Goal: Task Accomplishment & Management: Use online tool/utility

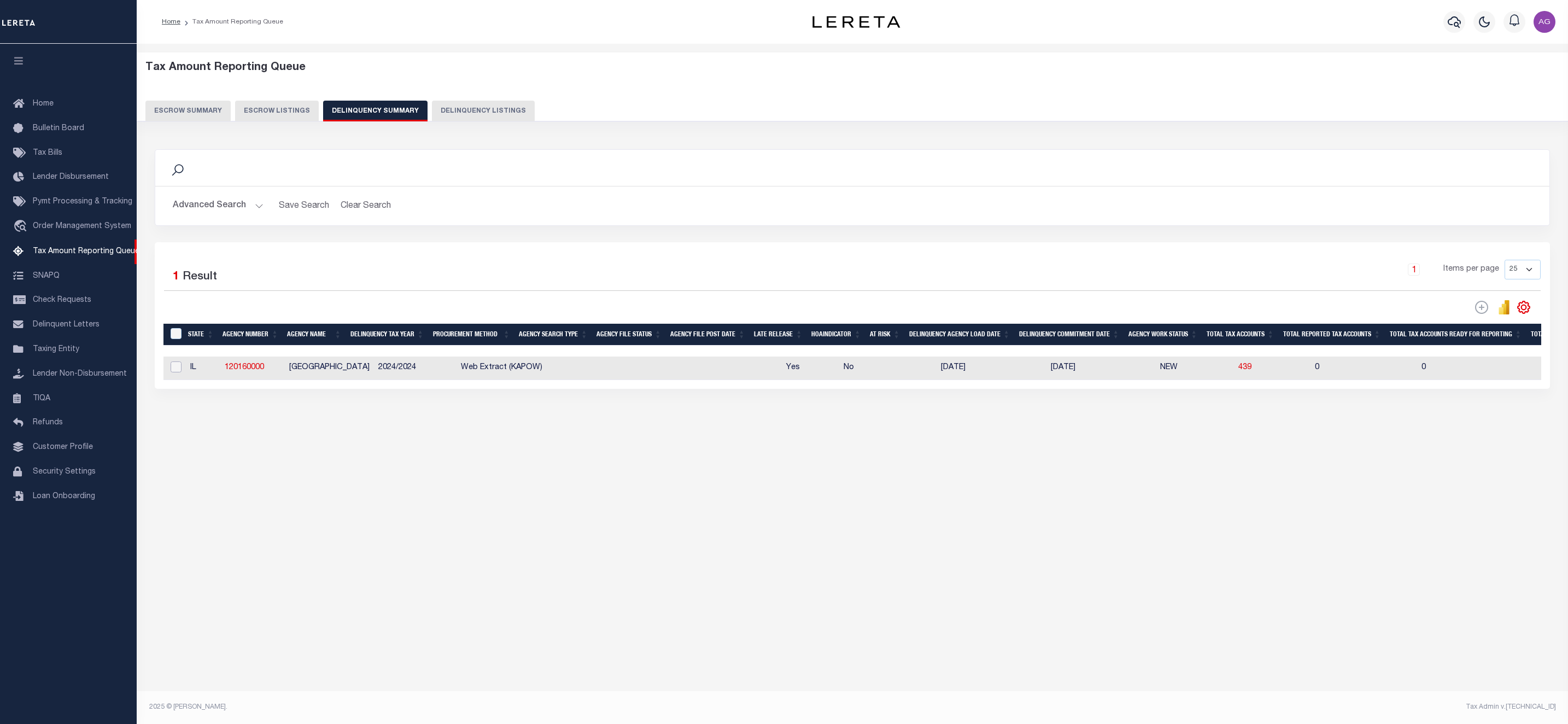
click at [180, 372] on input "checkbox" at bounding box center [176, 366] width 11 height 11
checkbox input "true"
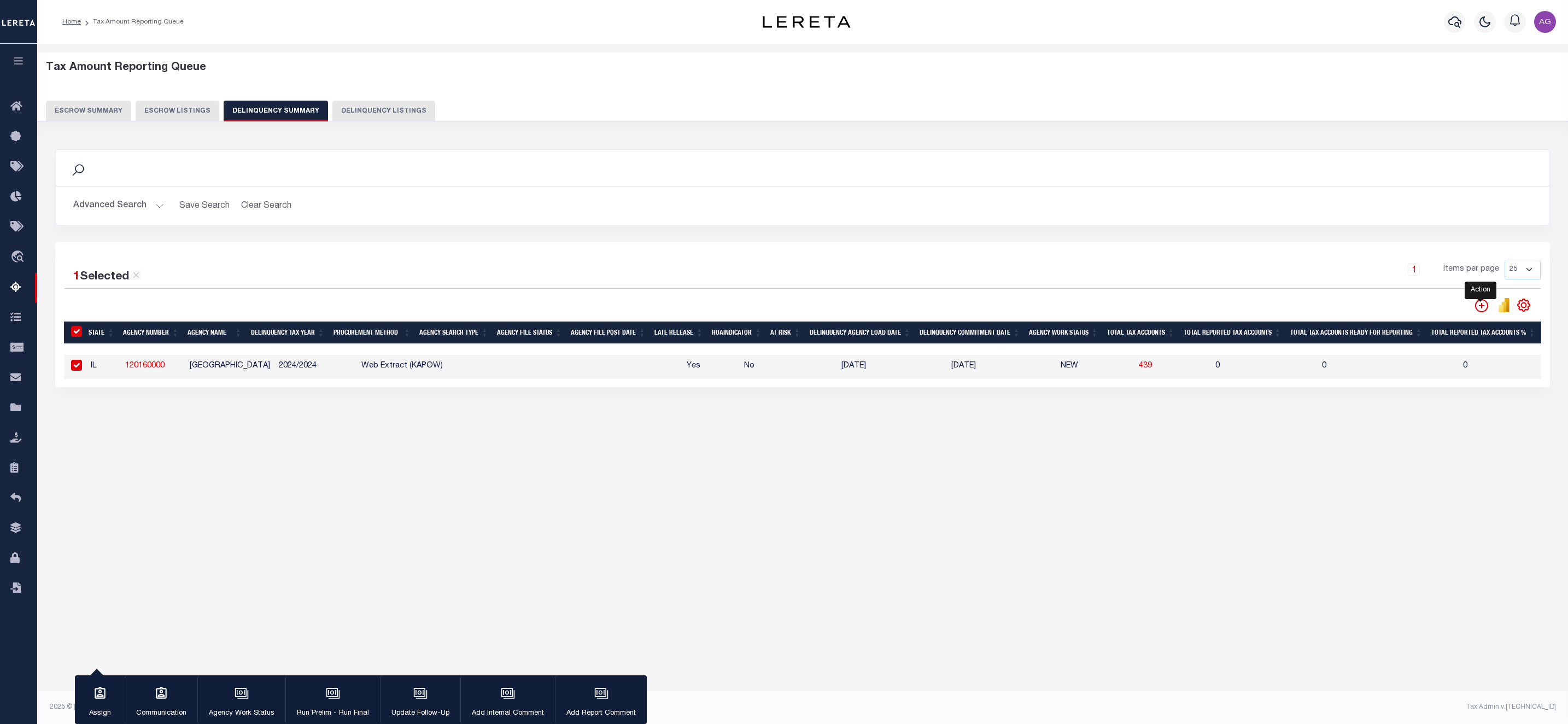
click at [1478, 307] on icon "" at bounding box center [1481, 306] width 13 height 13
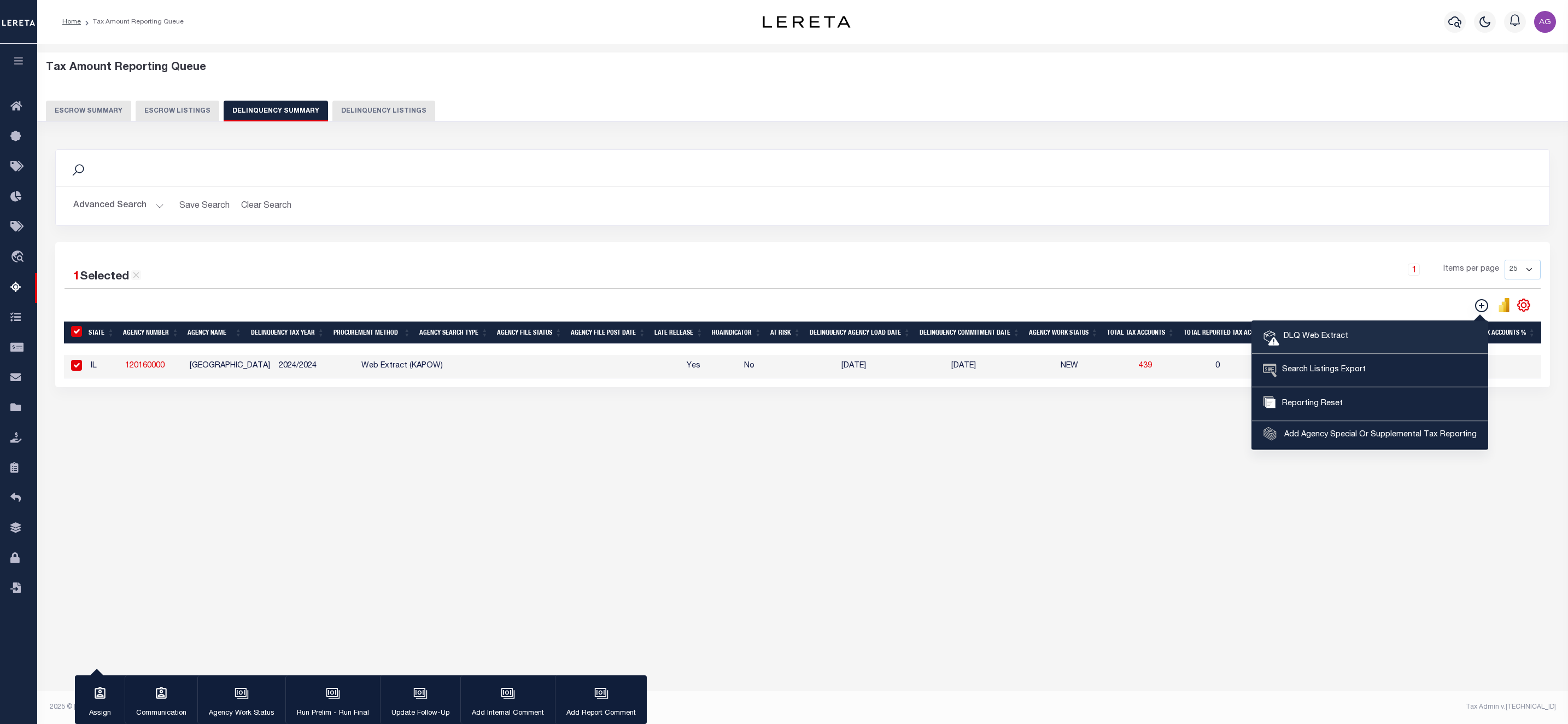
click at [1341, 335] on span "DLQ Web Extract" at bounding box center [1313, 337] width 69 height 12
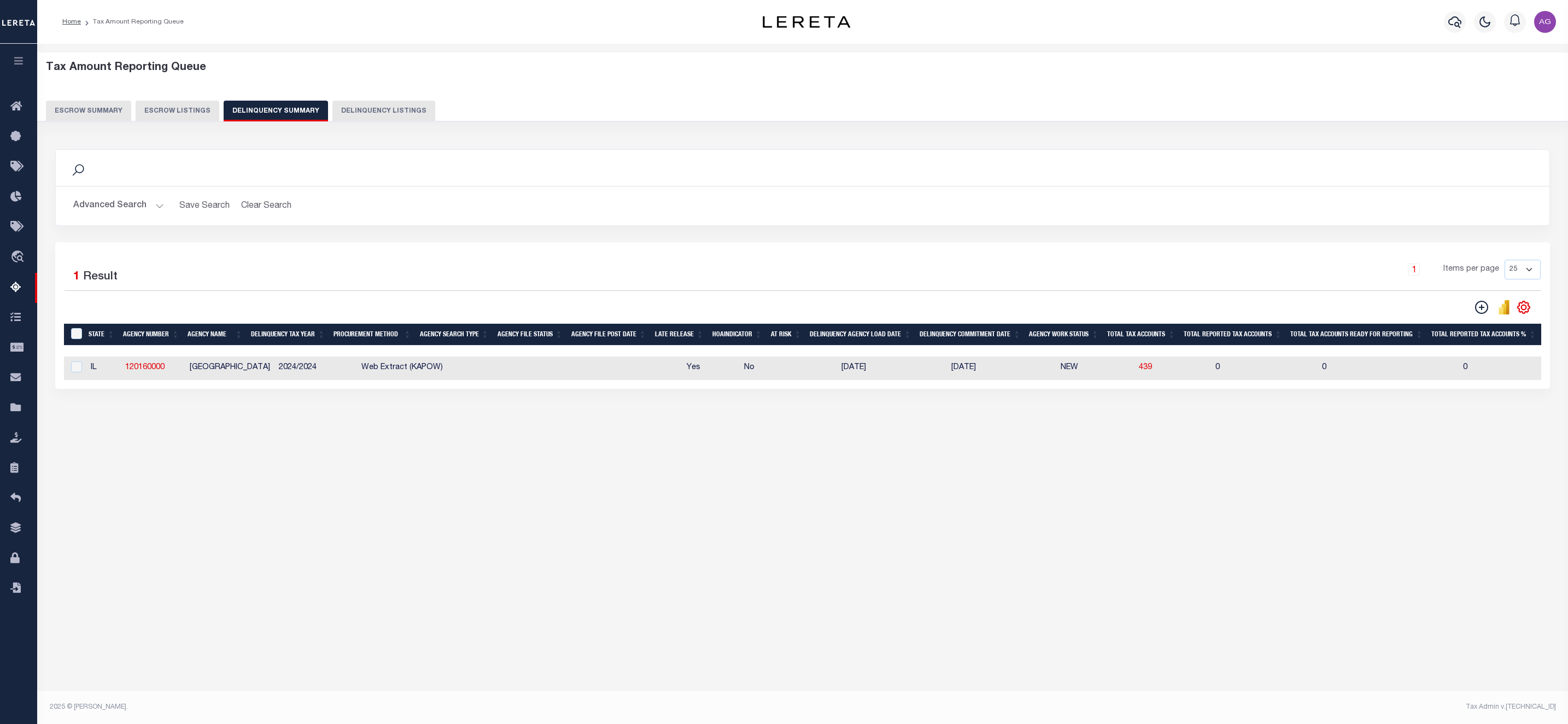
click at [135, 205] on button "Advanced Search" at bounding box center [118, 206] width 91 height 21
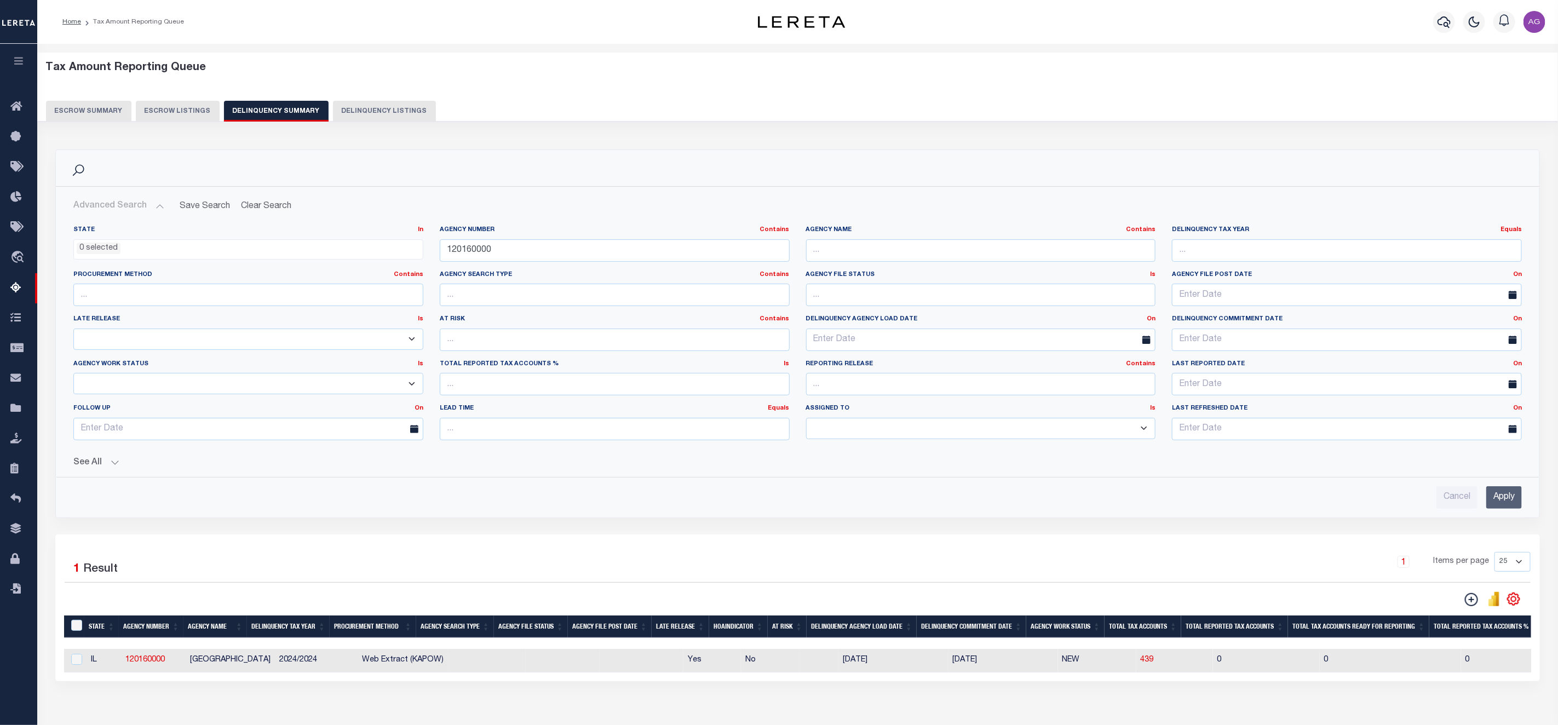
click at [383, 107] on button "Delinquency Listings" at bounding box center [384, 111] width 103 height 21
select select "100"
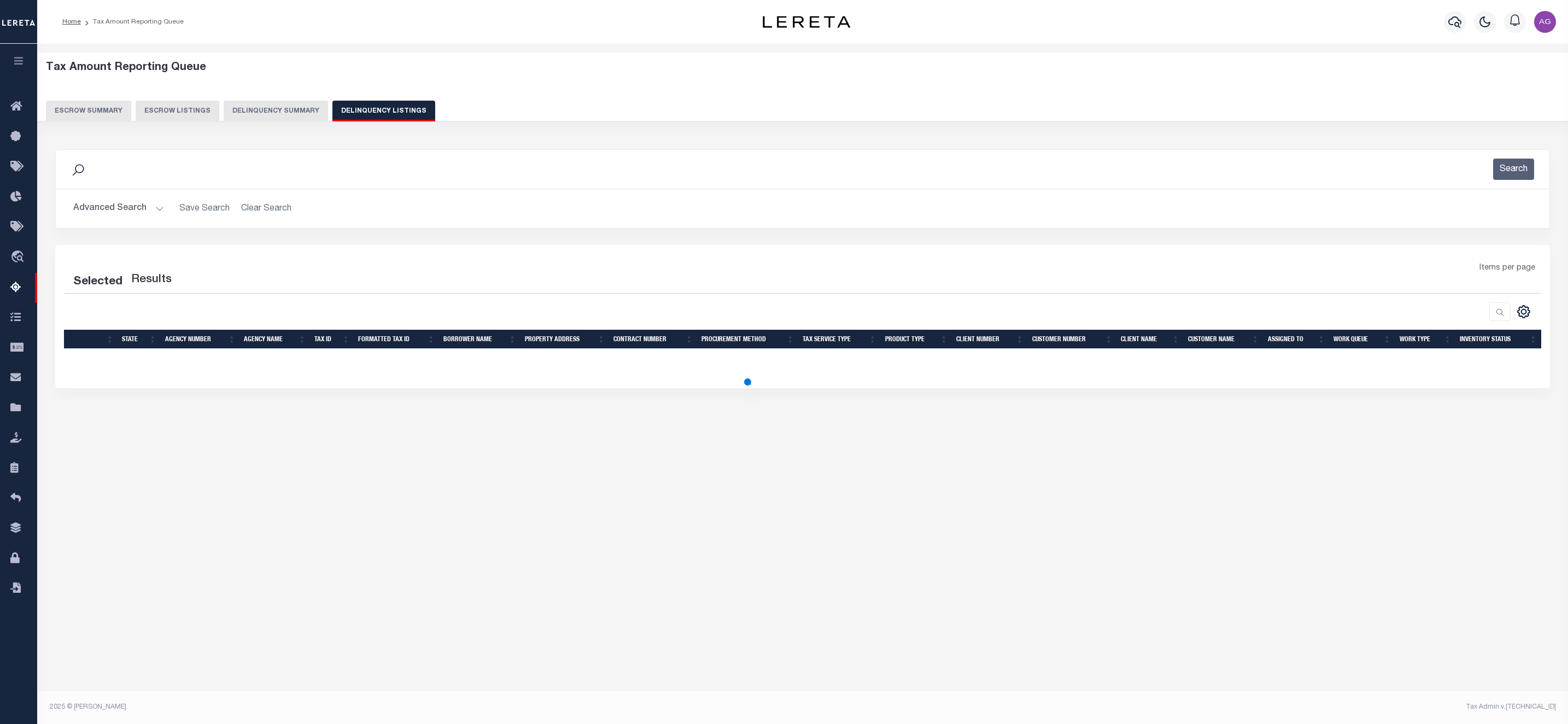
click at [117, 210] on button "Advanced Search" at bounding box center [118, 208] width 91 height 21
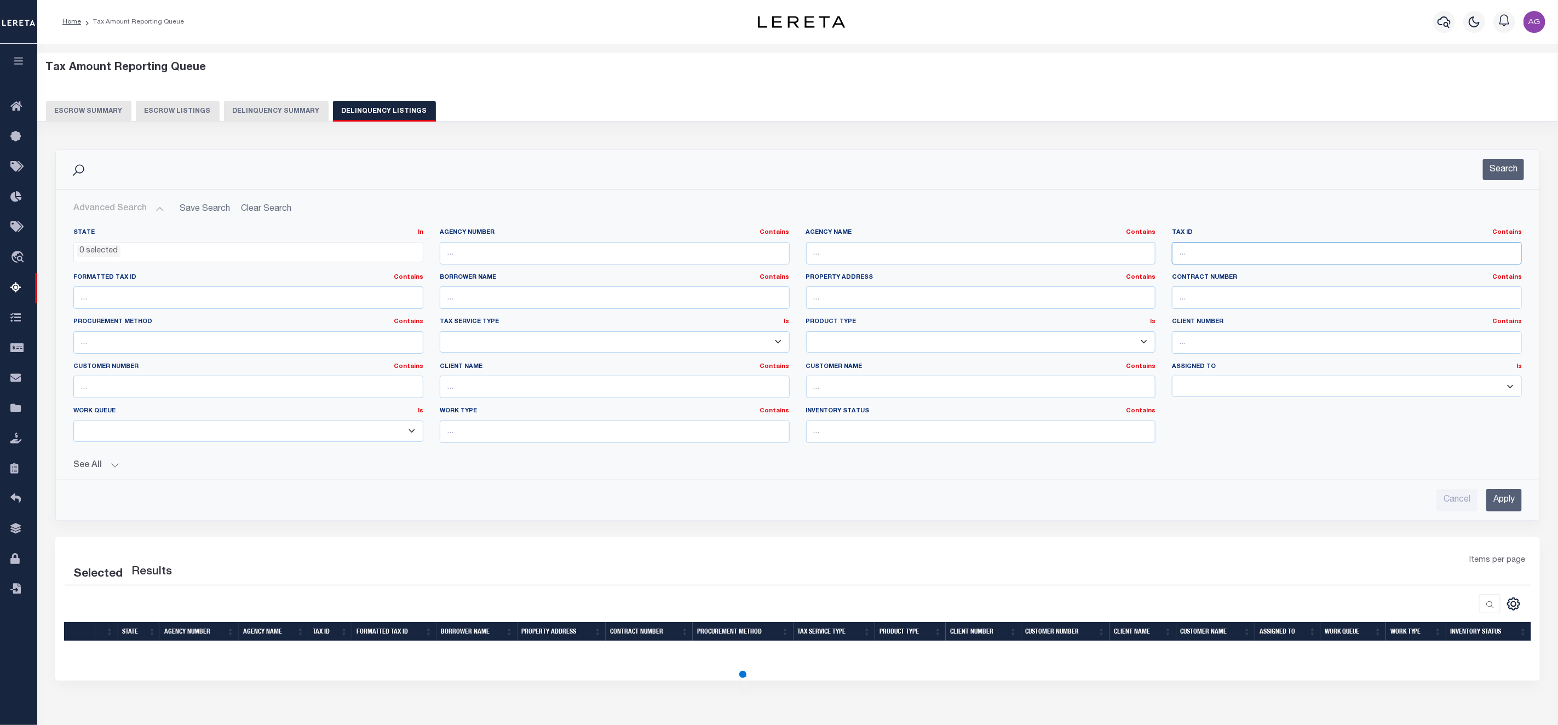
click at [1234, 258] on input "text" at bounding box center [1347, 253] width 350 height 22
paste input "10121040030000"
type input "10121040030000"
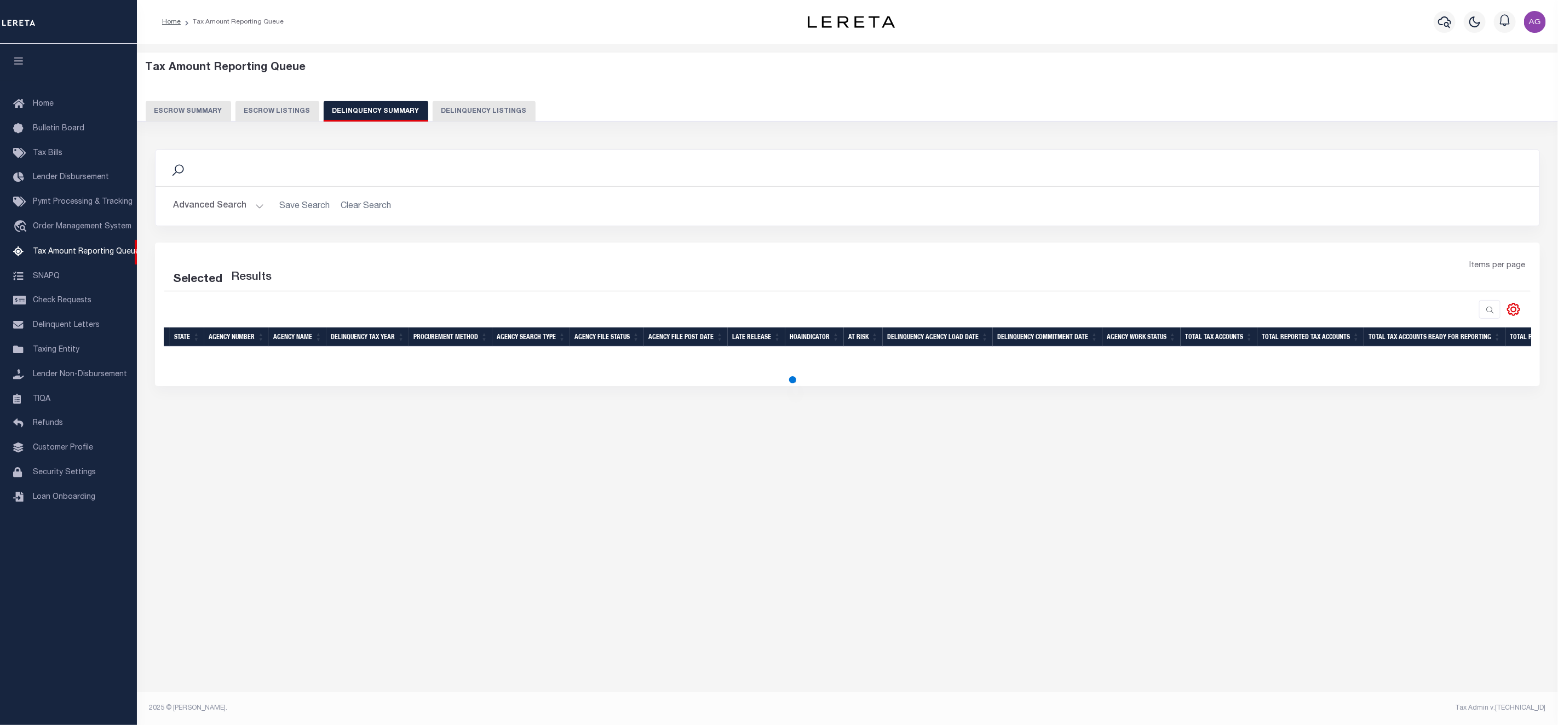
click at [469, 115] on button "Delinquency Listings" at bounding box center [484, 111] width 103 height 21
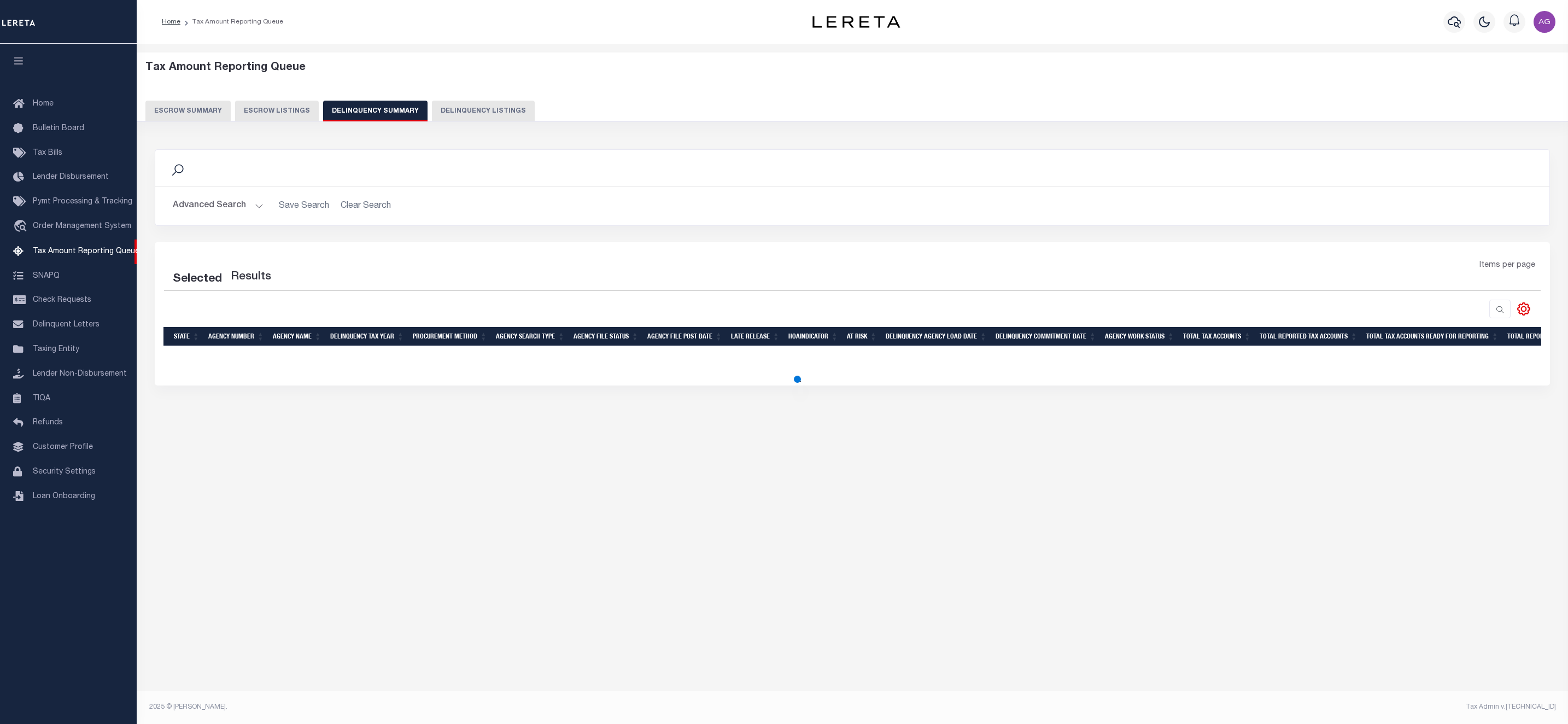
select select "100"
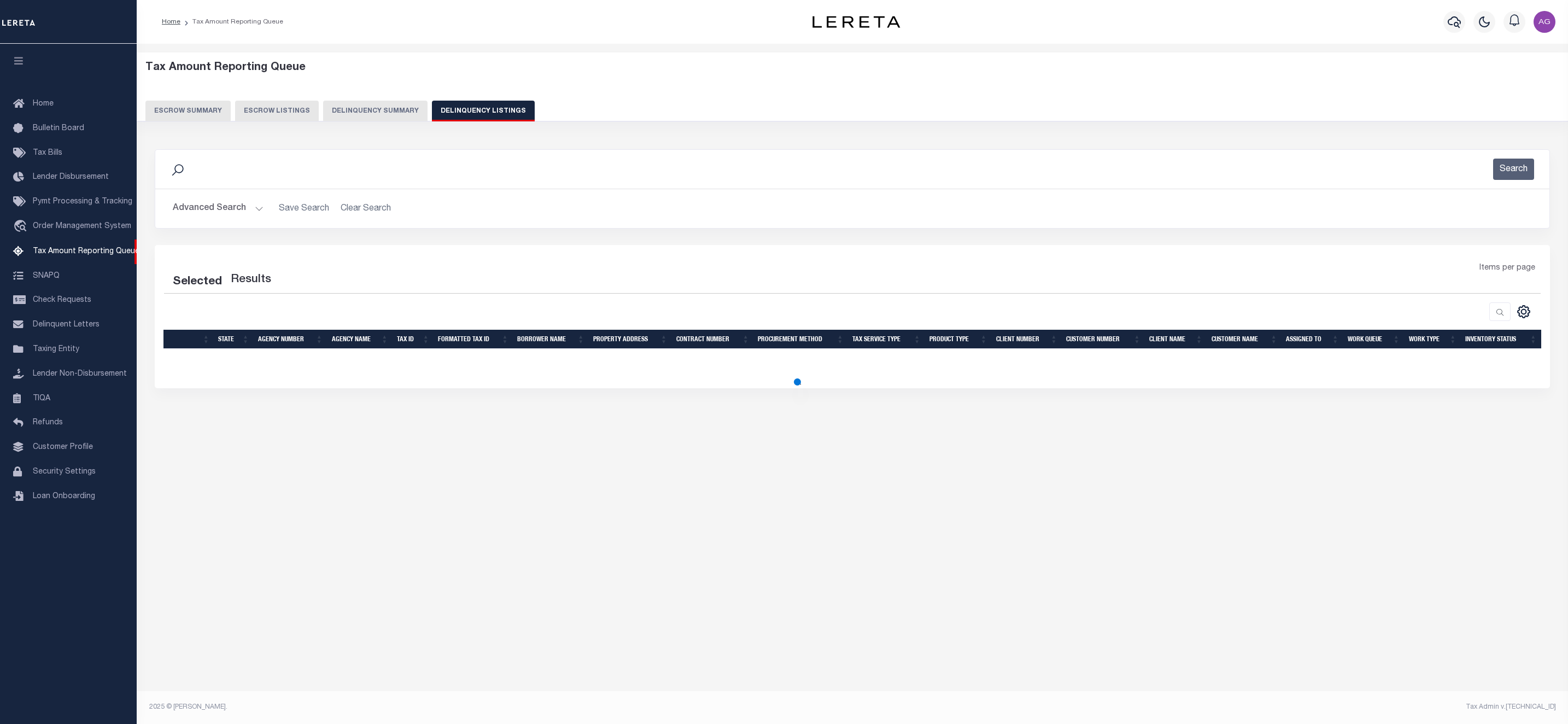
select select "100"
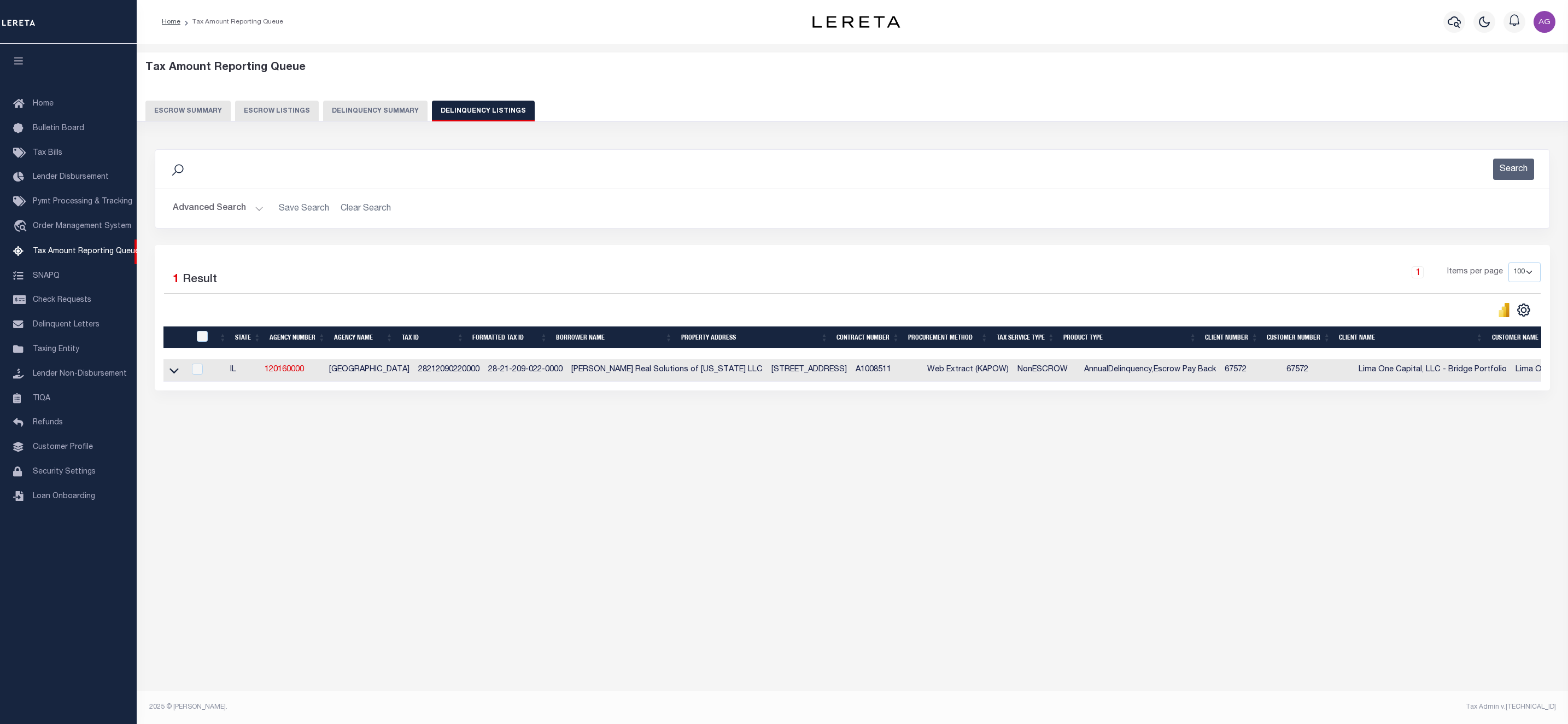
click at [219, 215] on button "Advanced Search" at bounding box center [218, 208] width 91 height 21
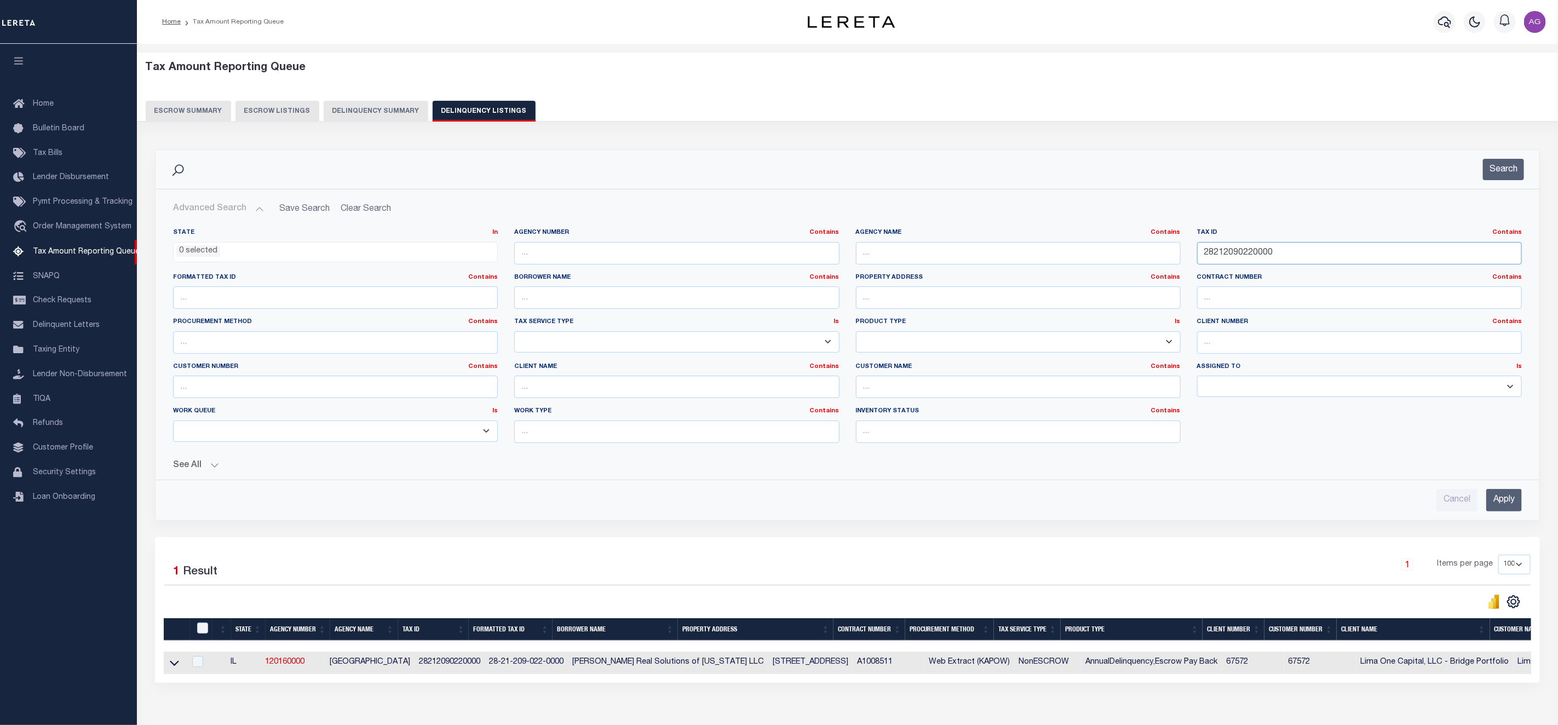
drag, startPoint x: 1298, startPoint y: 258, endPoint x: 1131, endPoint y: 248, distance: 167.9
click at [1131, 248] on div "State In In AK AL AR AZ CA CO CT DC DE FL GA GU HI IA ID IL IN KS KY LA MA MD M…" at bounding box center [847, 339] width 1365 height 223
paste input "401310076"
type input "24013100760000"
click at [1500, 506] on input "Apply" at bounding box center [1504, 500] width 36 height 22
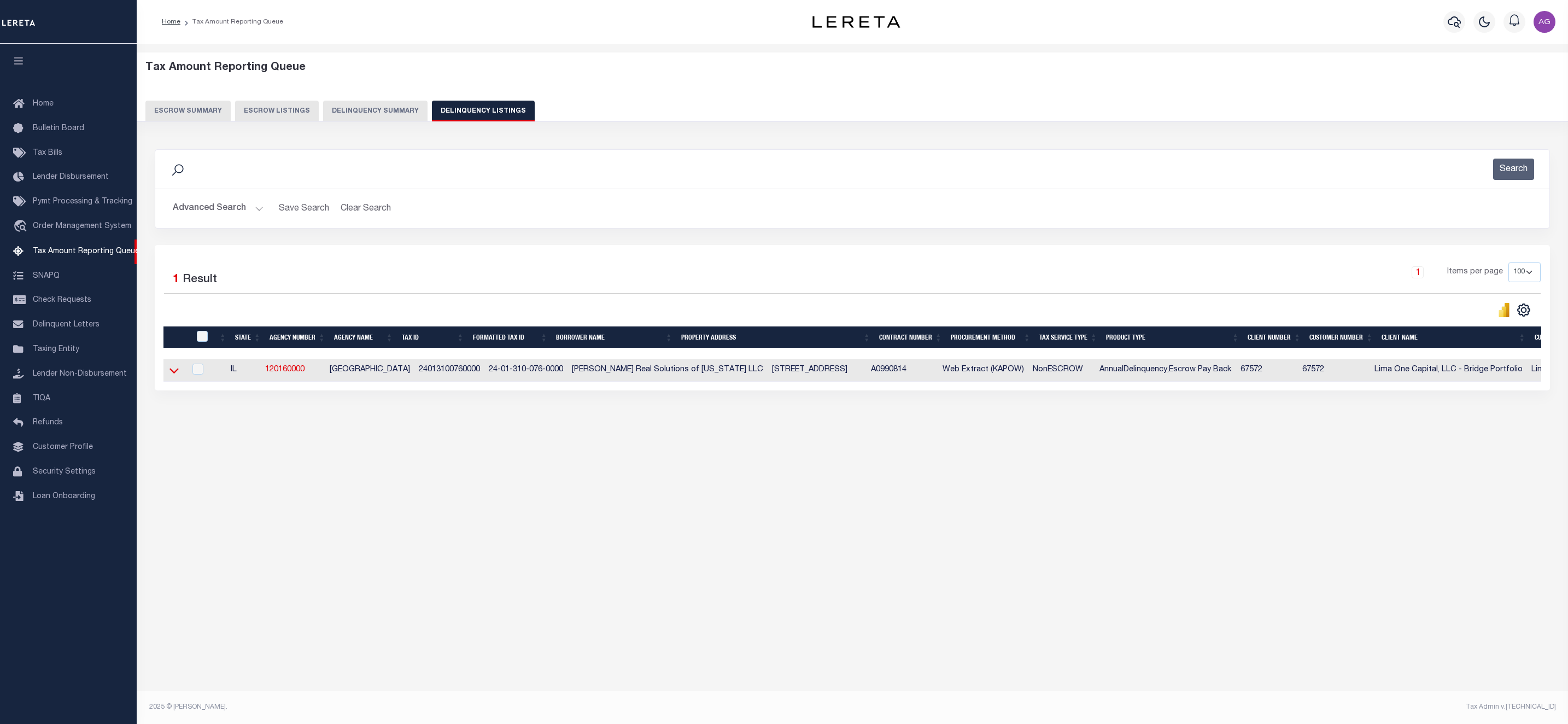
click at [170, 374] on icon at bounding box center [174, 370] width 9 height 12
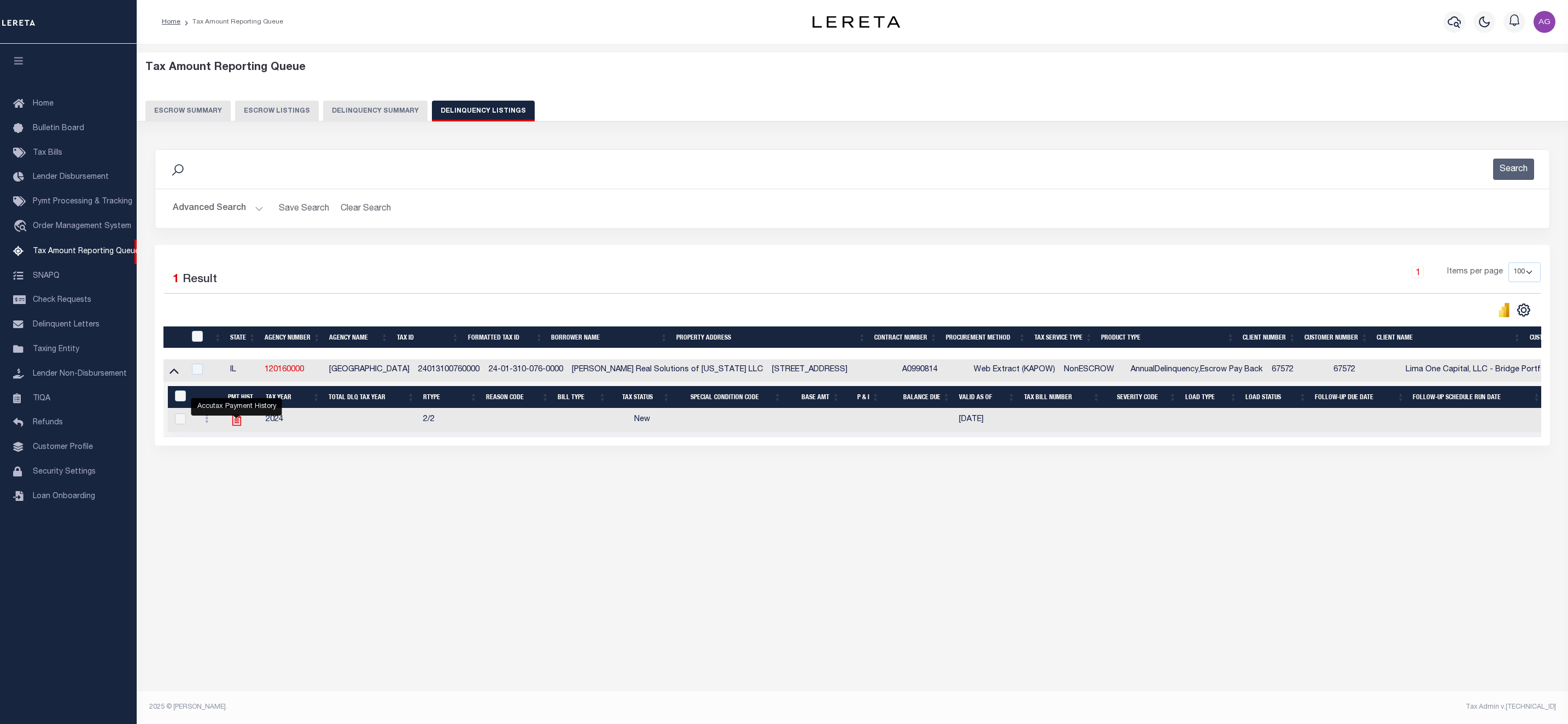
click at [233, 426] on icon "" at bounding box center [237, 420] width 9 height 12
checkbox input "true"
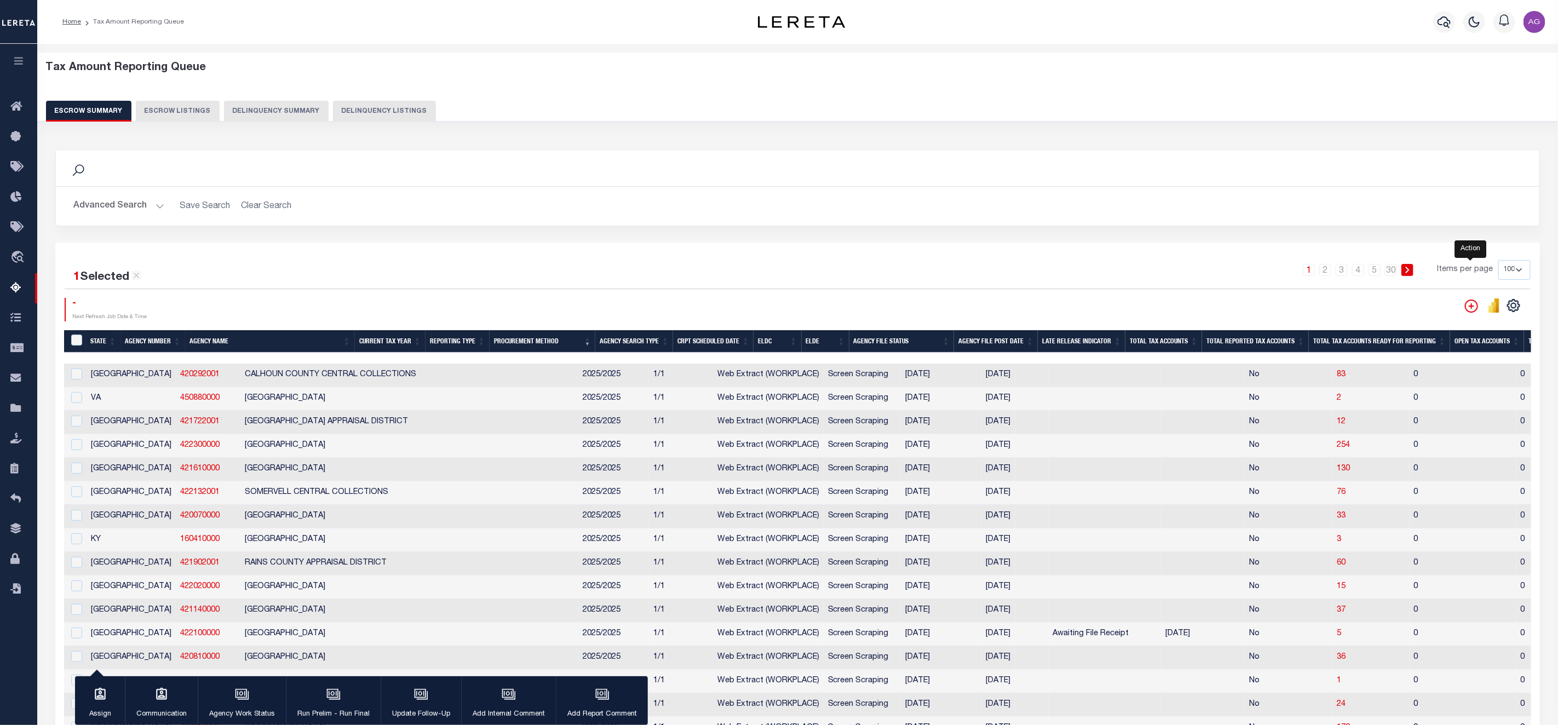
click at [1470, 308] on icon "" at bounding box center [1471, 305] width 5 height 5
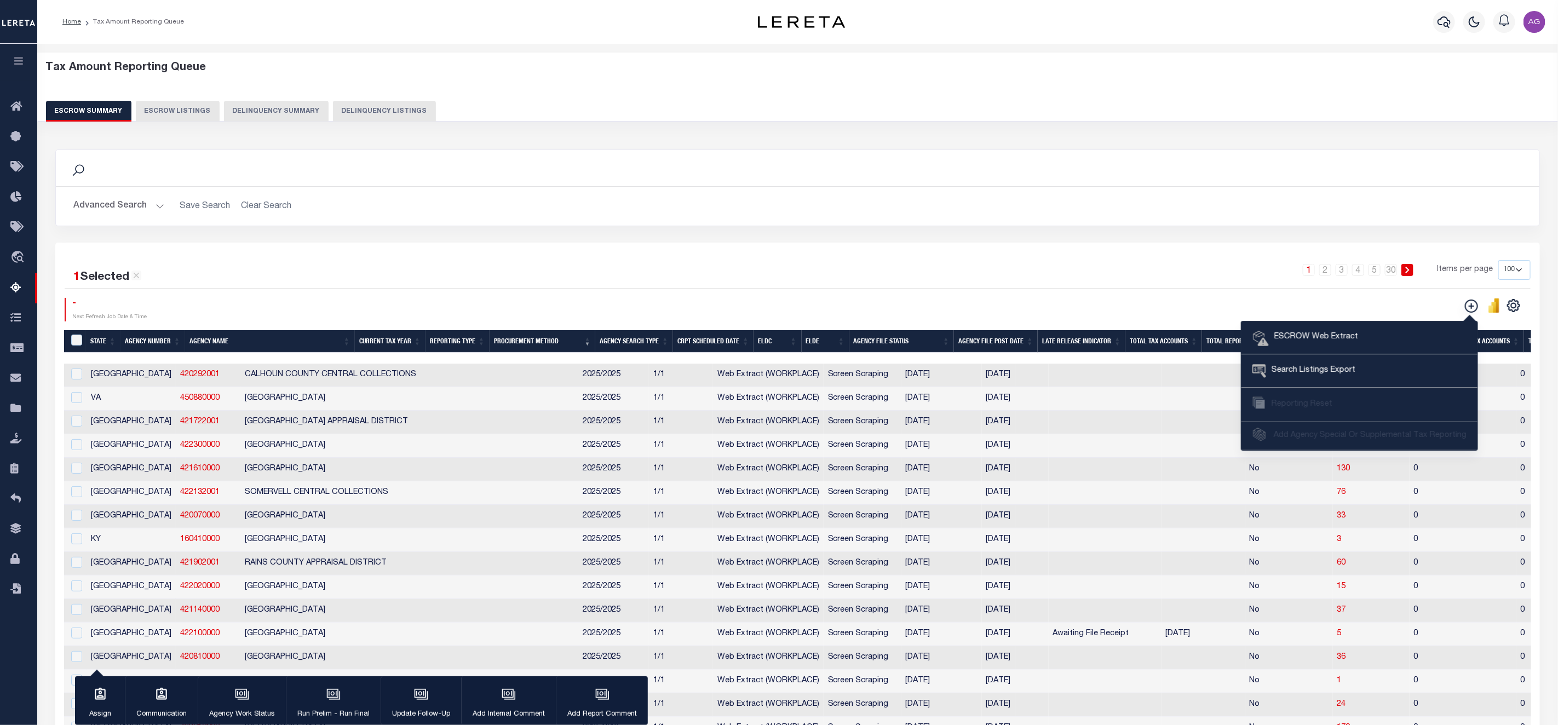
click at [274, 124] on div "Tax Amount Reporting Queue Escrow Summary Escrow Listings Delinquency Summary" at bounding box center [798, 96] width 1542 height 86
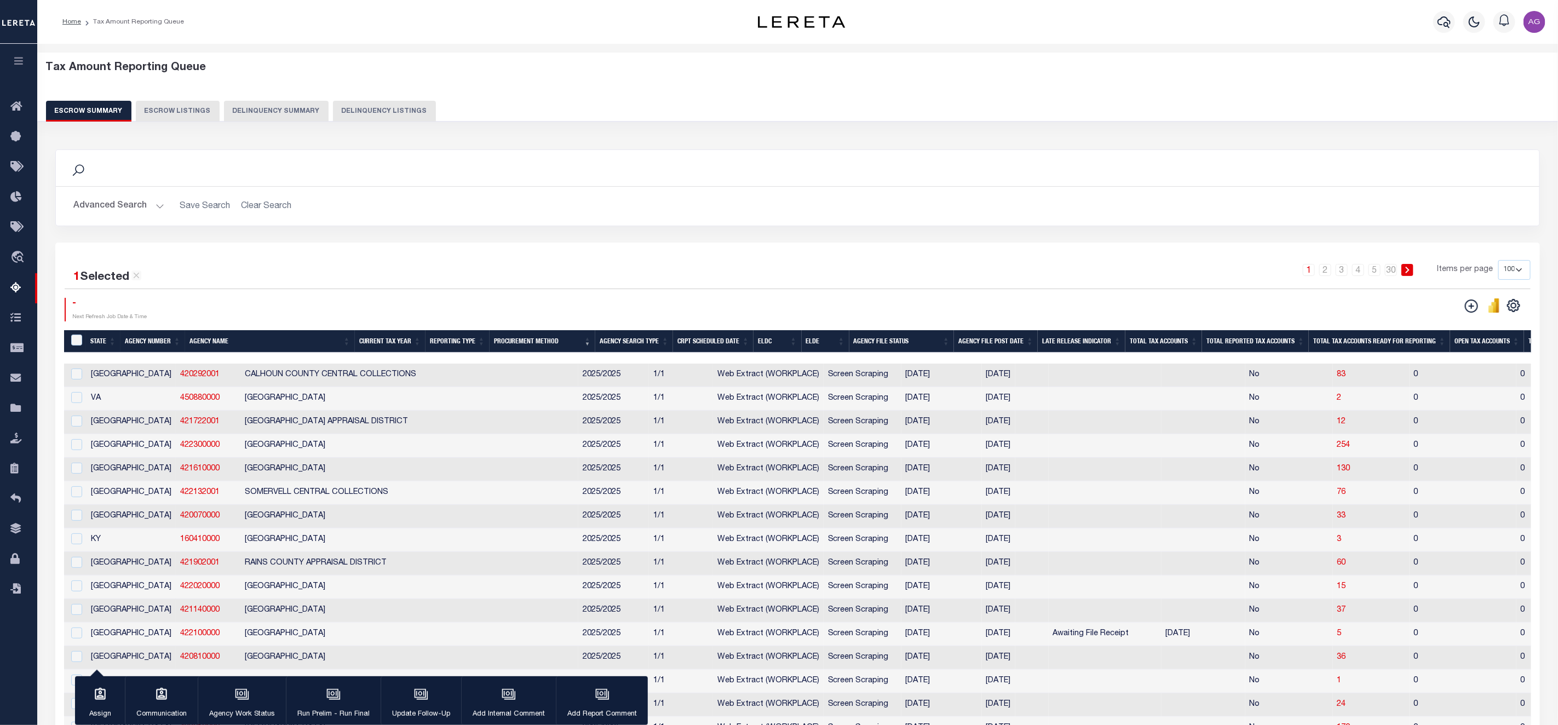
click at [291, 99] on div "Tax Amount Reporting Queue Escrow Summary Escrow Listings Delinquency Summary" at bounding box center [798, 91] width 1504 height 60
click at [290, 106] on button "Delinquency Summary" at bounding box center [276, 111] width 105 height 21
select select "100"
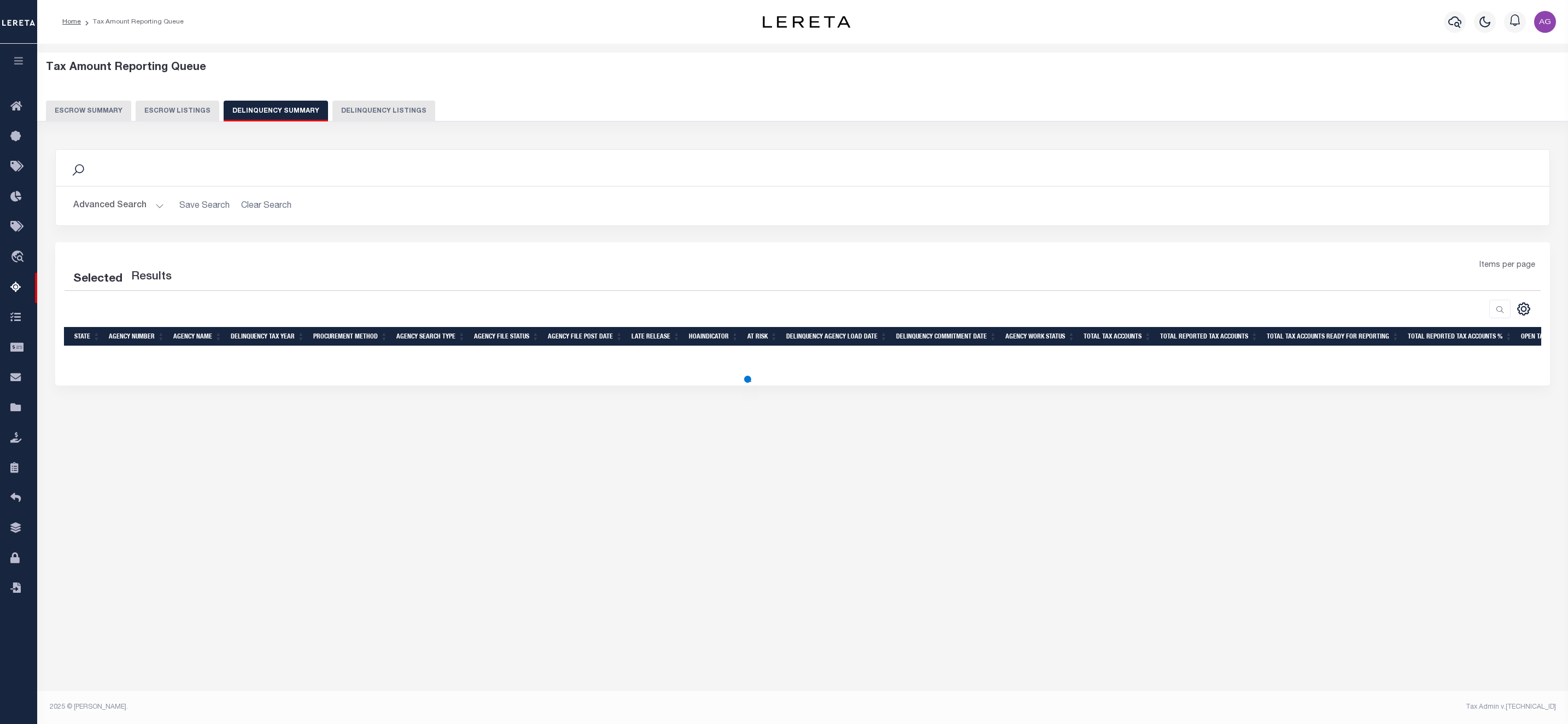
click at [282, 115] on button "Delinquency Summary" at bounding box center [275, 111] width 105 height 21
select select "100"
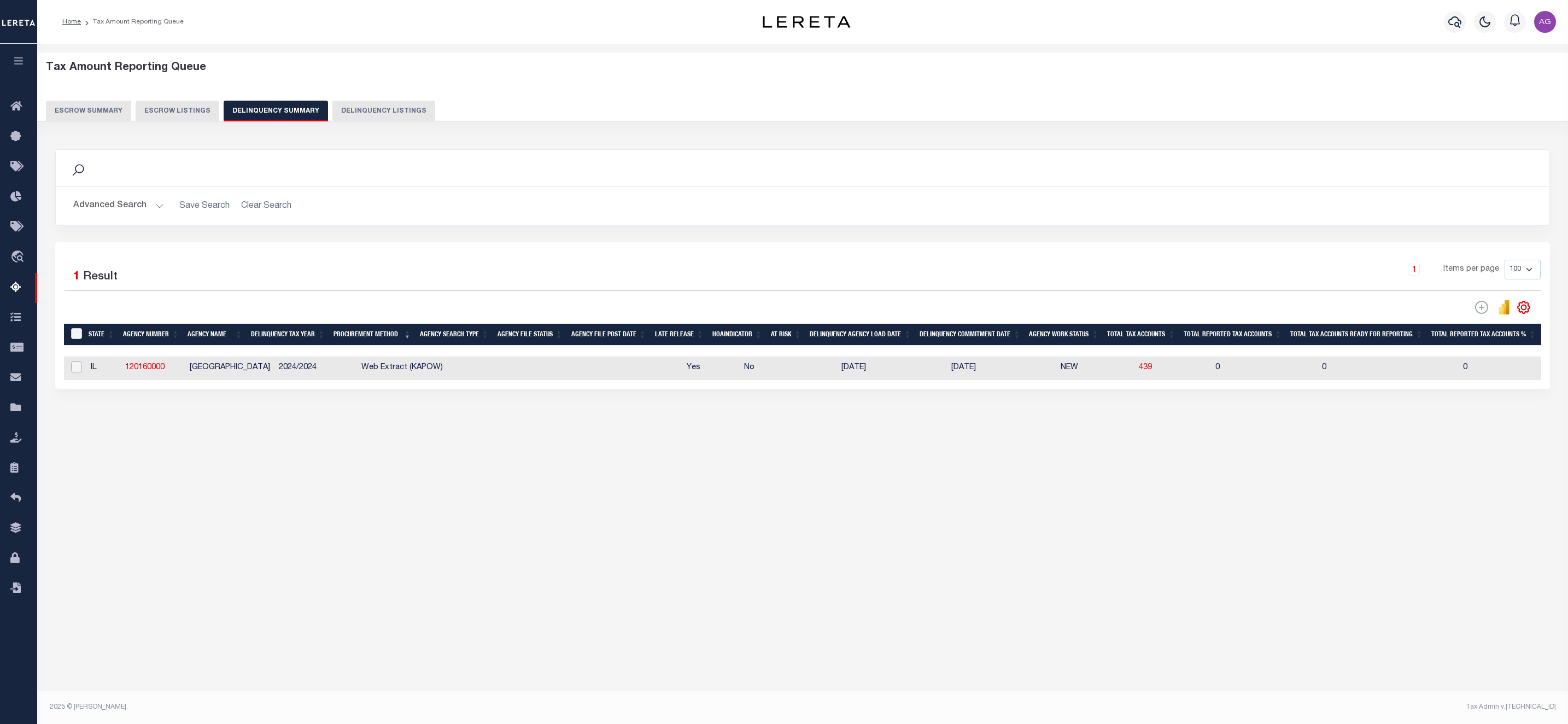
click at [74, 372] on input "checkbox" at bounding box center [76, 366] width 11 height 11
checkbox input "true"
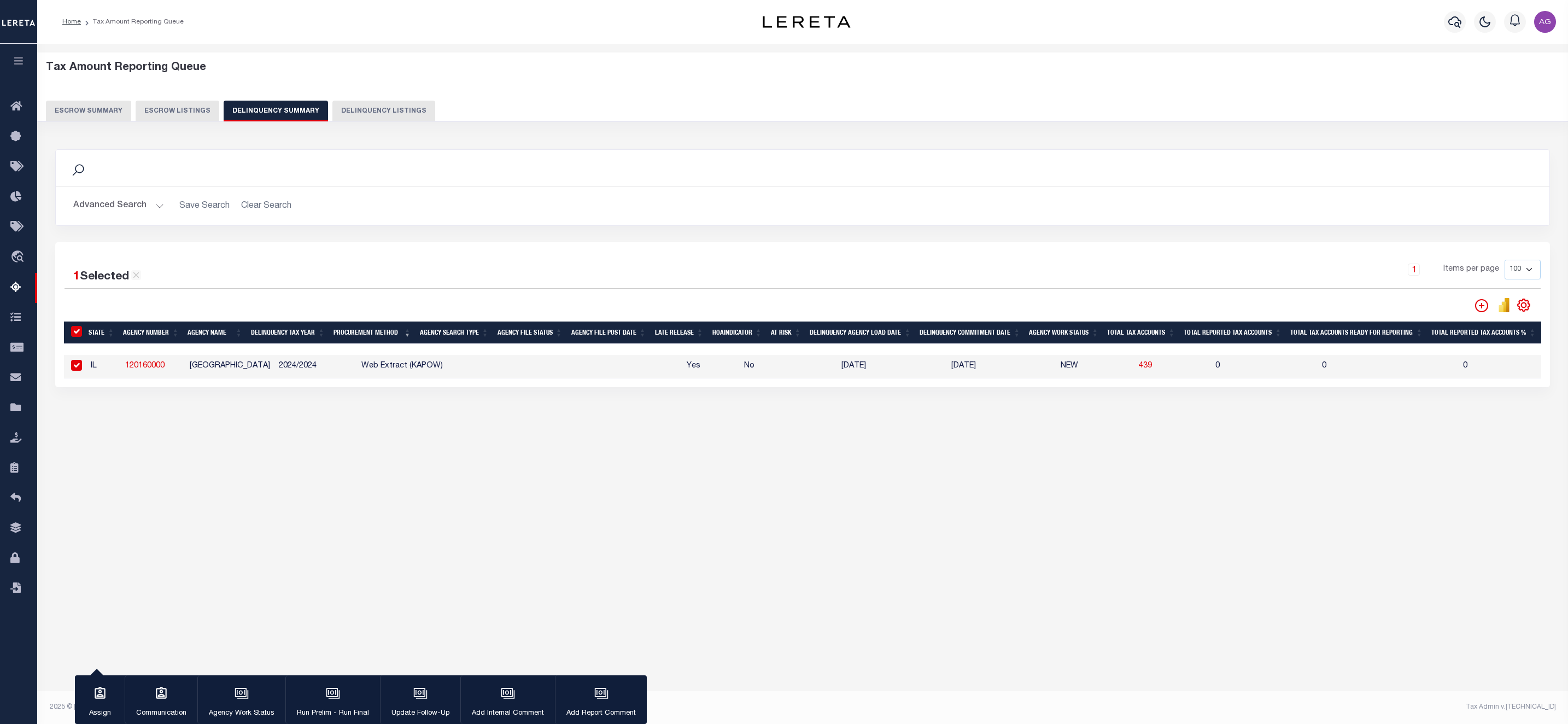
click at [1479, 304] on icon "" at bounding box center [1481, 306] width 13 height 13
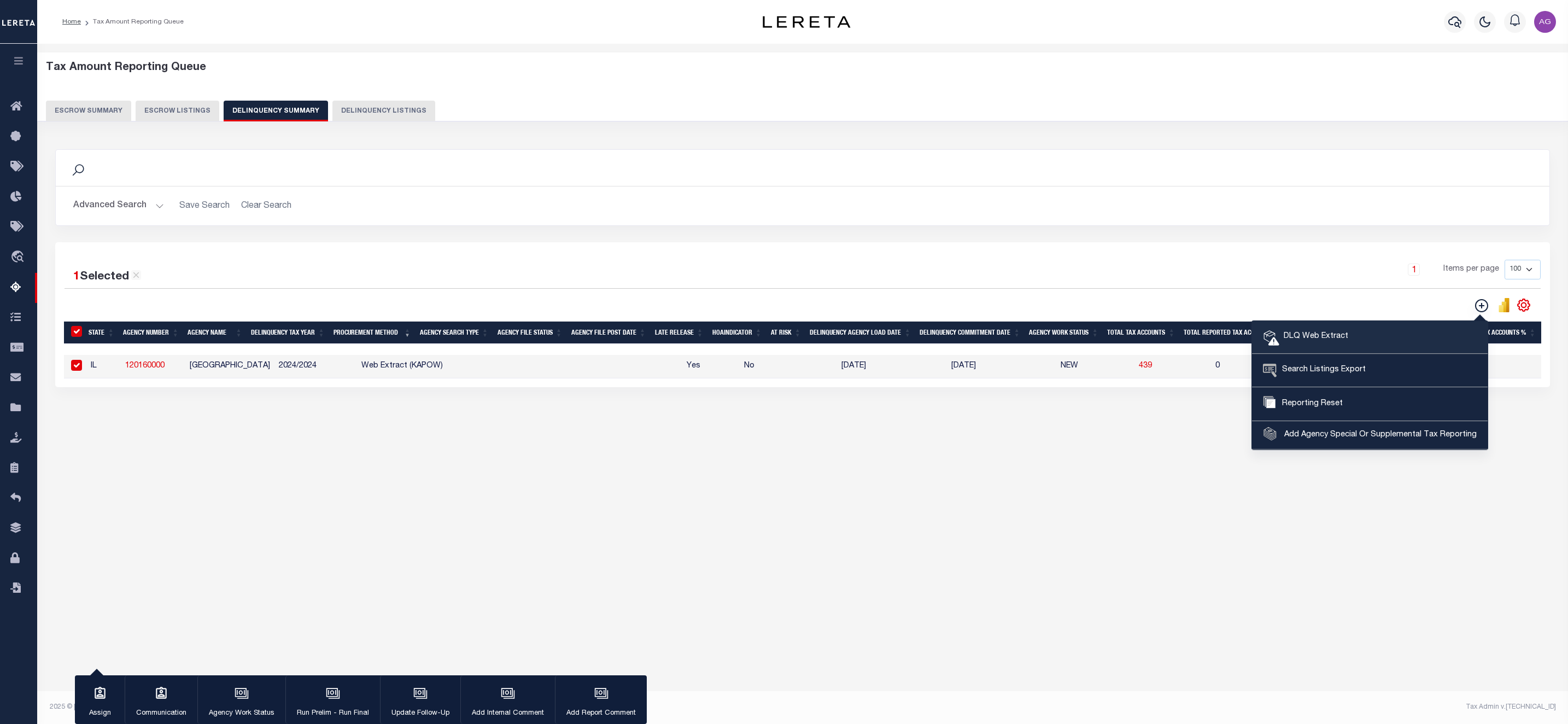
click at [1361, 338] on link "DLQ Web Extract" at bounding box center [1369, 337] width 236 height 33
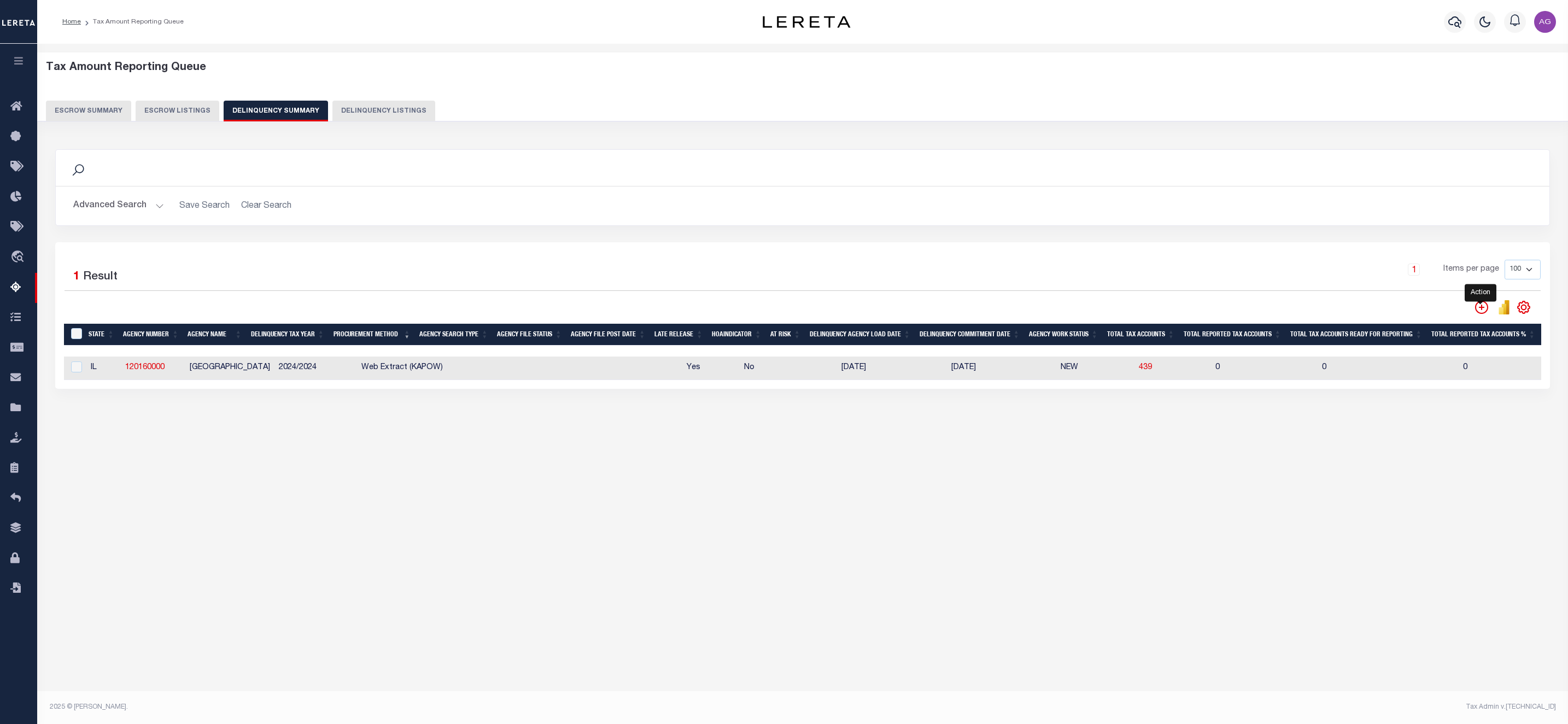
click at [1476, 314] on icon "" at bounding box center [1481, 307] width 13 height 13
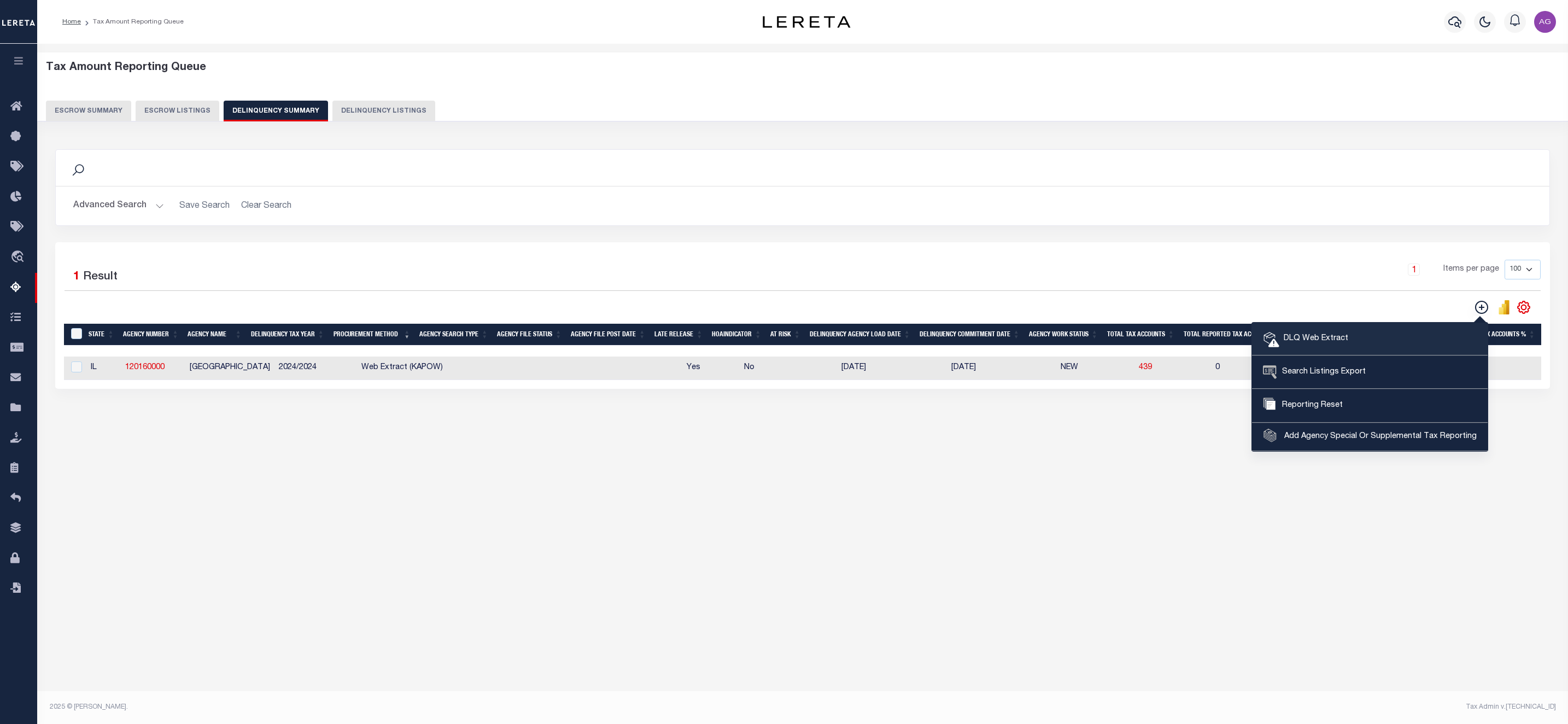
click at [1320, 342] on span "DLQ Web Extract" at bounding box center [1313, 340] width 69 height 12
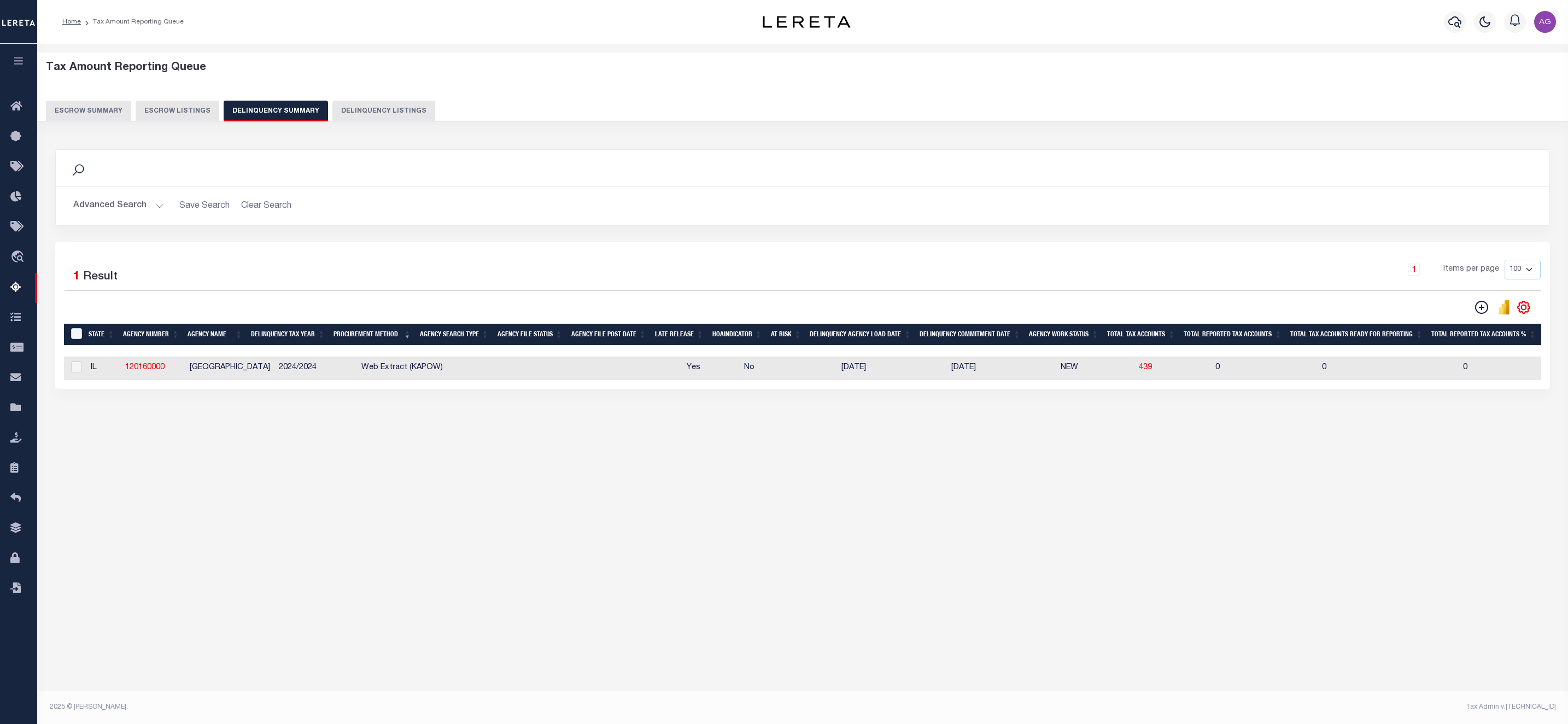
click at [902, 454] on div "Tax Amount Reporting Queue Escrow Summary Escrow Listings In" at bounding box center [802, 255] width 1524 height 399
click at [1476, 314] on icon "" at bounding box center [1481, 307] width 13 height 13
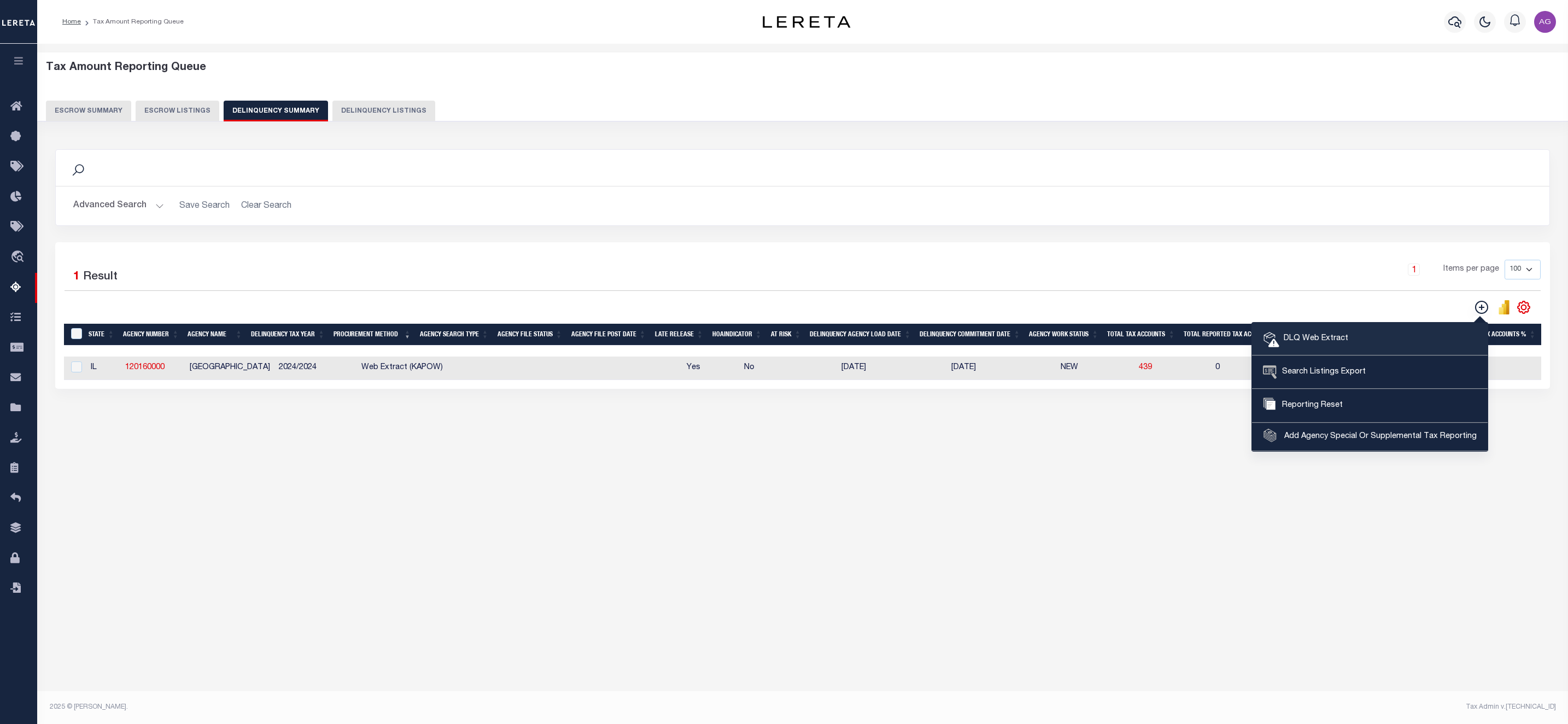
click at [1327, 337] on span "DLQ Web Extract" at bounding box center [1313, 340] width 69 height 12
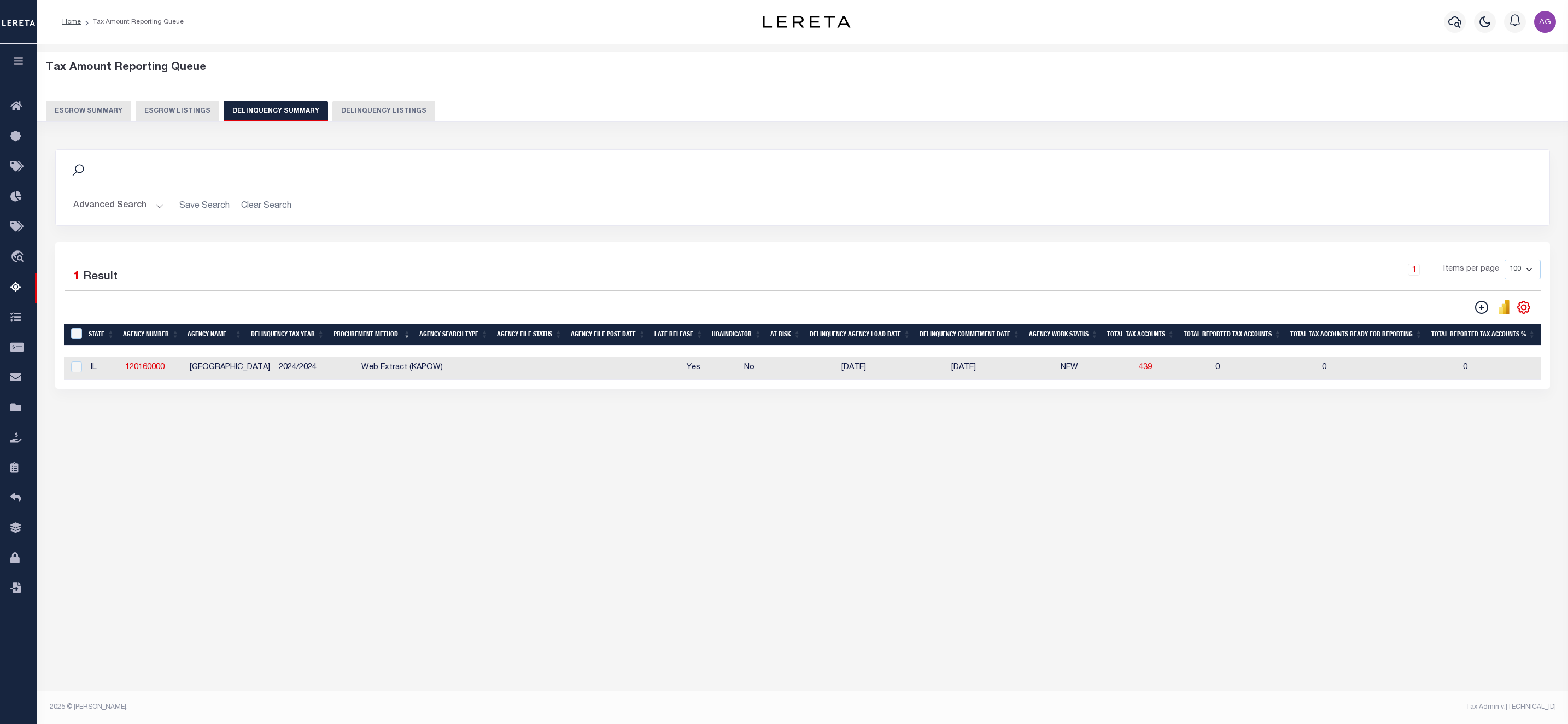
click at [349, 115] on button "Delinquency Listings" at bounding box center [383, 111] width 103 height 21
select select
select select "100"
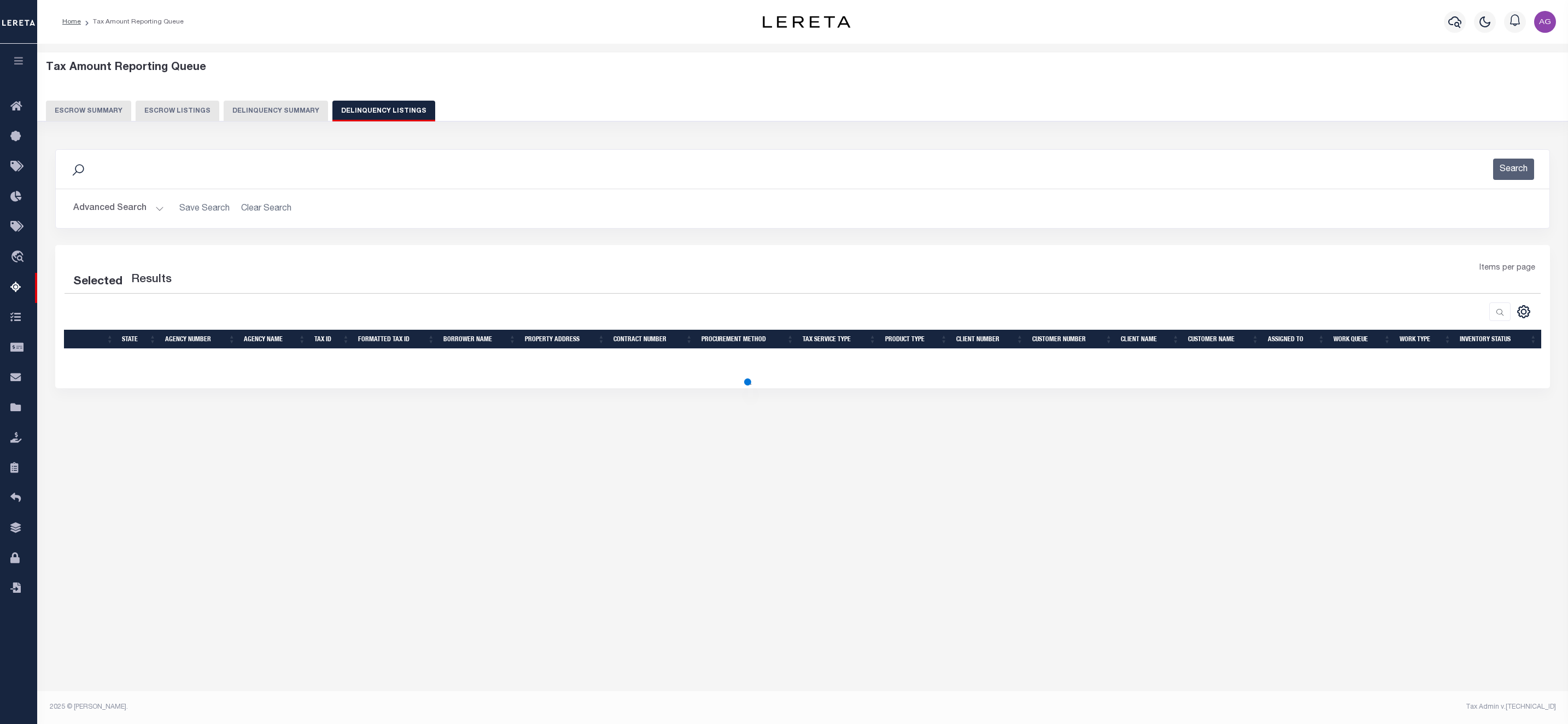
select select "100"
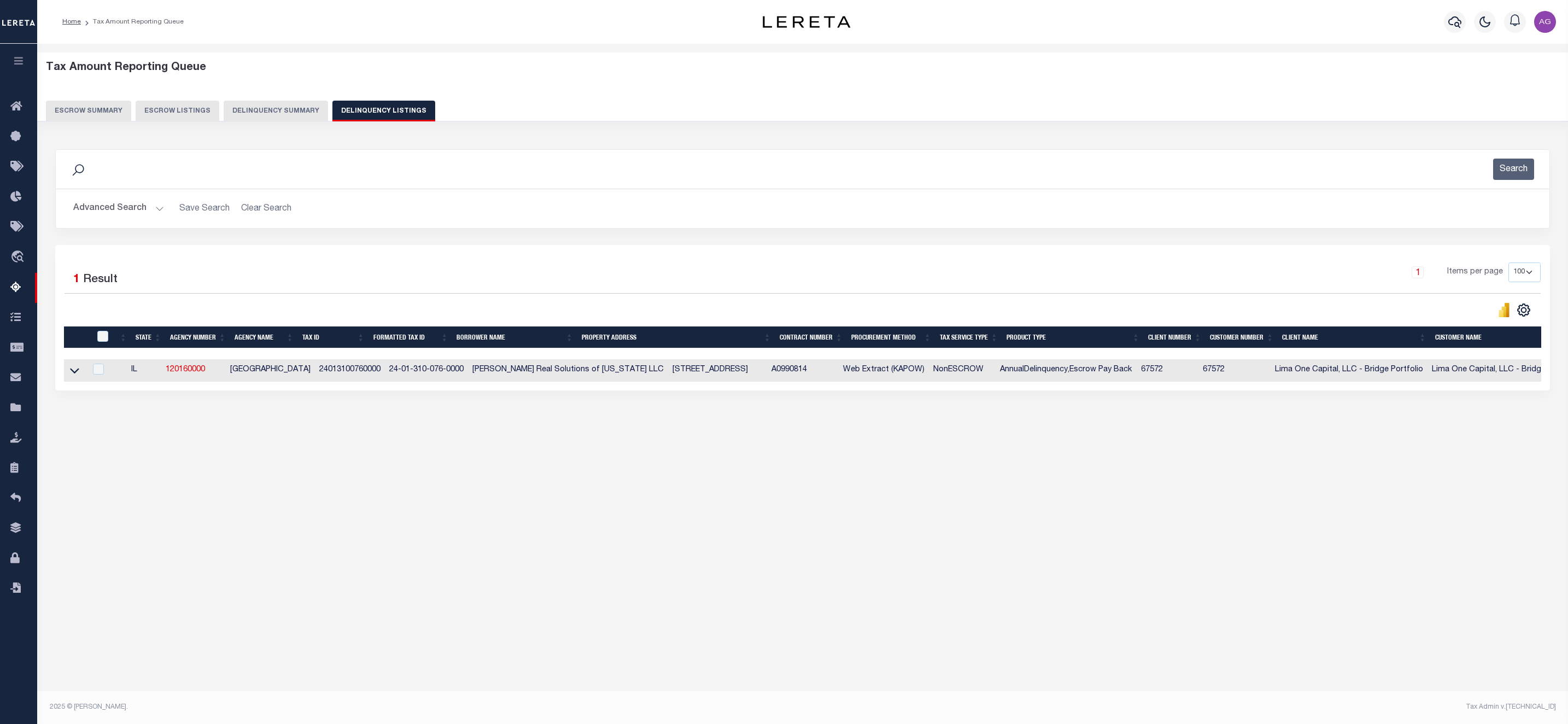
click at [133, 214] on button "Advanced Search" at bounding box center [118, 208] width 91 height 21
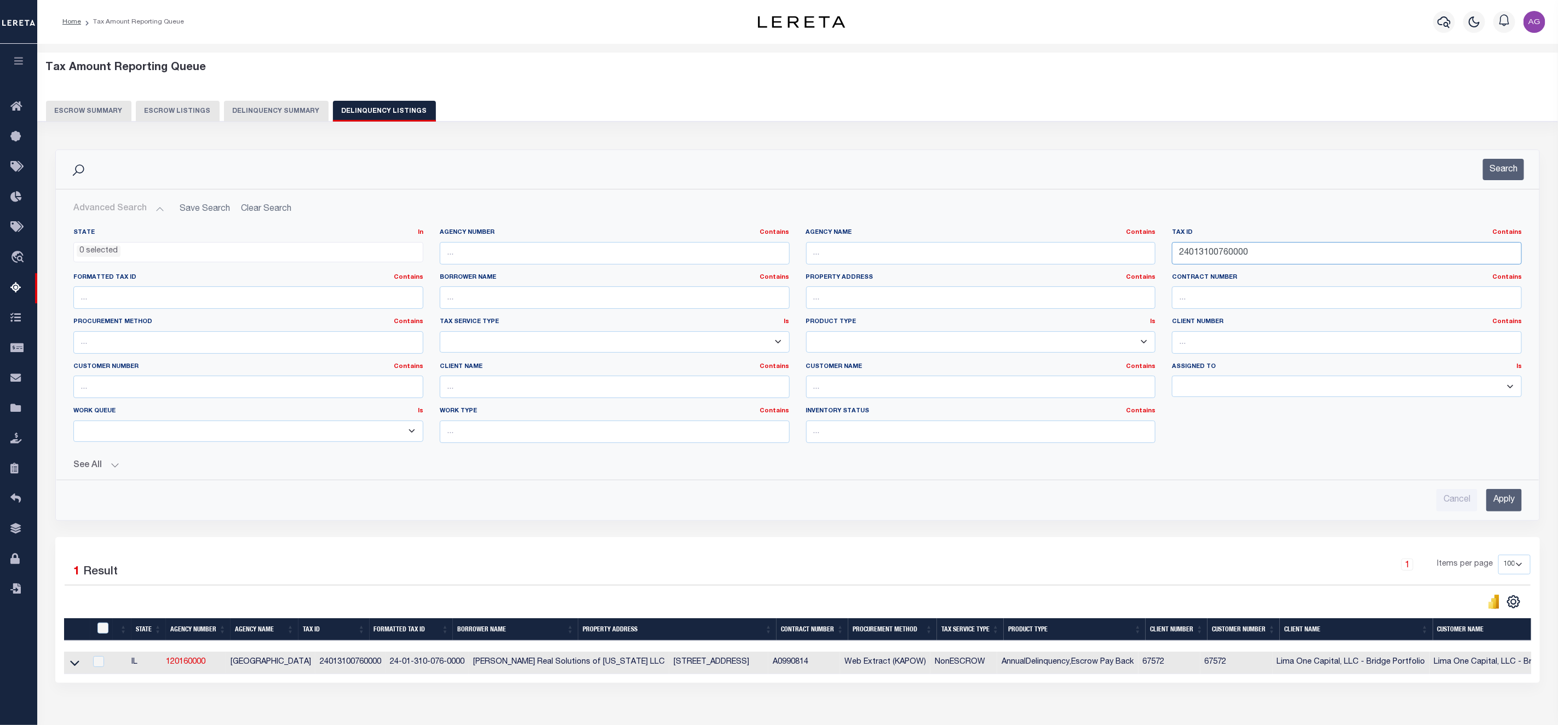
drag, startPoint x: 1291, startPoint y: 260, endPoint x: 999, endPoint y: 250, distance: 292.6
click at [999, 250] on div "State In In AK AL AR AZ CA CO CT DC DE FL GA GU HI IA ID IL IN KS KY LA MA MD M…" at bounding box center [797, 339] width 1465 height 223
paste input "529313017"
type input "25293130170000"
click at [1510, 505] on input "Apply" at bounding box center [1504, 500] width 36 height 22
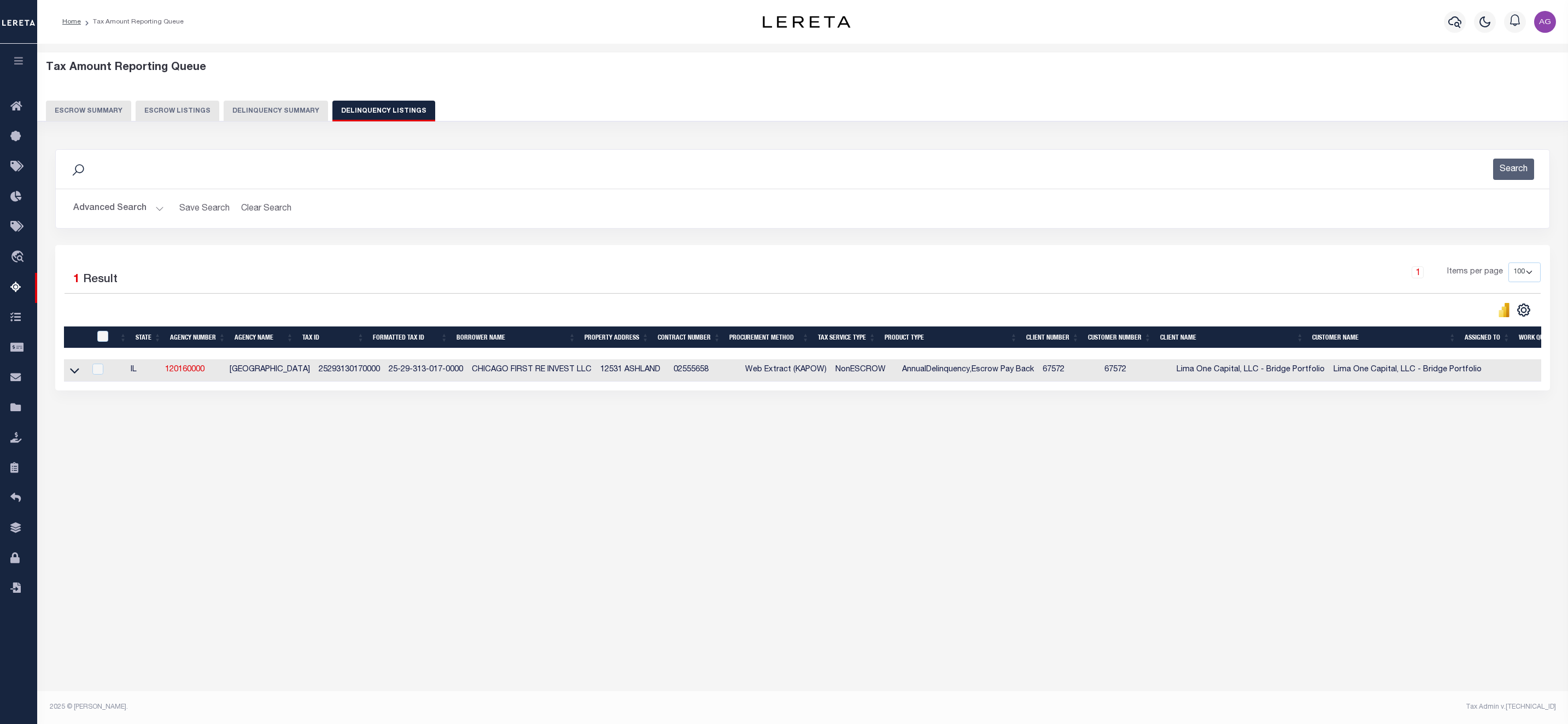
click at [81, 372] on link at bounding box center [74, 369] width 13 height 8
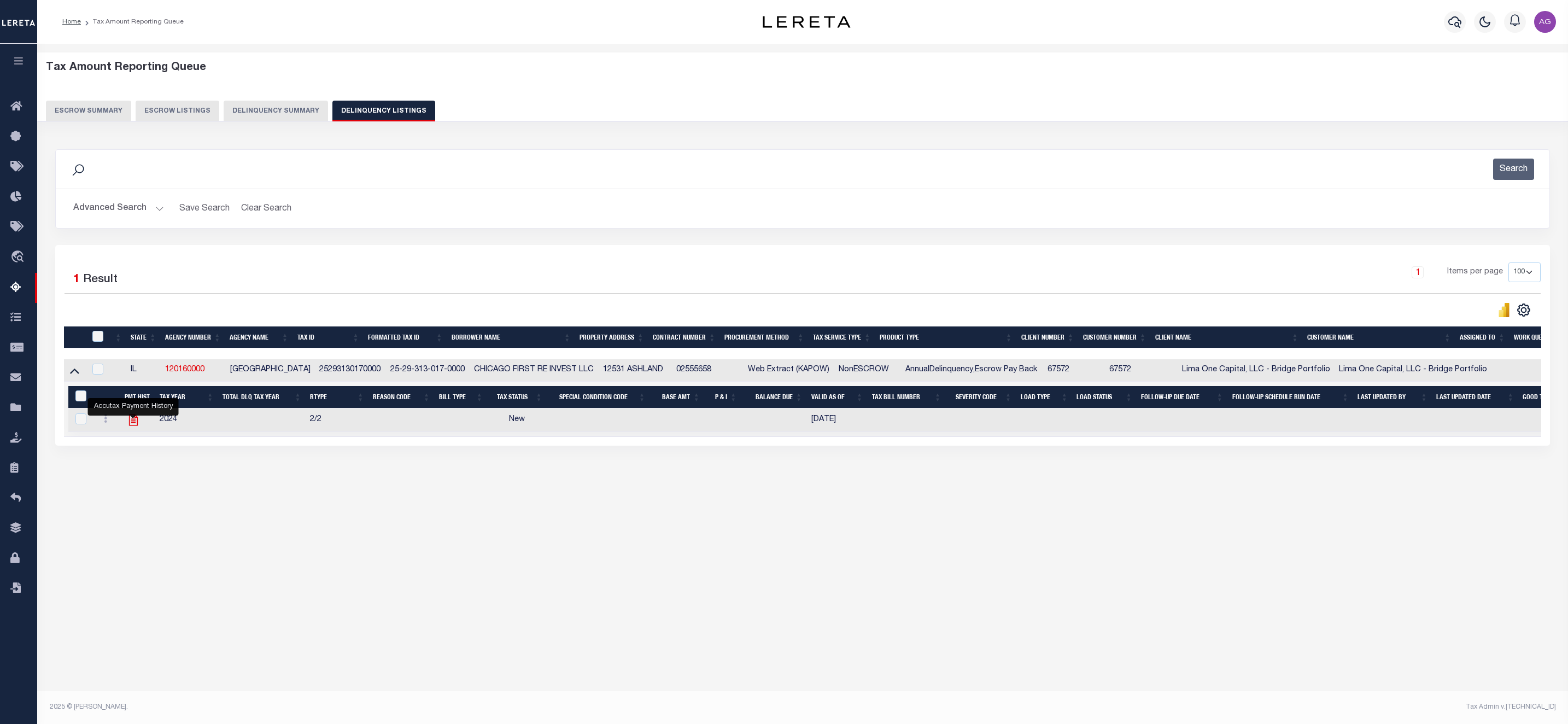
click at [135, 426] on icon "" at bounding box center [133, 420] width 9 height 12
checkbox input "true"
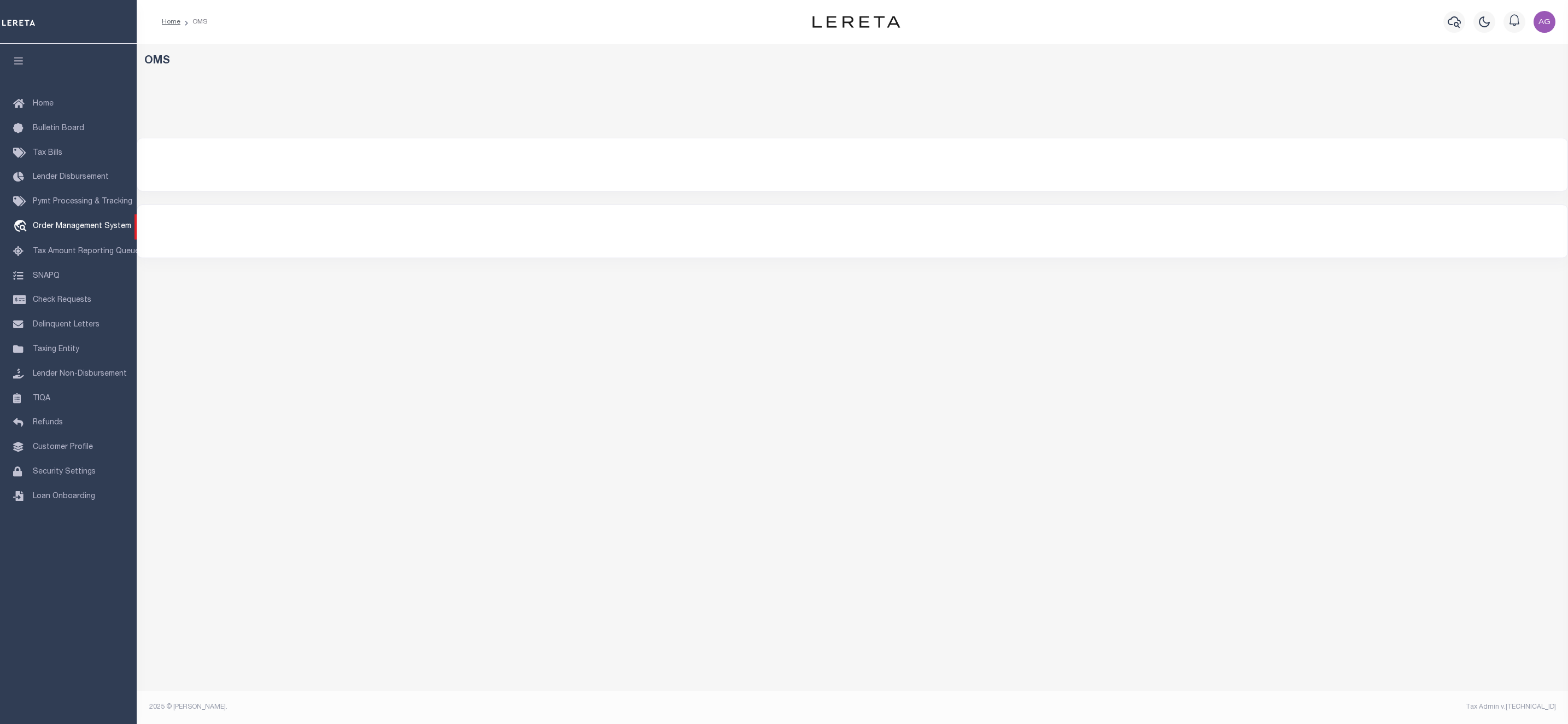
select select "200"
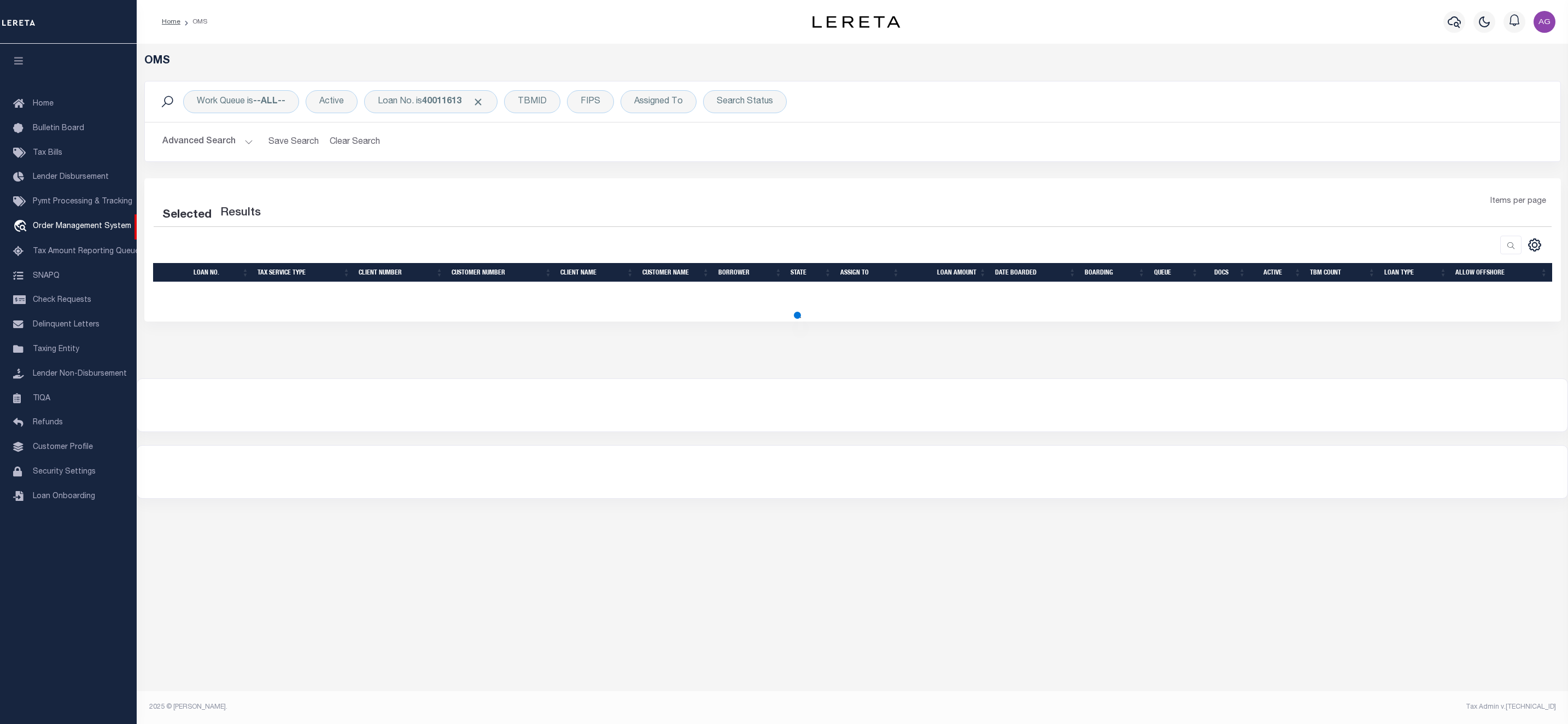
select select "200"
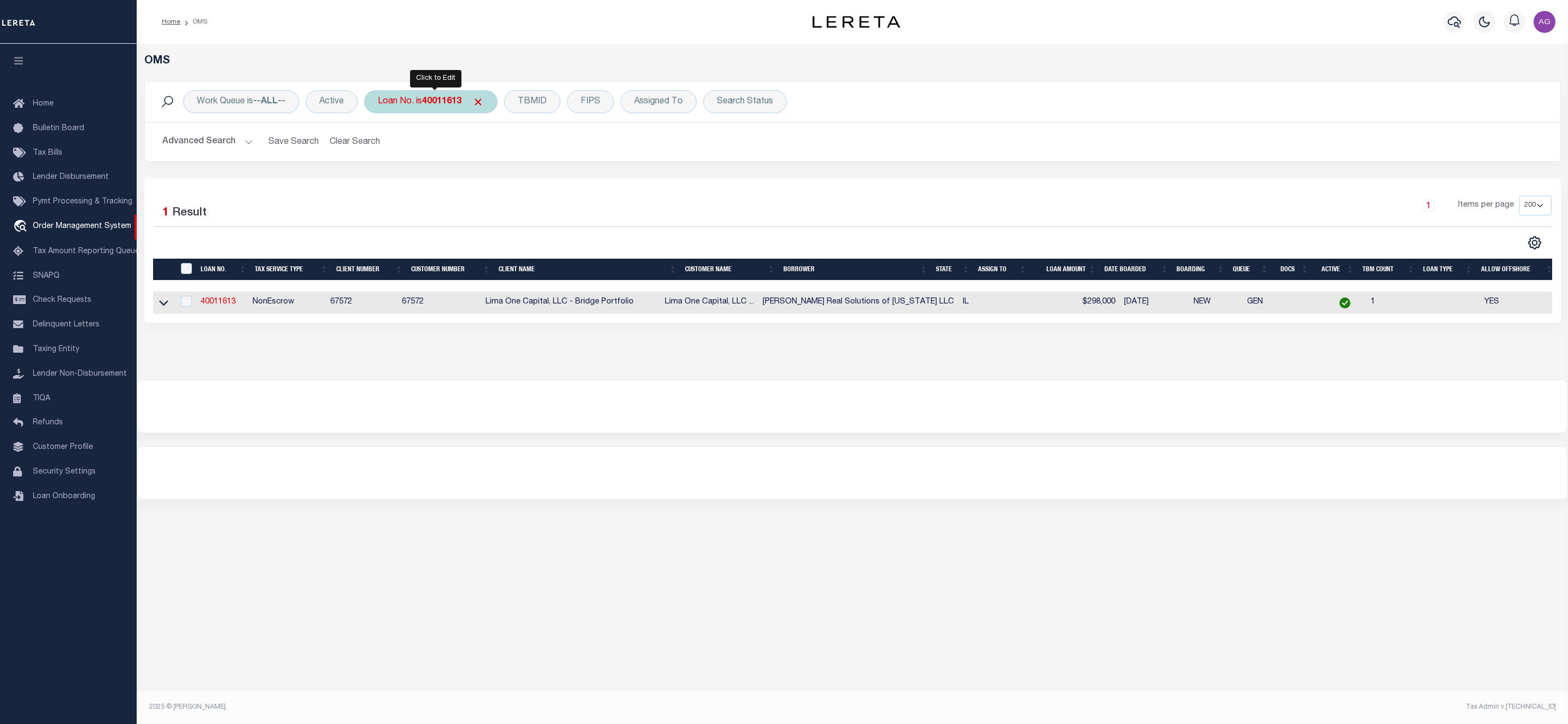
click at [446, 100] on b "40011613" at bounding box center [441, 101] width 39 height 9
type input "121341"
click at [526, 186] on input "Apply" at bounding box center [523, 179] width 32 height 18
click at [165, 309] on icon at bounding box center [163, 303] width 9 height 12
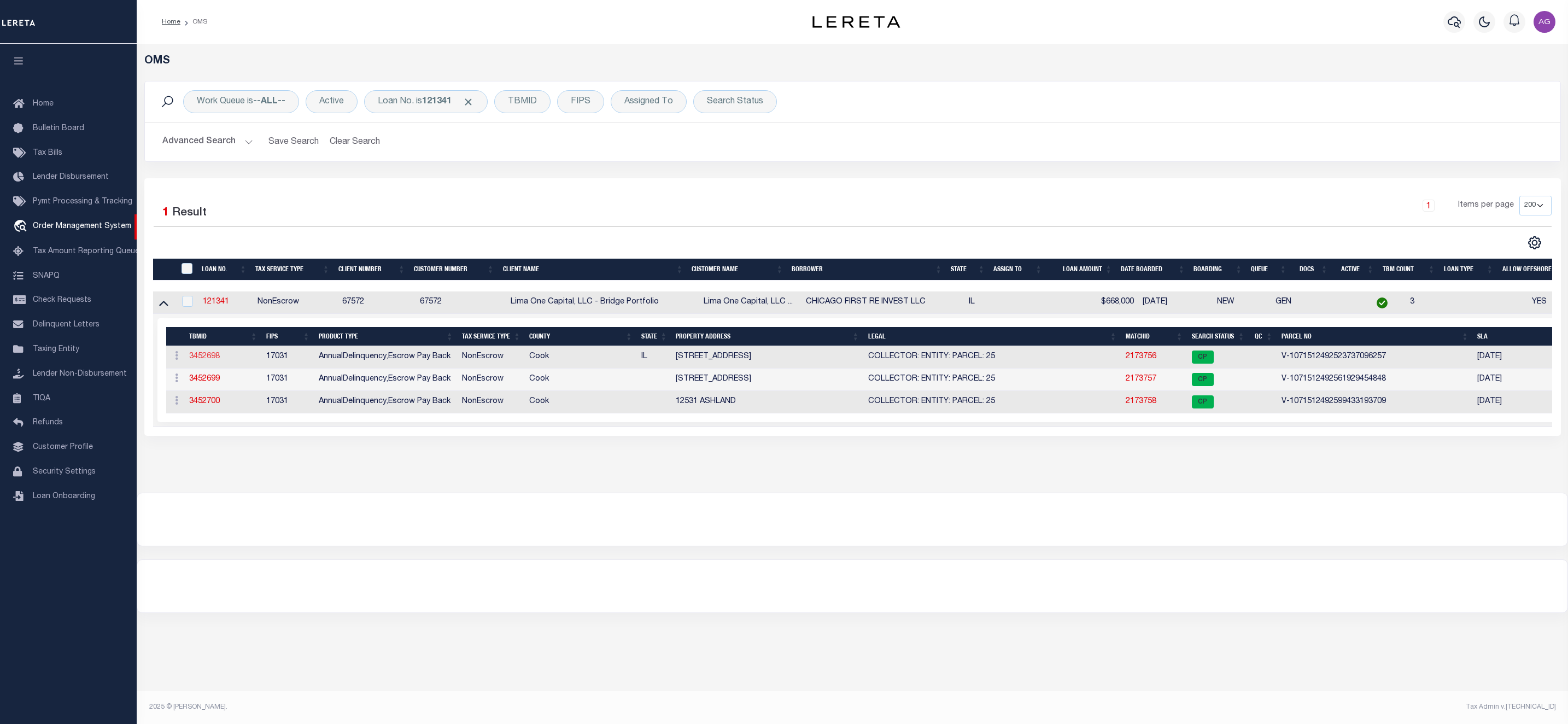
click at [212, 360] on link "3452698" at bounding box center [204, 357] width 31 height 8
type input "121341"
type input "CHICAGO FIRST RE INVEST LLC"
select select
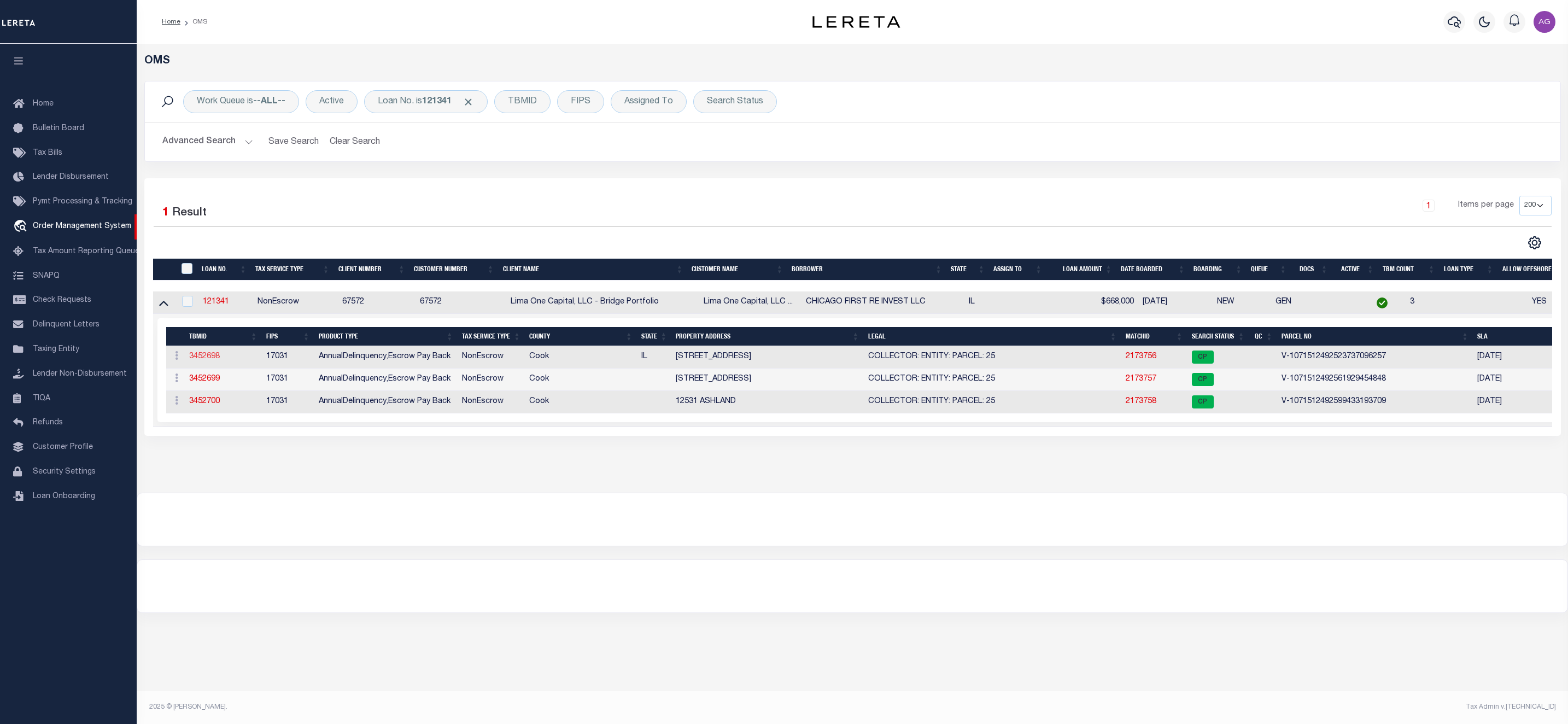
select select
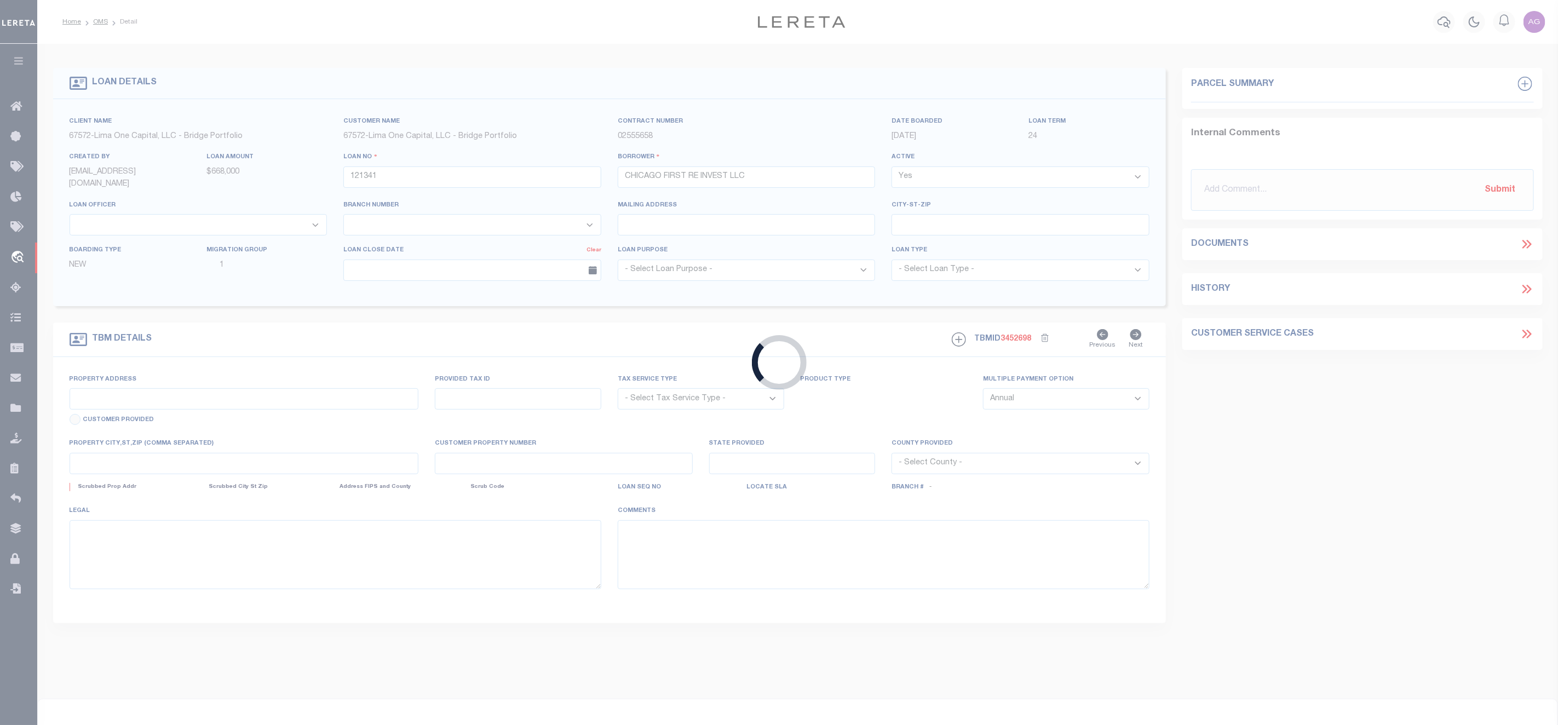
type input "[STREET_ADDRESS]"
radio input "true"
select select "NonEscrow"
select select
type input "[GEOGRAPHIC_DATA]"
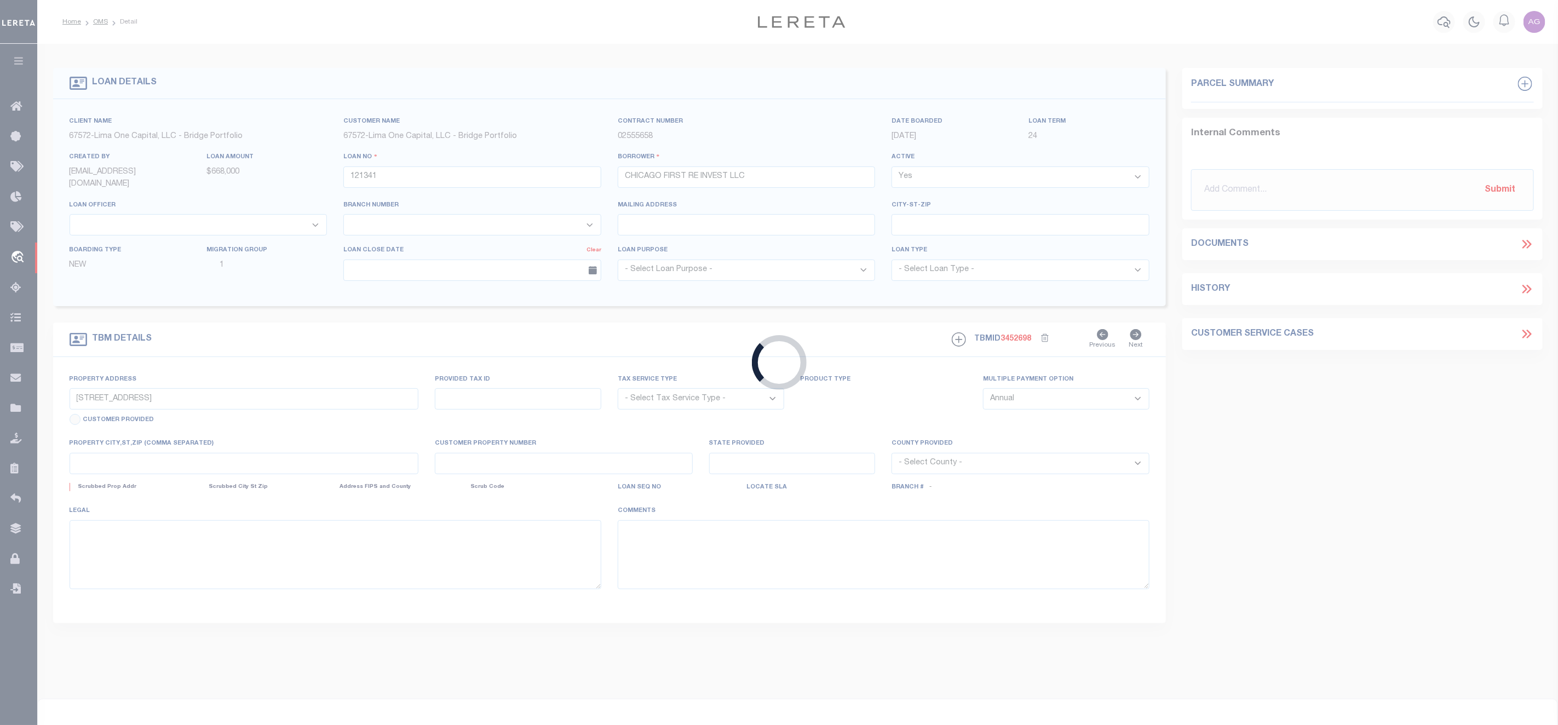
type input "121341-1"
type input "IL"
type textarea "COLLECTOR: ENTITY: PARCEL: 25"
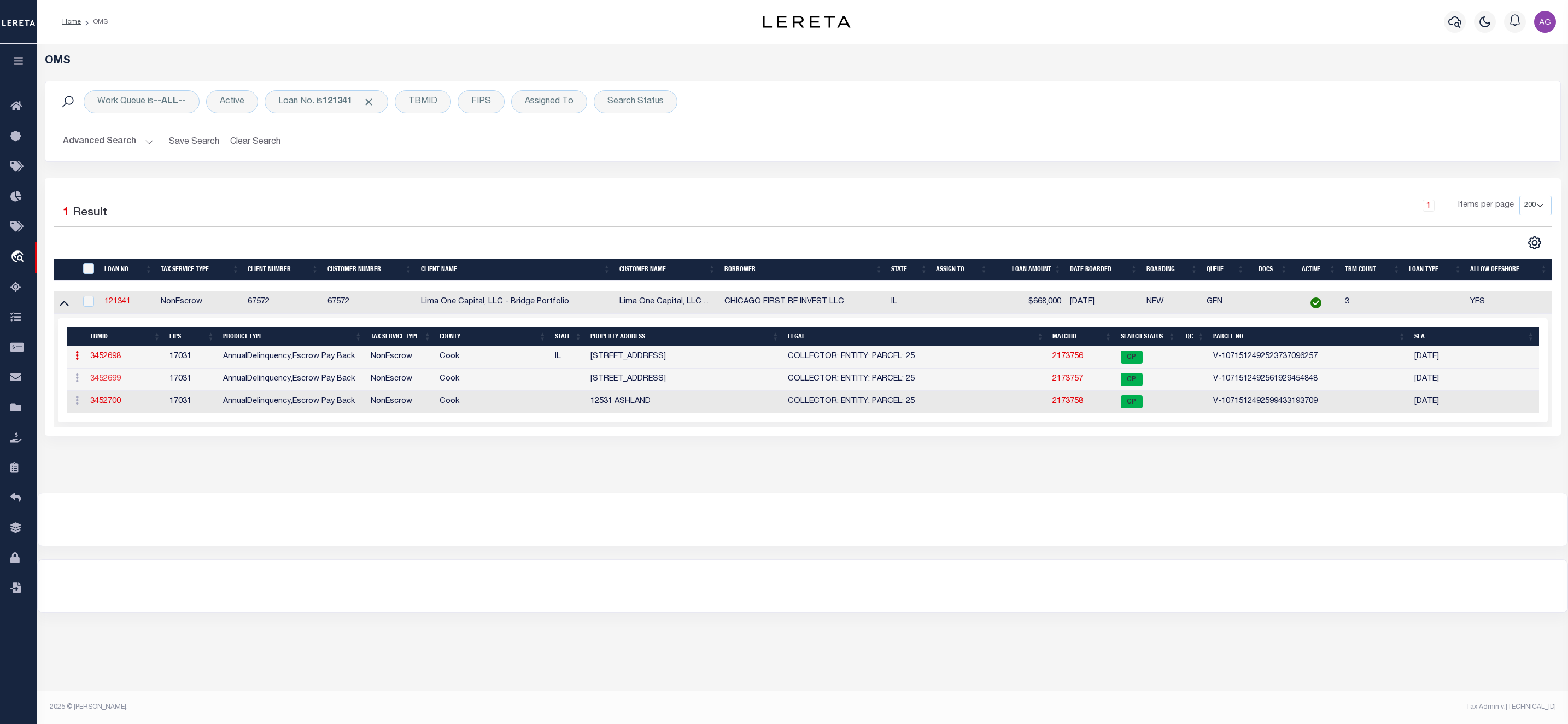
click at [108, 382] on link "3452699" at bounding box center [105, 379] width 31 height 8
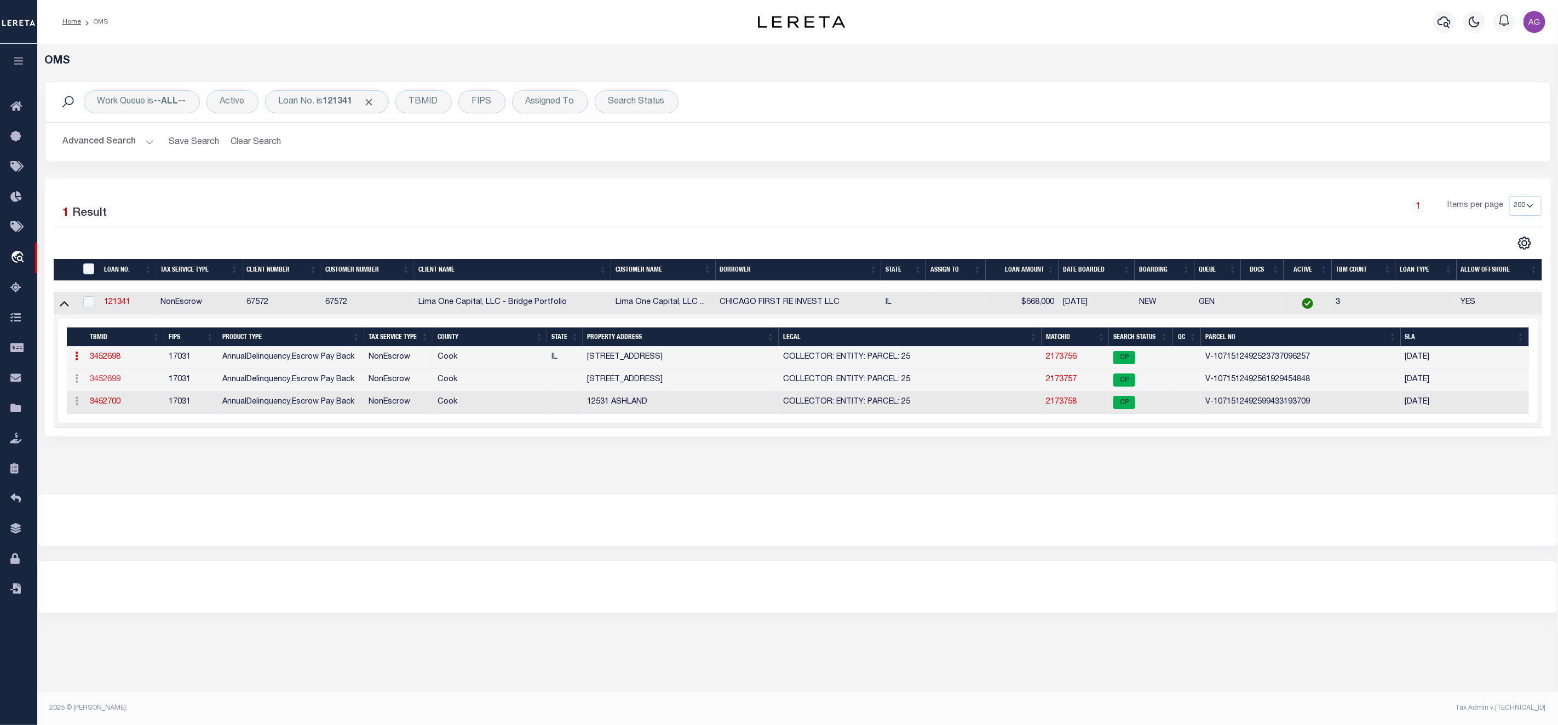
select select
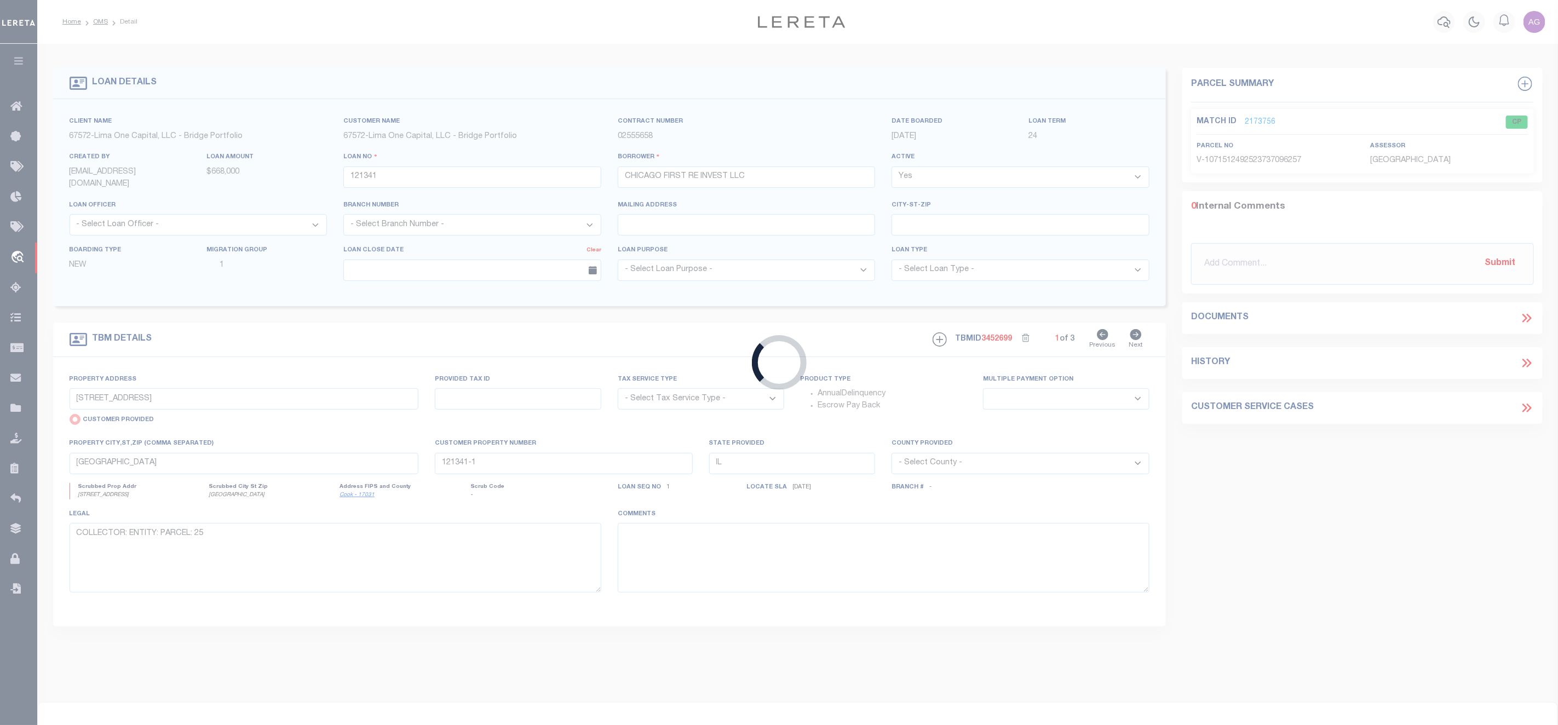
type input "[STREET_ADDRESS]"
radio input "false"
select select "NonEscrow"
select select
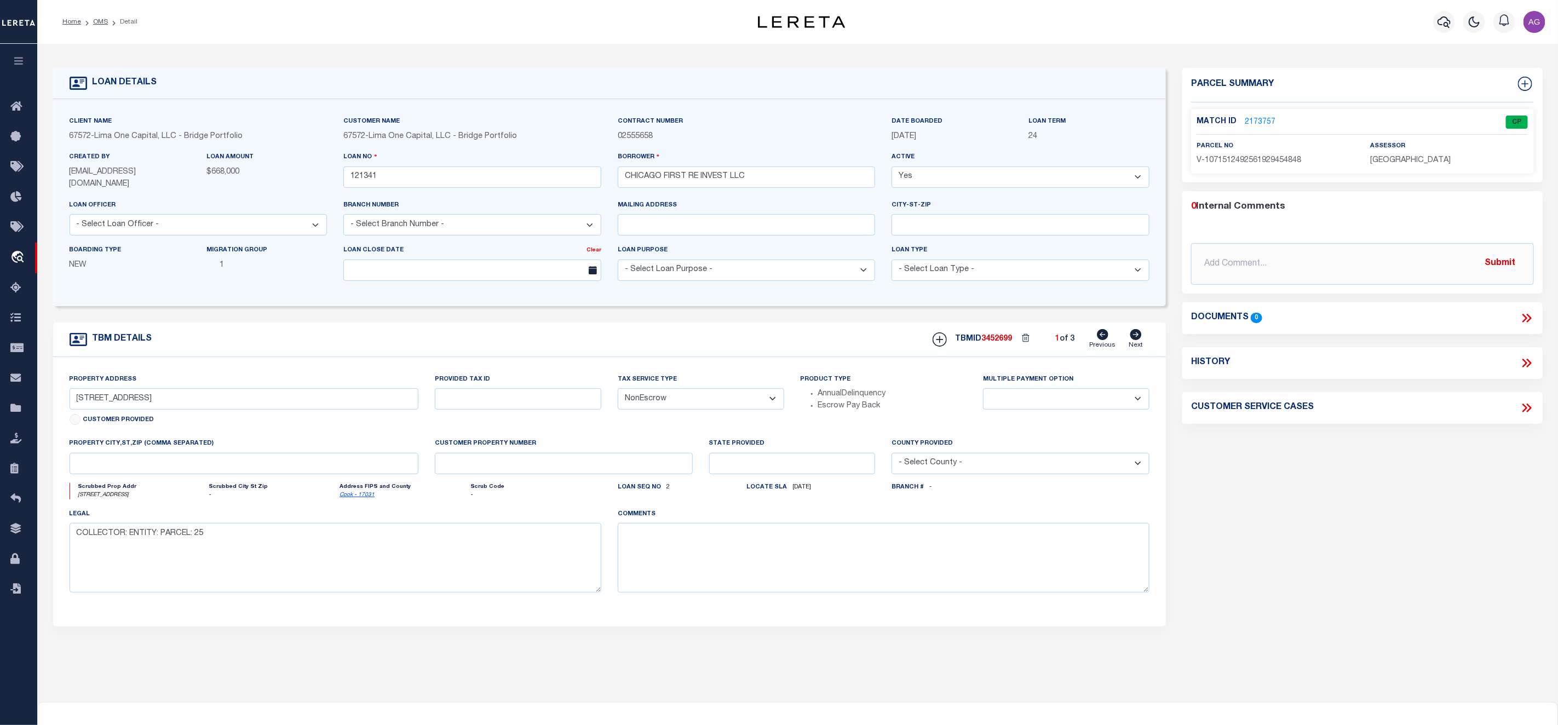
click at [1358, 541] on div "Parcel Summary Match ID 2173757 0" at bounding box center [1362, 368] width 377 height 601
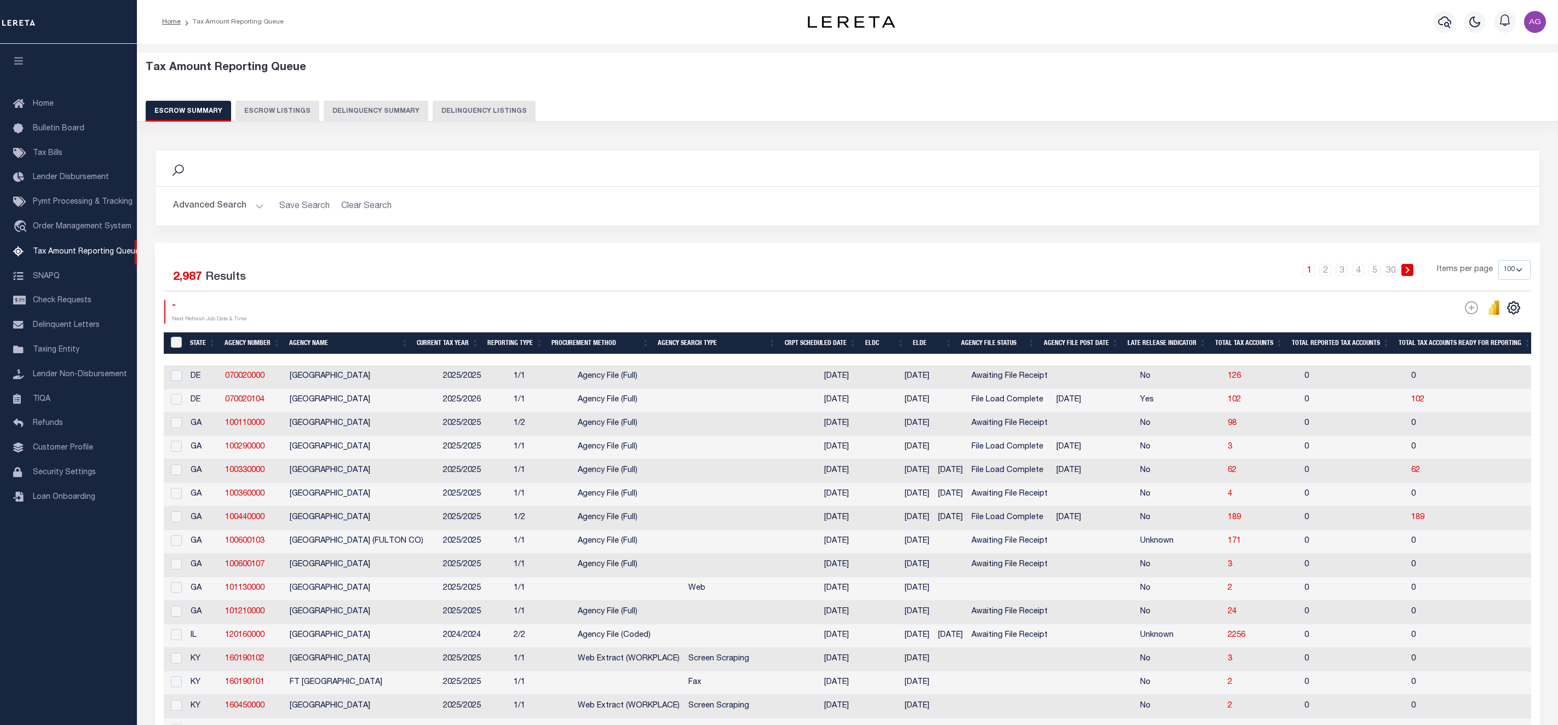
select select "100"
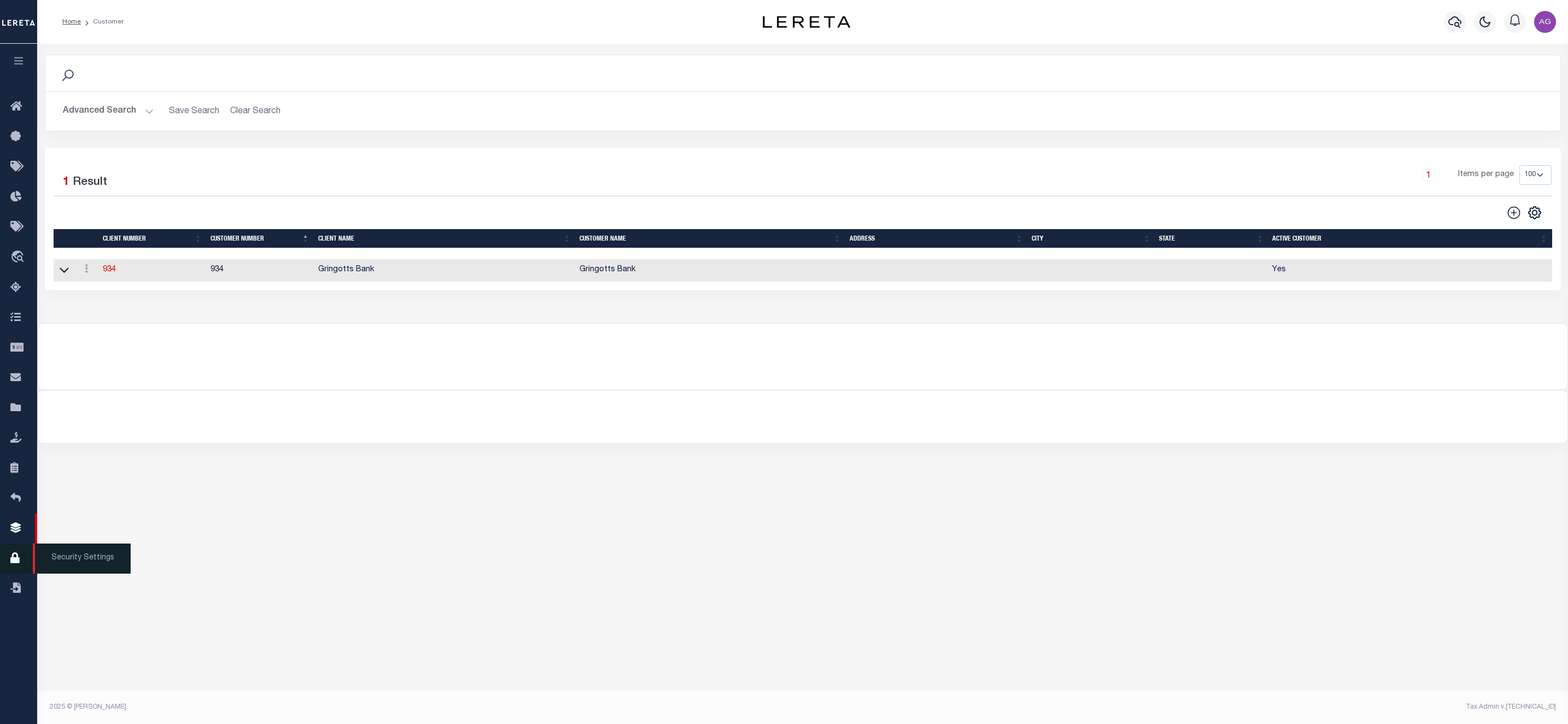
click at [63, 565] on span "Security Settings" at bounding box center [82, 558] width 98 height 30
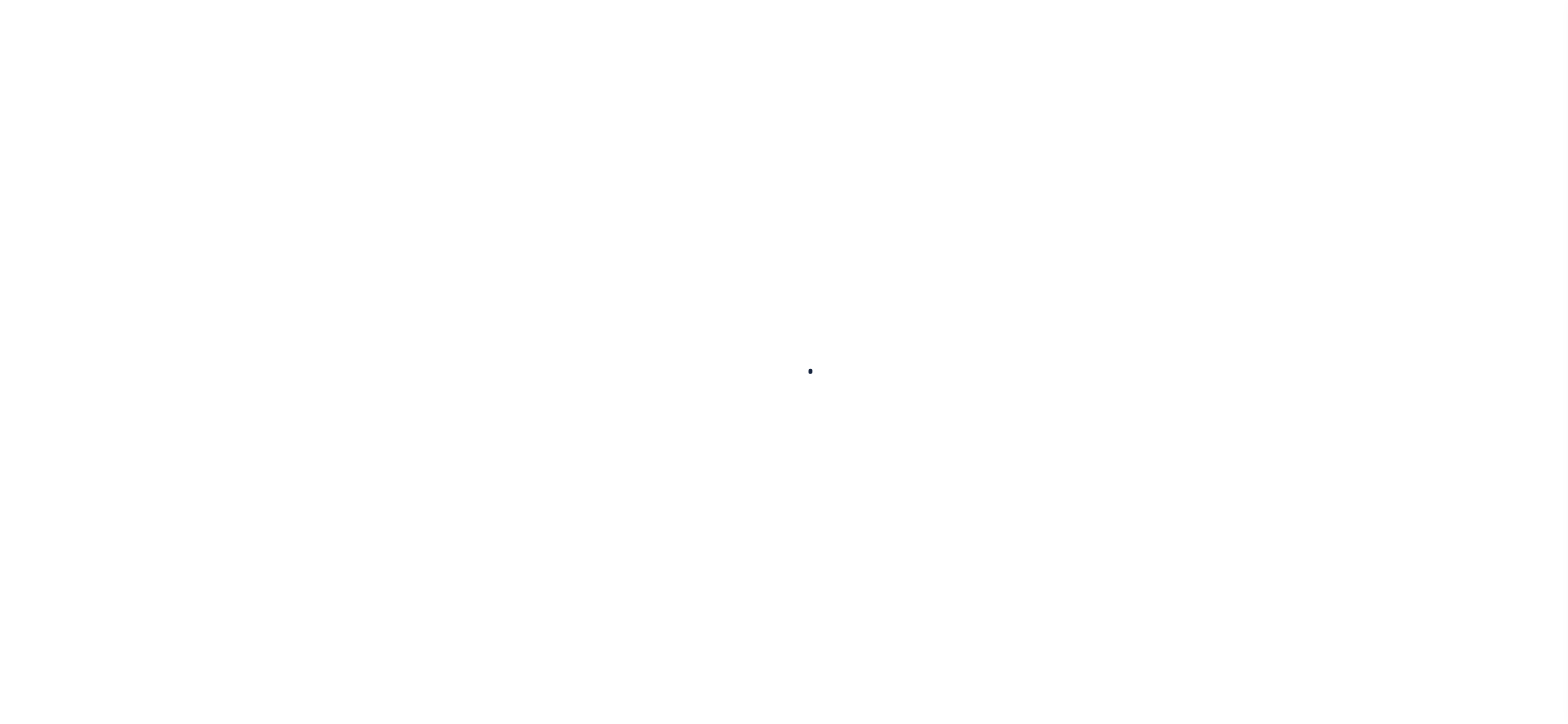
select select "100"
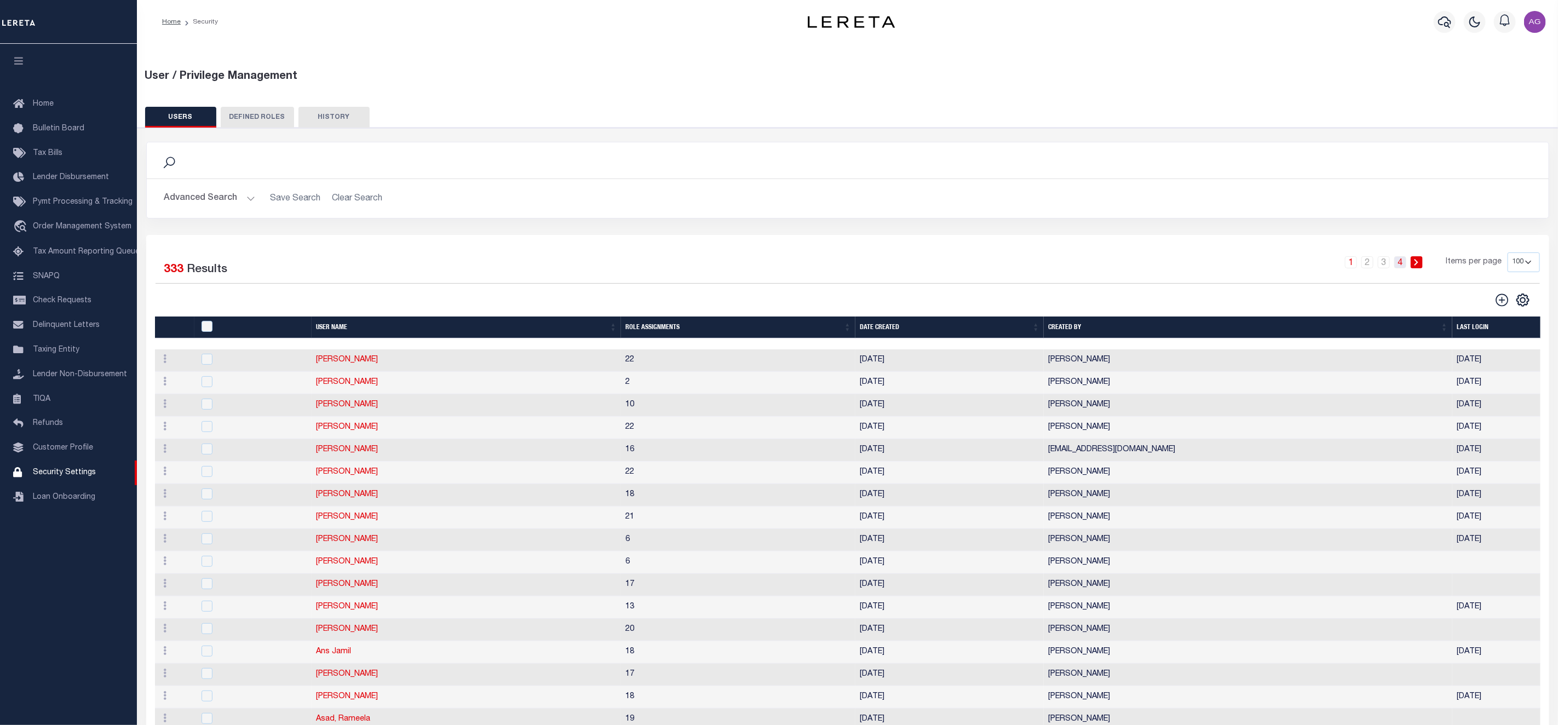
click at [1395, 265] on li "4" at bounding box center [1400, 262] width 16 height 12
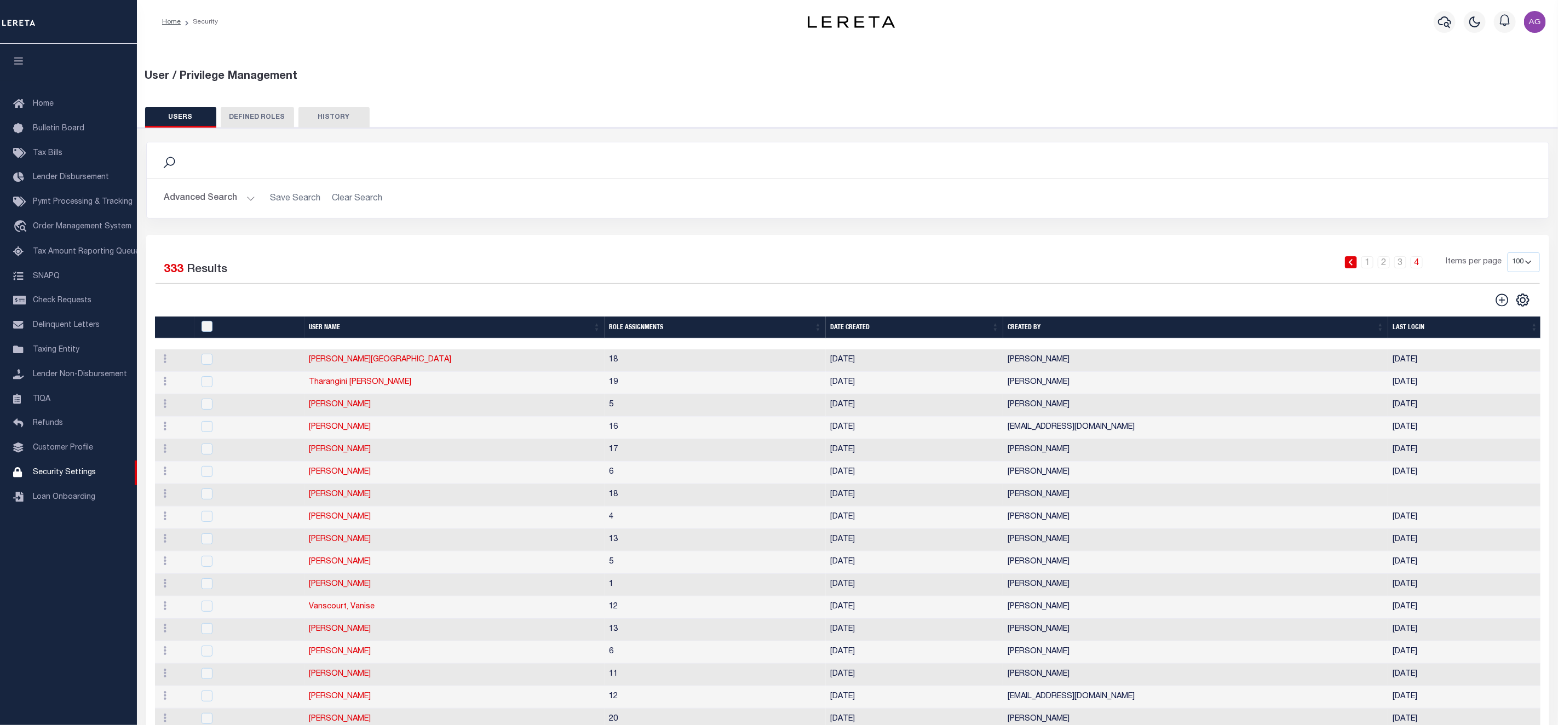
click at [1395, 265] on link "3" at bounding box center [1400, 262] width 12 height 12
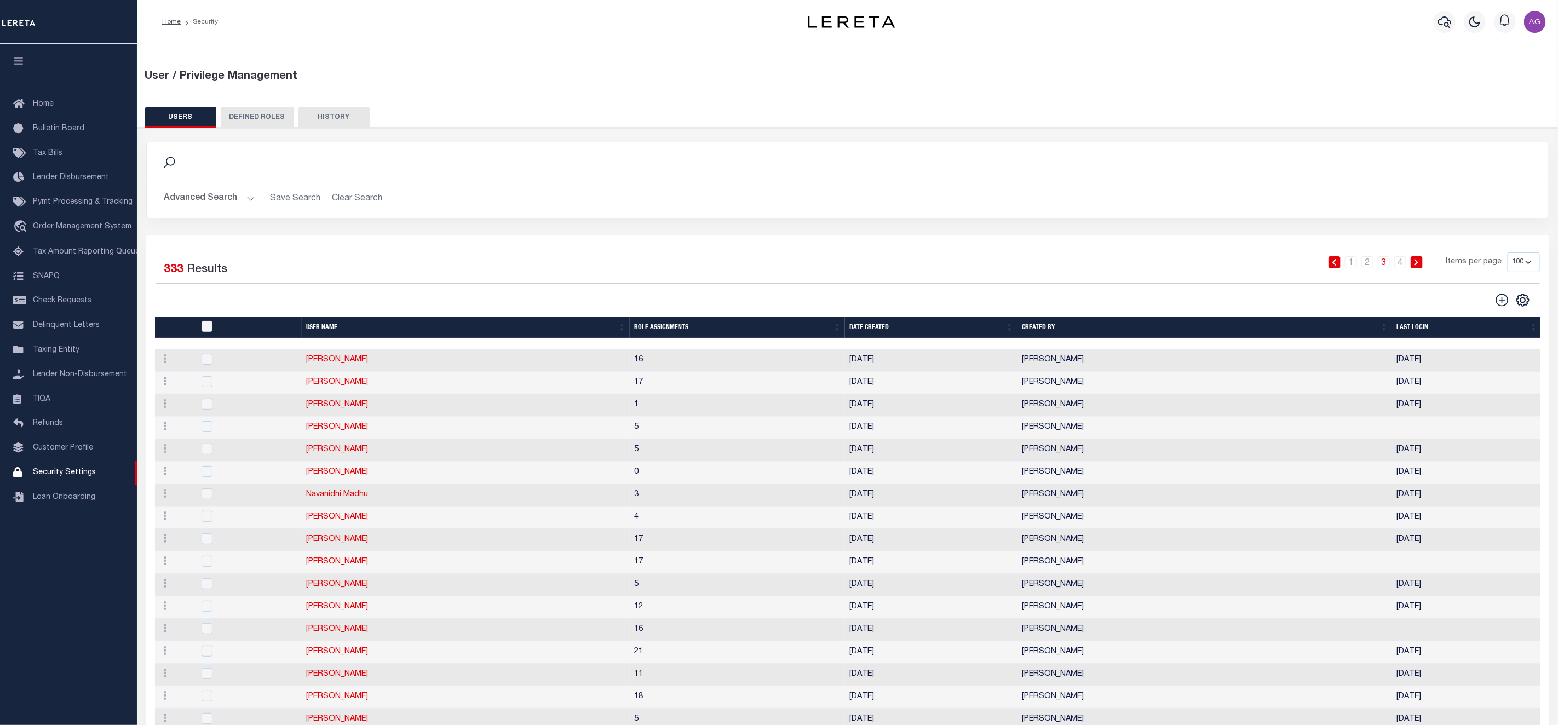
click at [335, 327] on th "User Name" at bounding box center [466, 328] width 328 height 22
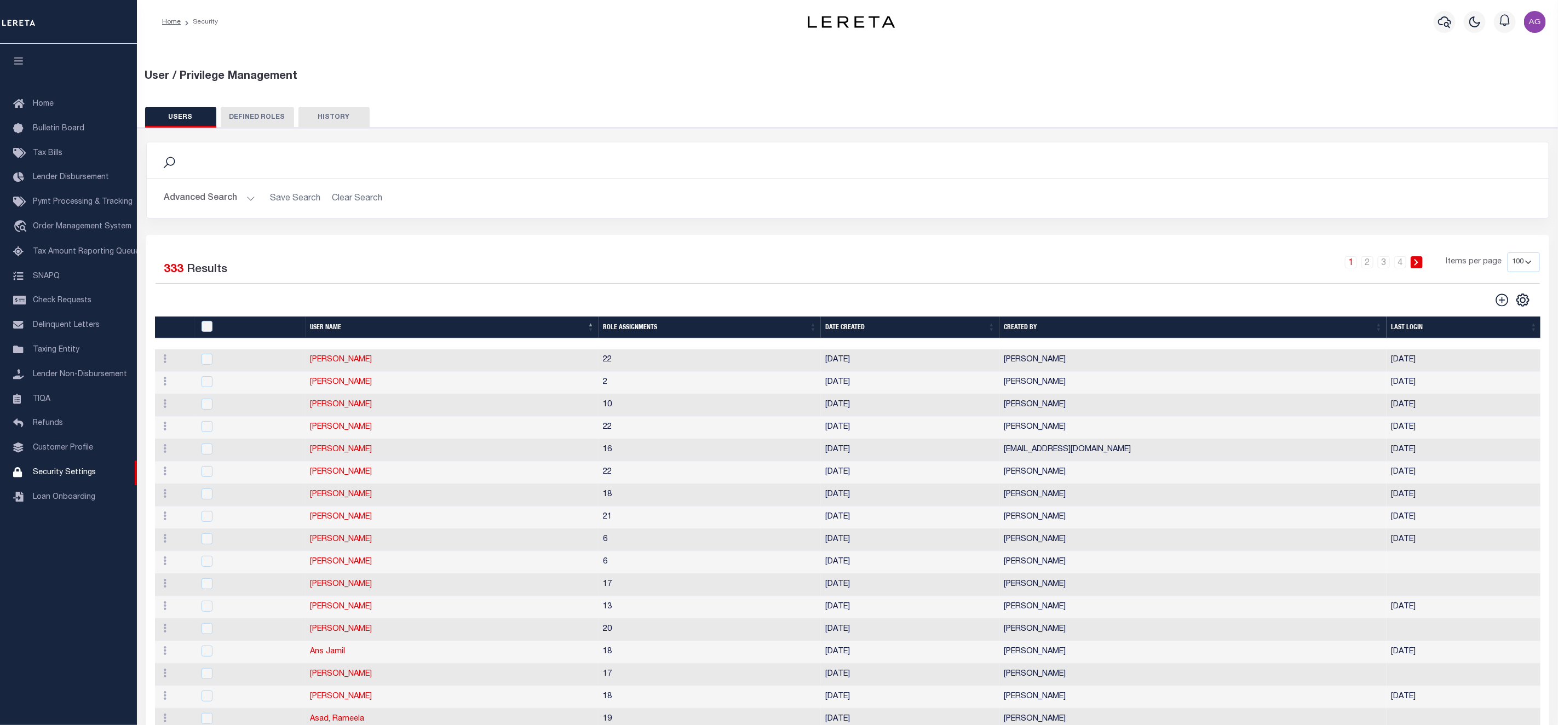
click at [335, 327] on th "User Name" at bounding box center [452, 328] width 293 height 22
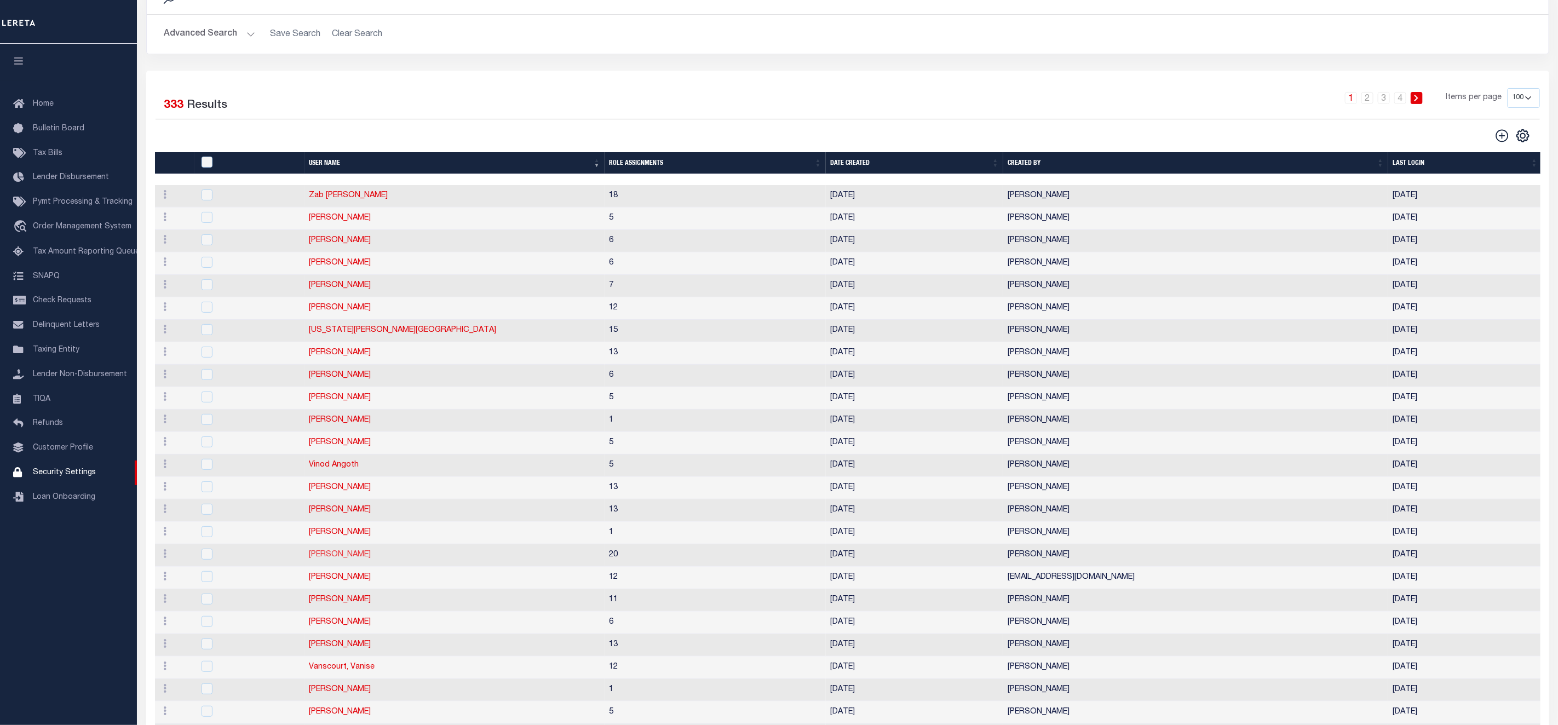
click at [353, 559] on link "[PERSON_NAME]" at bounding box center [340, 555] width 62 height 8
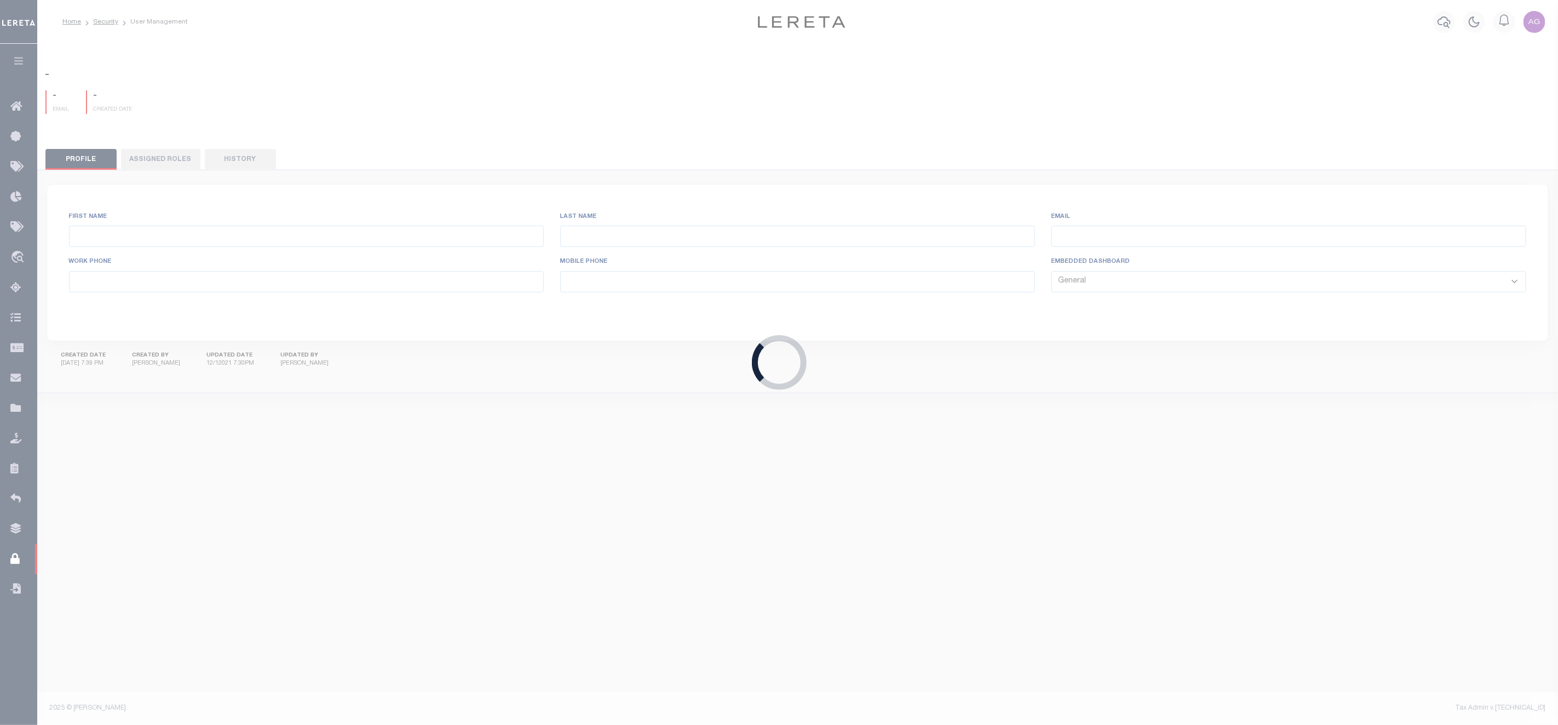
type input "[PERSON_NAME]"
type input "[PERSON_NAME][EMAIL_ADDRESS][PERSON_NAME][DOMAIN_NAME]"
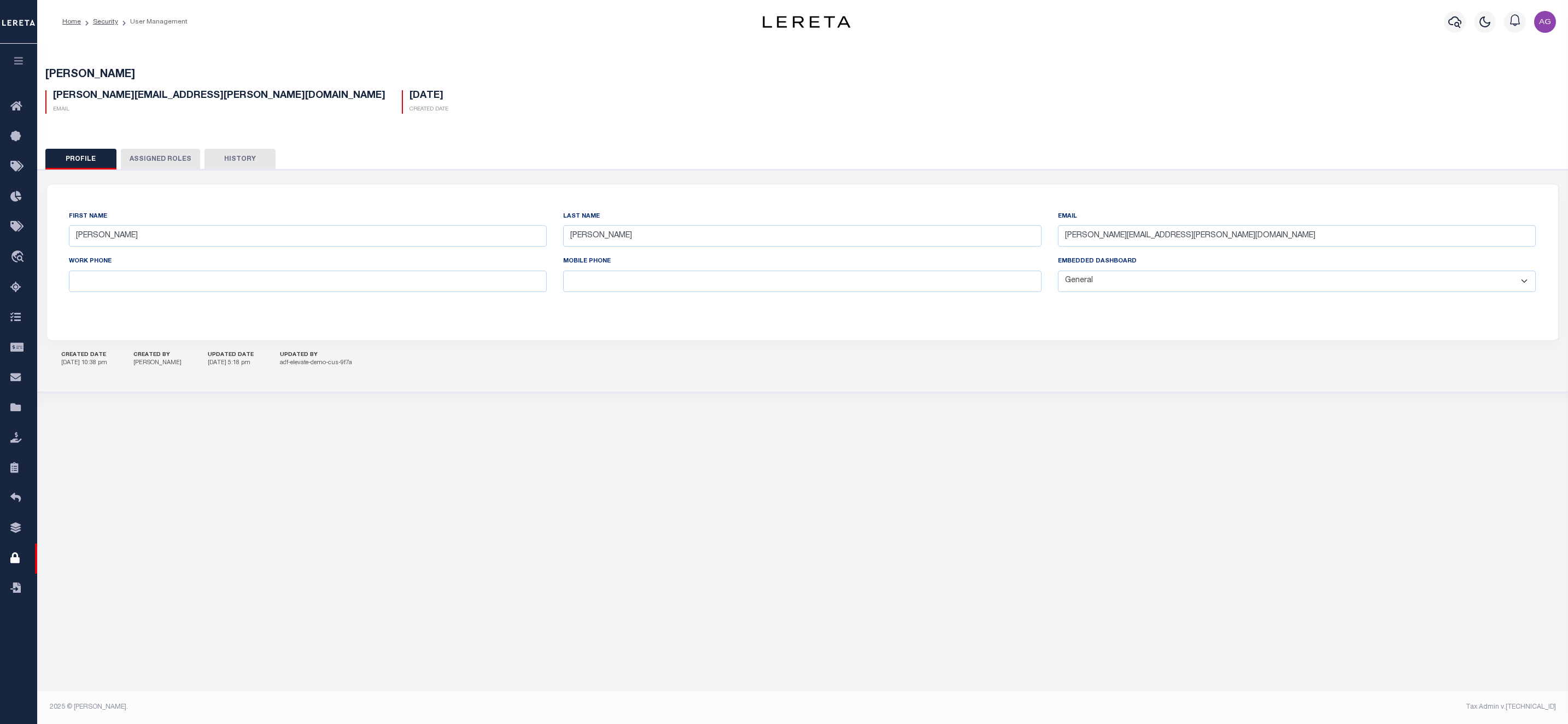
click at [163, 169] on button "Assigned Roles" at bounding box center [160, 159] width 79 height 21
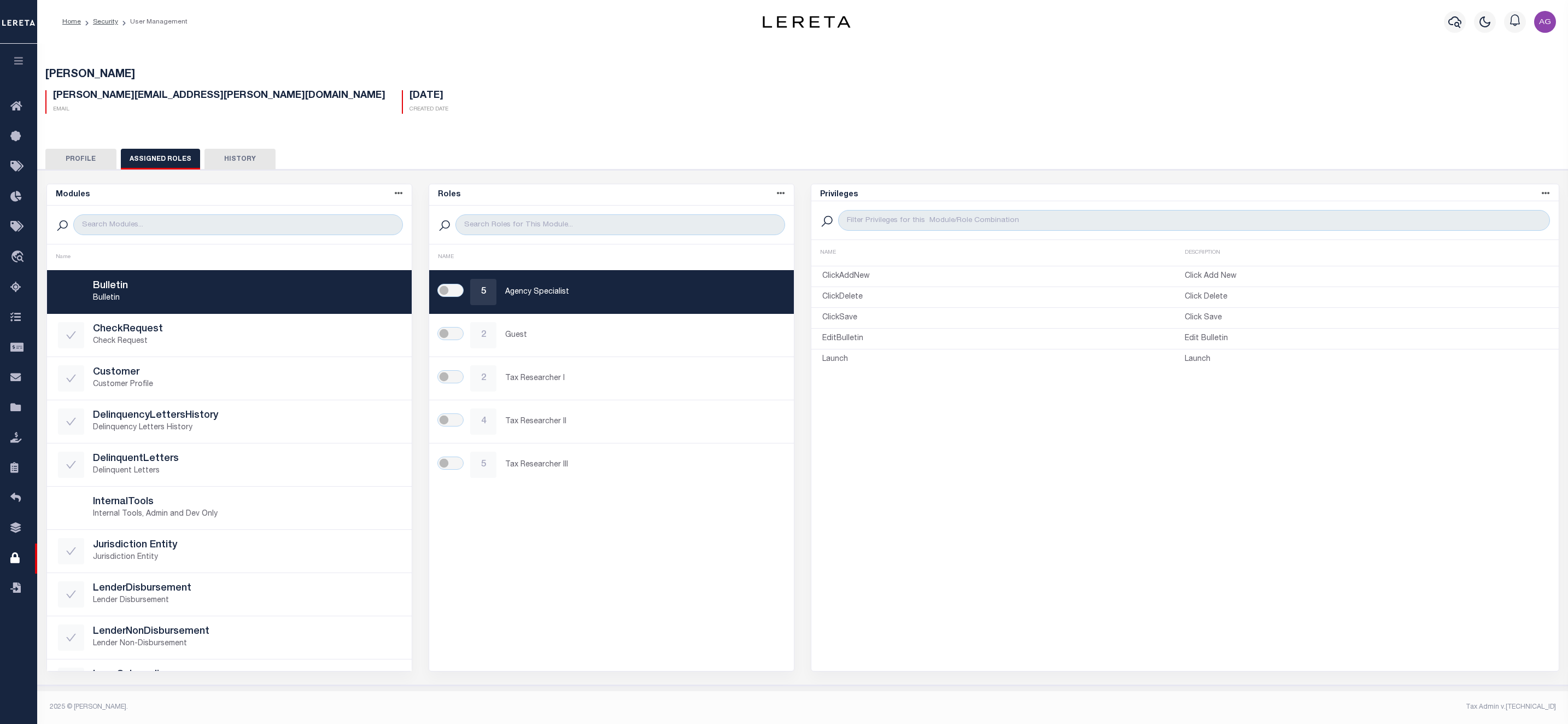
click at [95, 159] on button "Profile" at bounding box center [80, 159] width 71 height 21
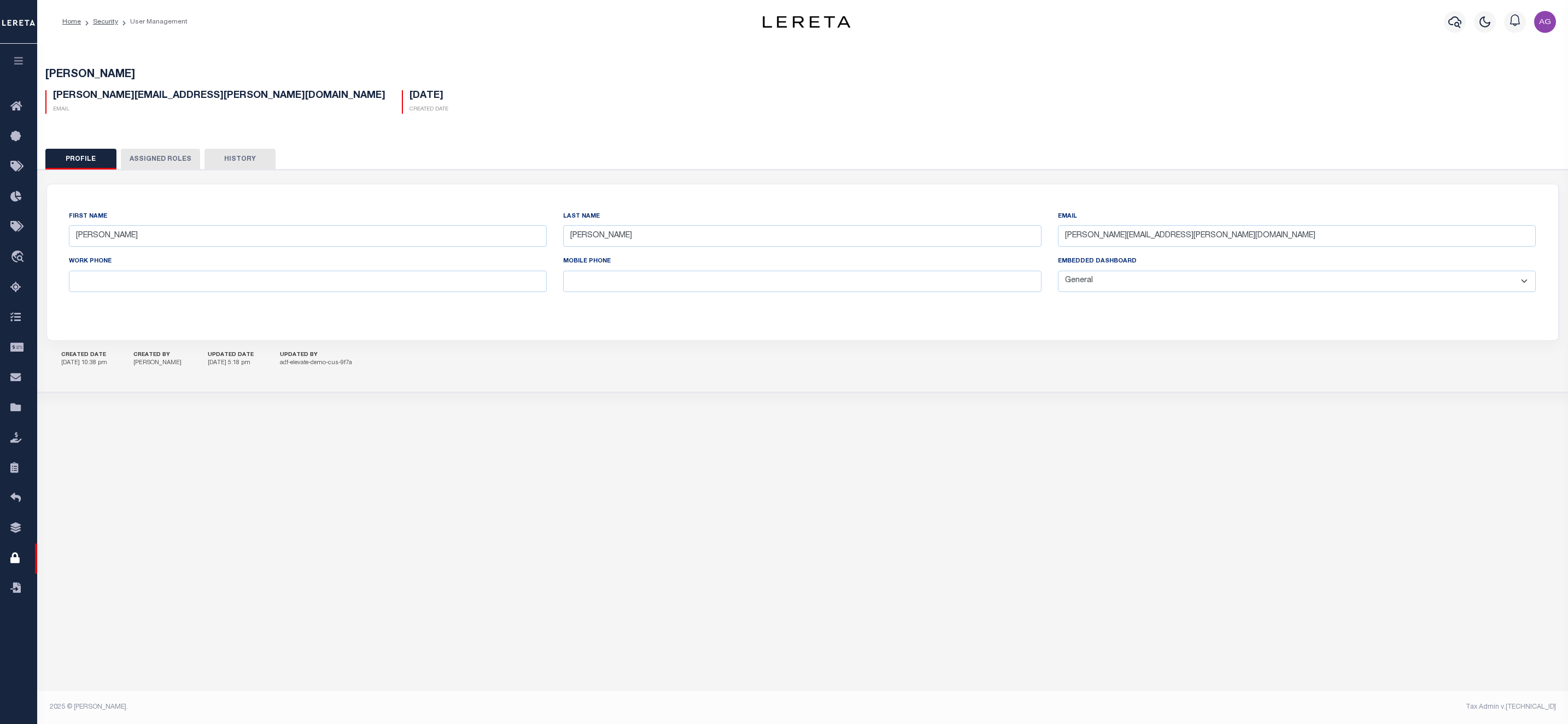
click at [158, 163] on button "Assigned Roles" at bounding box center [160, 159] width 79 height 21
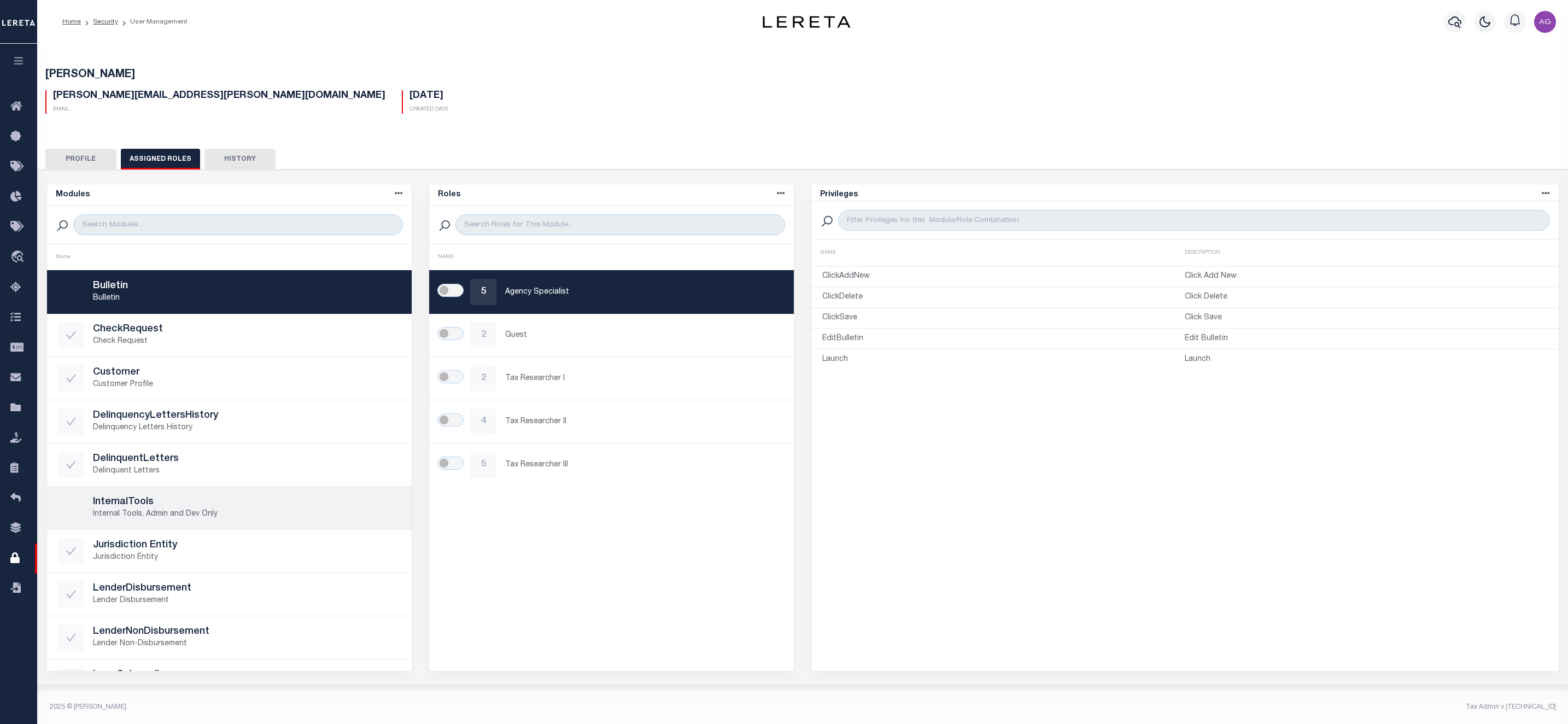
click at [227, 517] on p "Internal Tools, Admin and Dev Only" at bounding box center [247, 514] width 307 height 12
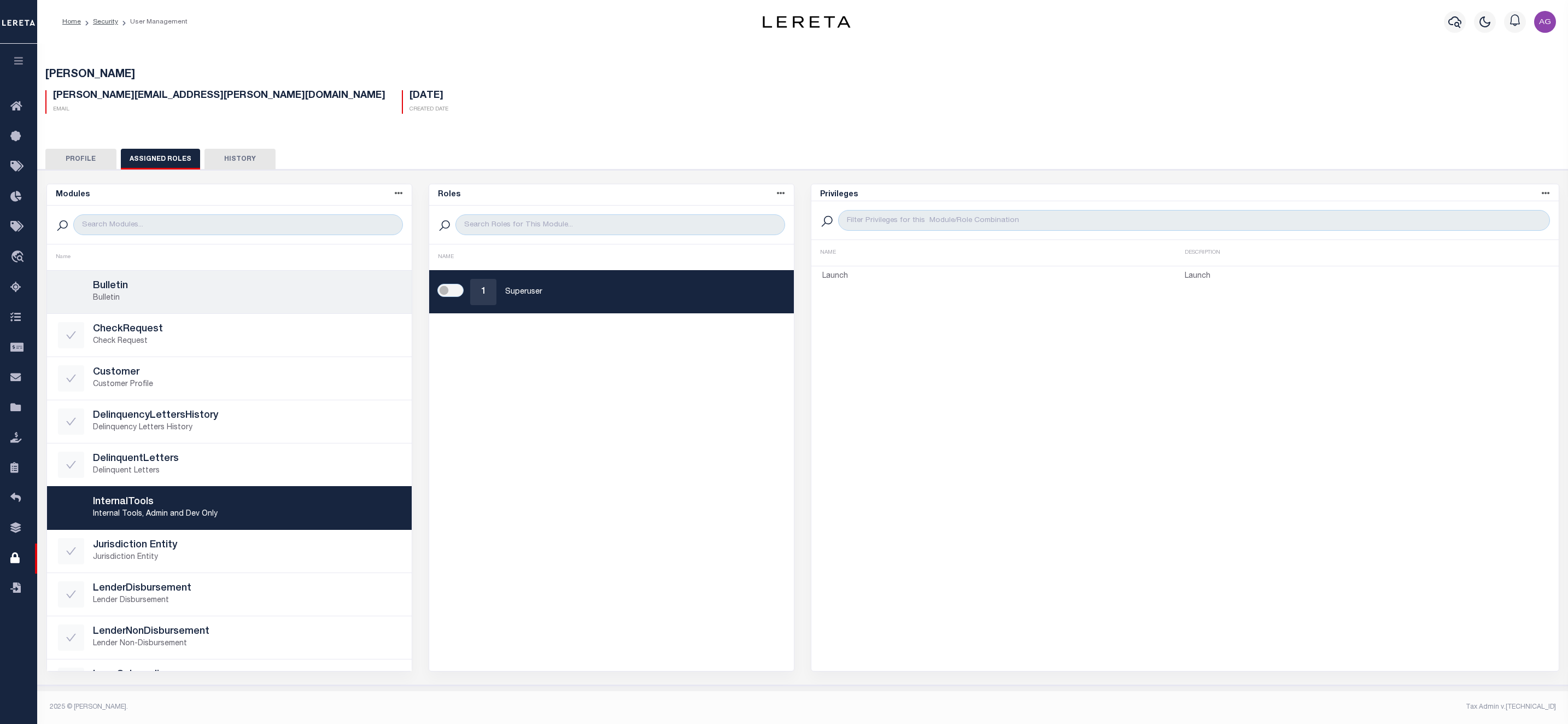
click at [177, 288] on h5 "Bulletin" at bounding box center [247, 287] width 307 height 12
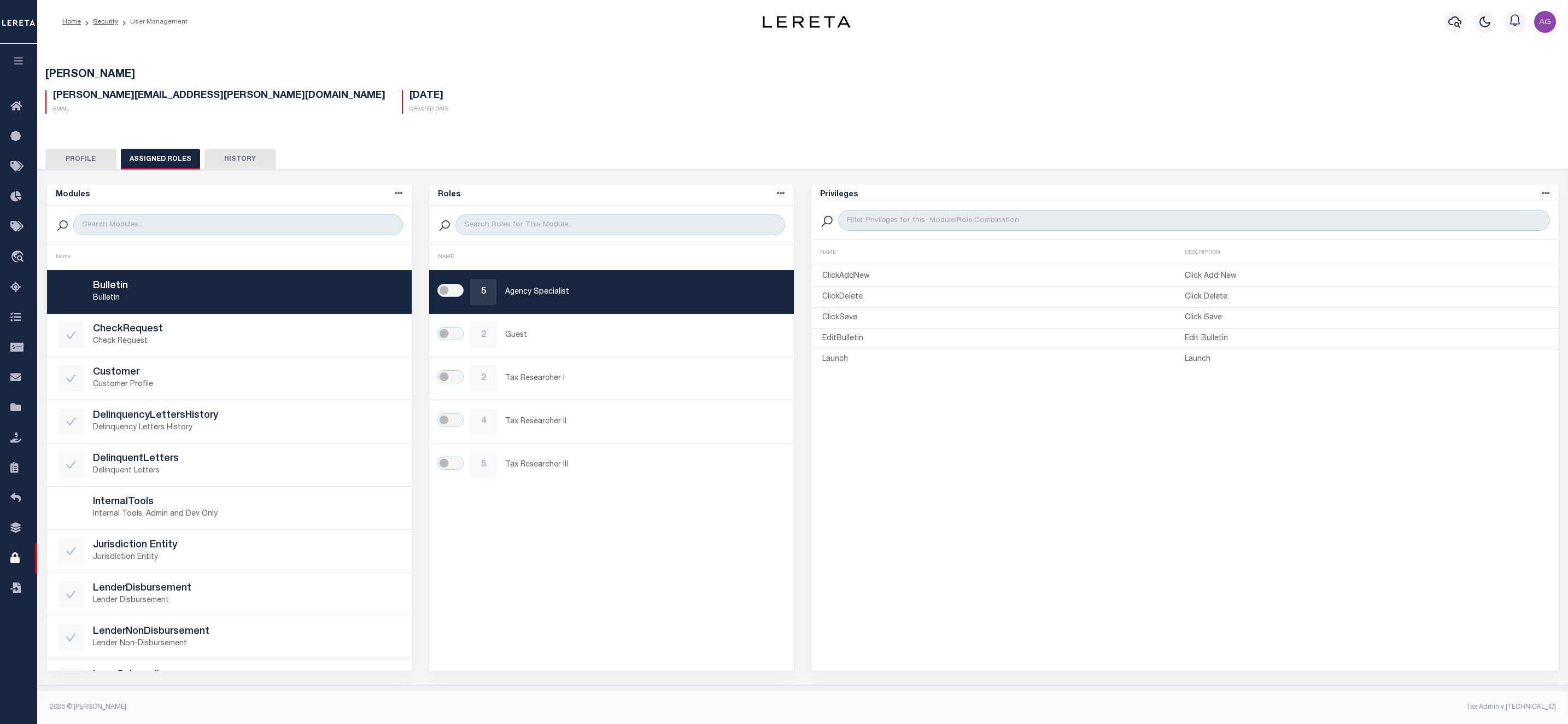
click at [87, 166] on button "Profile" at bounding box center [80, 159] width 71 height 21
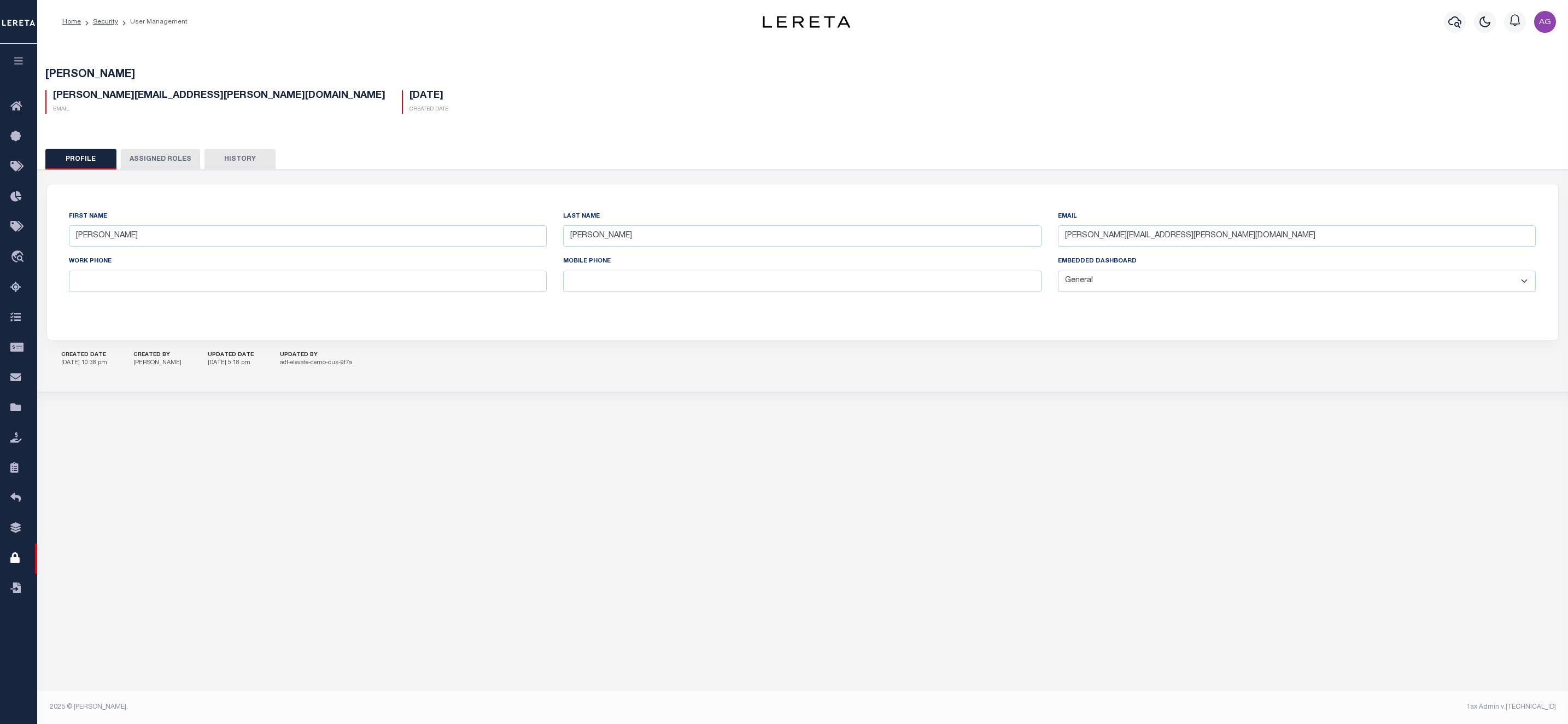
click at [160, 158] on button "Assigned Roles" at bounding box center [160, 159] width 79 height 21
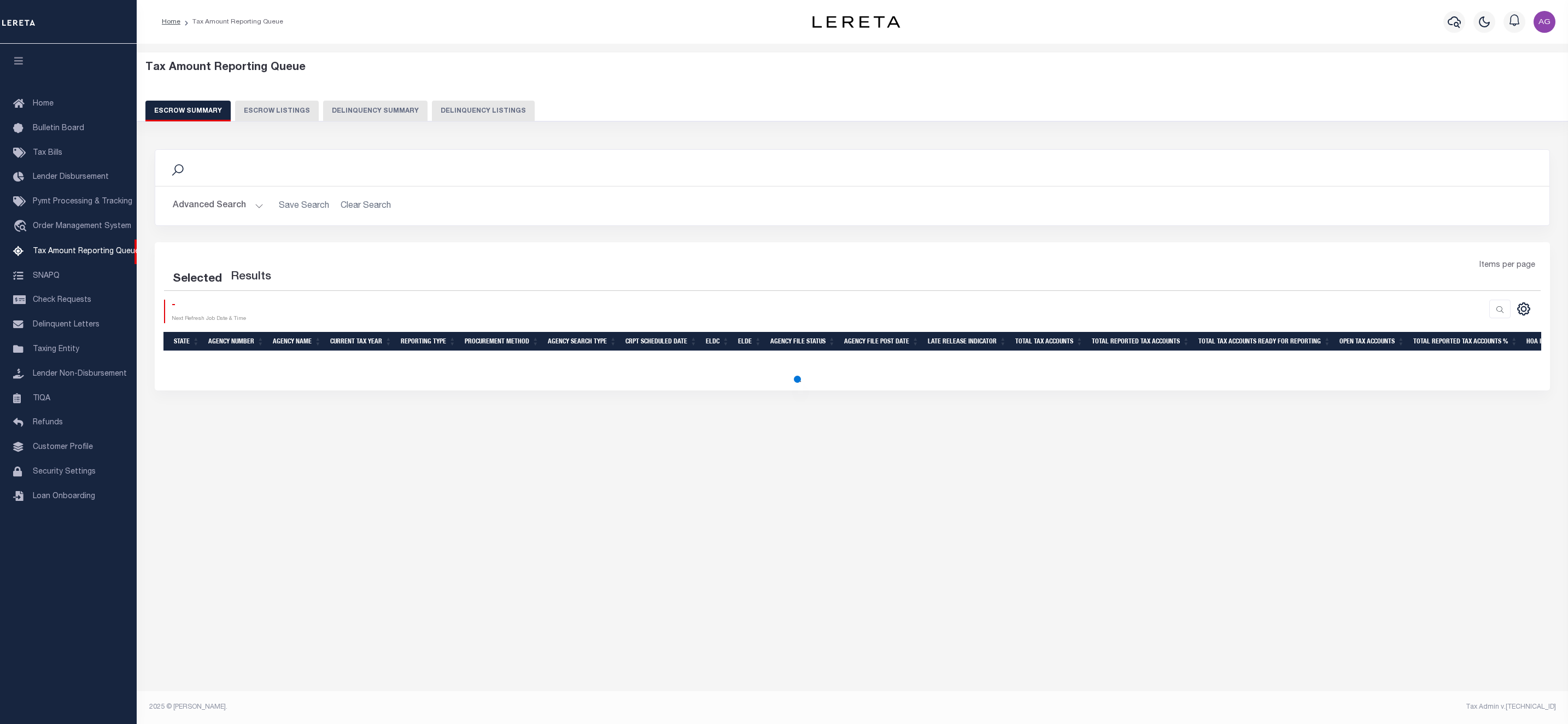
click at [379, 107] on button "Delinquency Summary" at bounding box center [375, 111] width 105 height 21
select select "100"
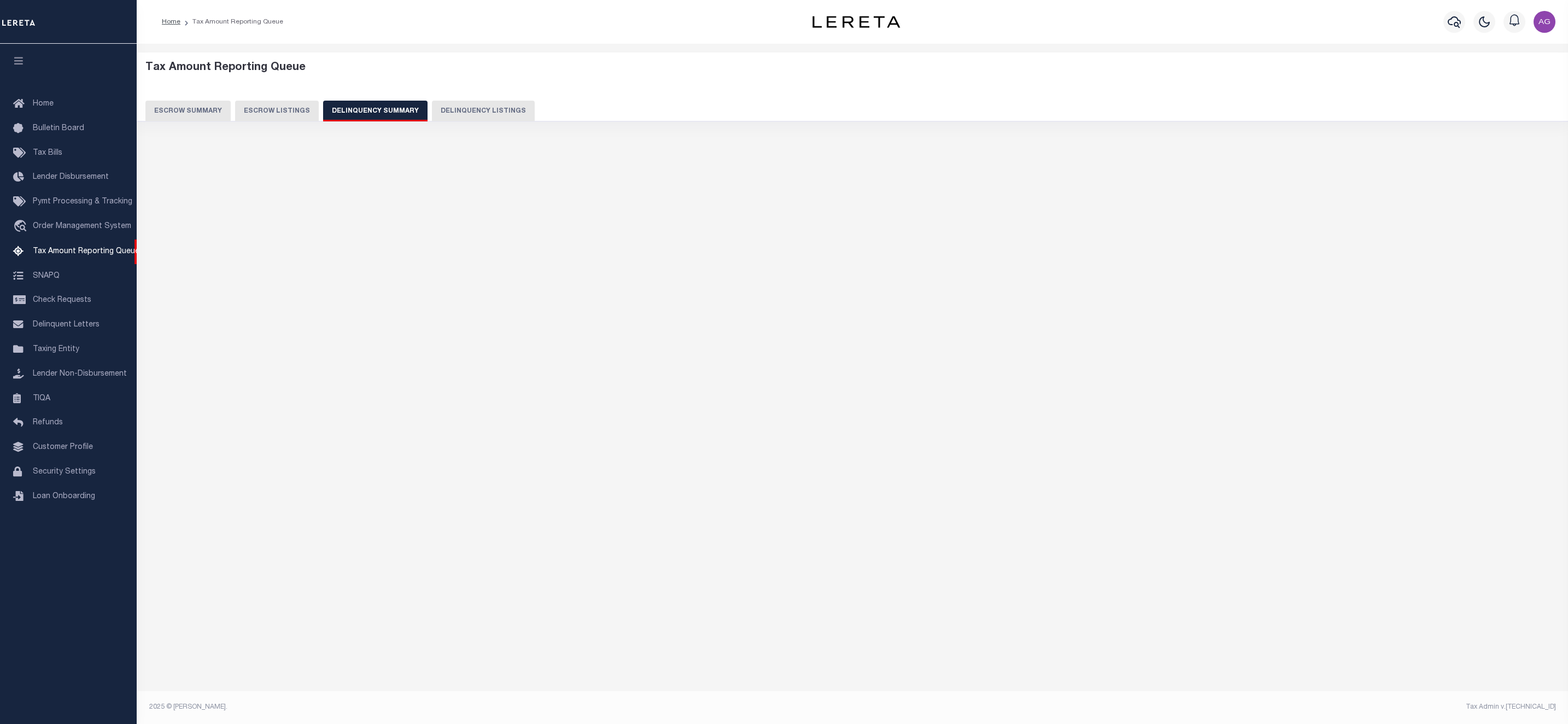
select select "100"
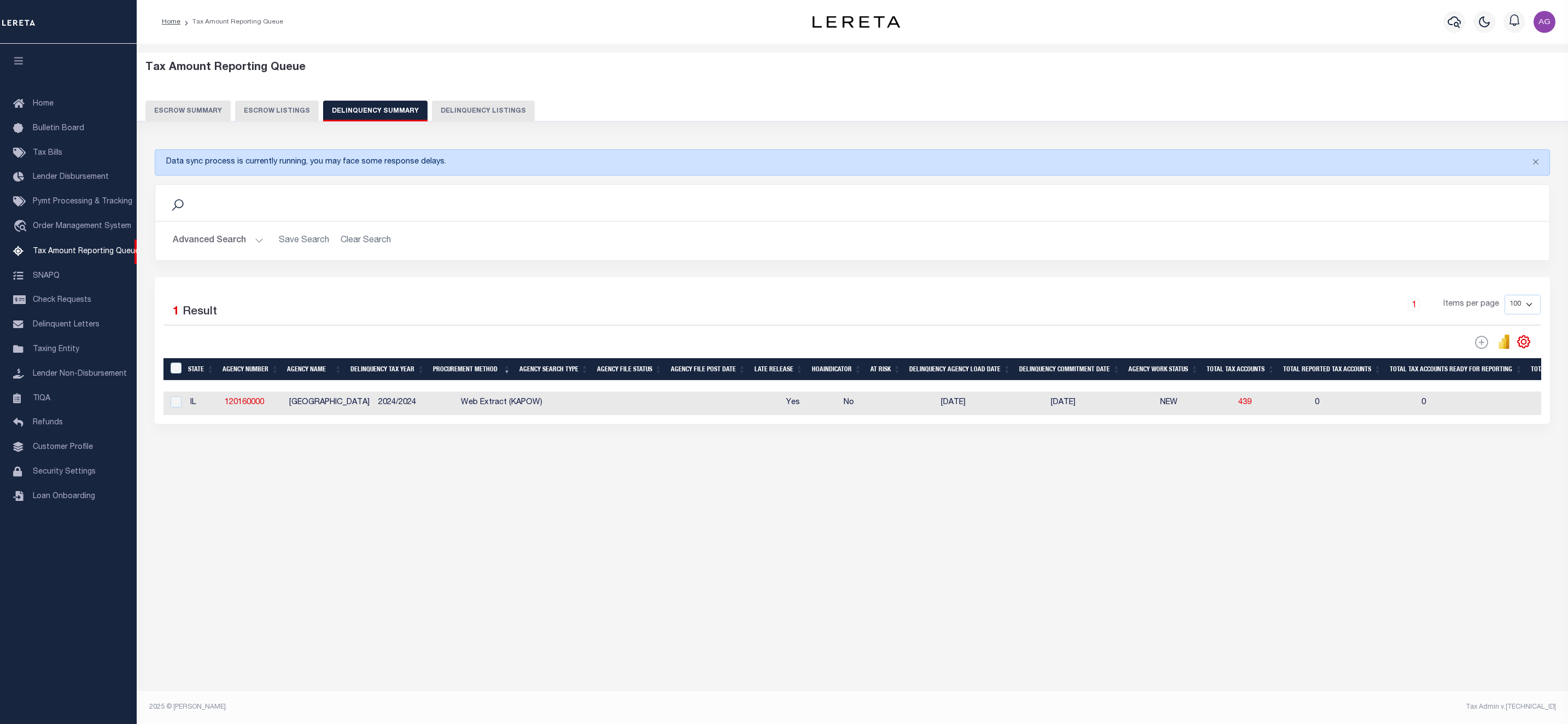
click at [377, 116] on button "Delinquency Summary" at bounding box center [375, 111] width 105 height 21
click at [255, 519] on div "Tax Amount Reporting Queue Escrow Summary Escrow Listings" at bounding box center [852, 283] width 1431 height 478
drag, startPoint x: 214, startPoint y: 405, endPoint x: 264, endPoint y: 410, distance: 50.2
click at [264, 410] on tr "IL 120160000 [GEOGRAPHIC_DATA] 2024/2024 Web Extract (KAPOW) Yes No [DATE] [DAT…" at bounding box center [1342, 403] width 2358 height 24
copy tr "120160000"
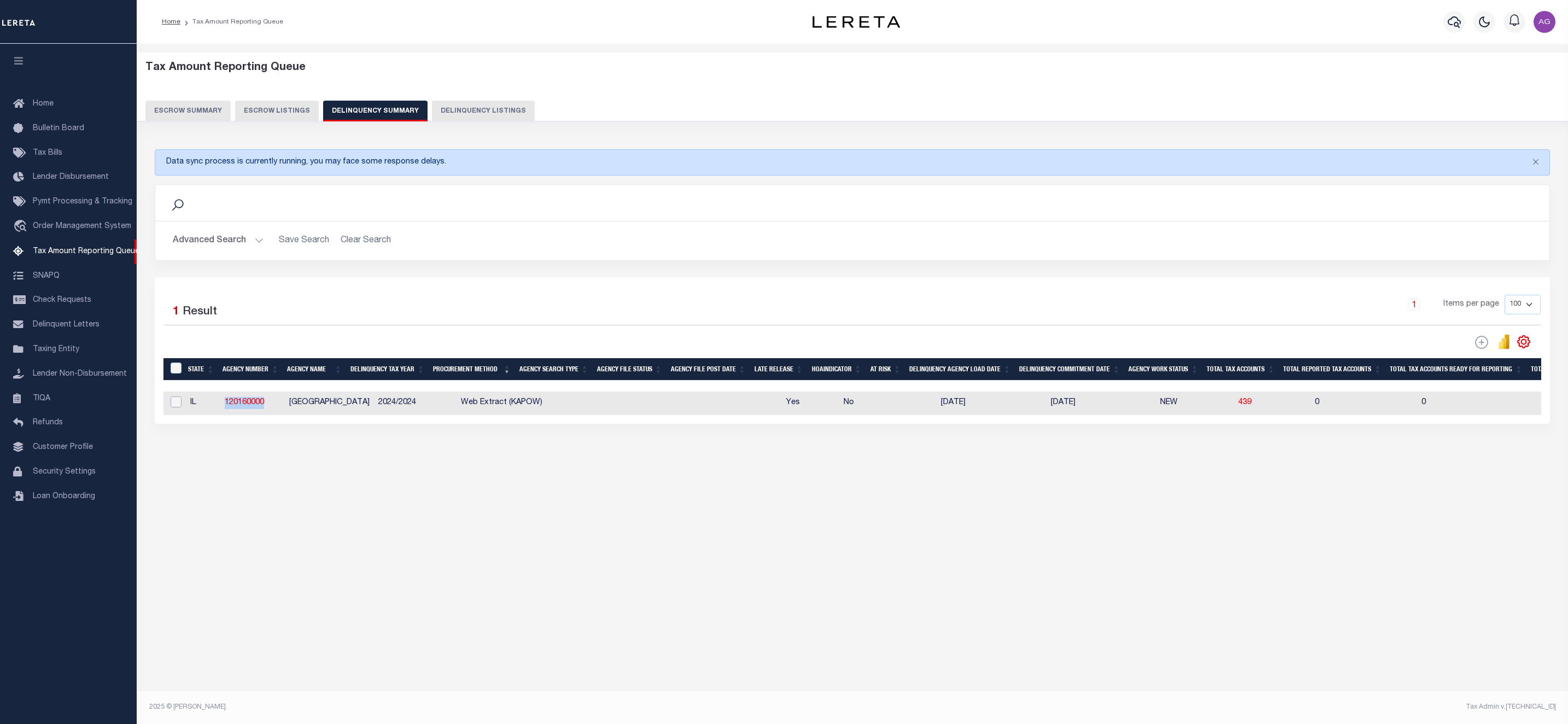
click at [176, 404] on input "checkbox" at bounding box center [176, 401] width 11 height 11
checkbox input "true"
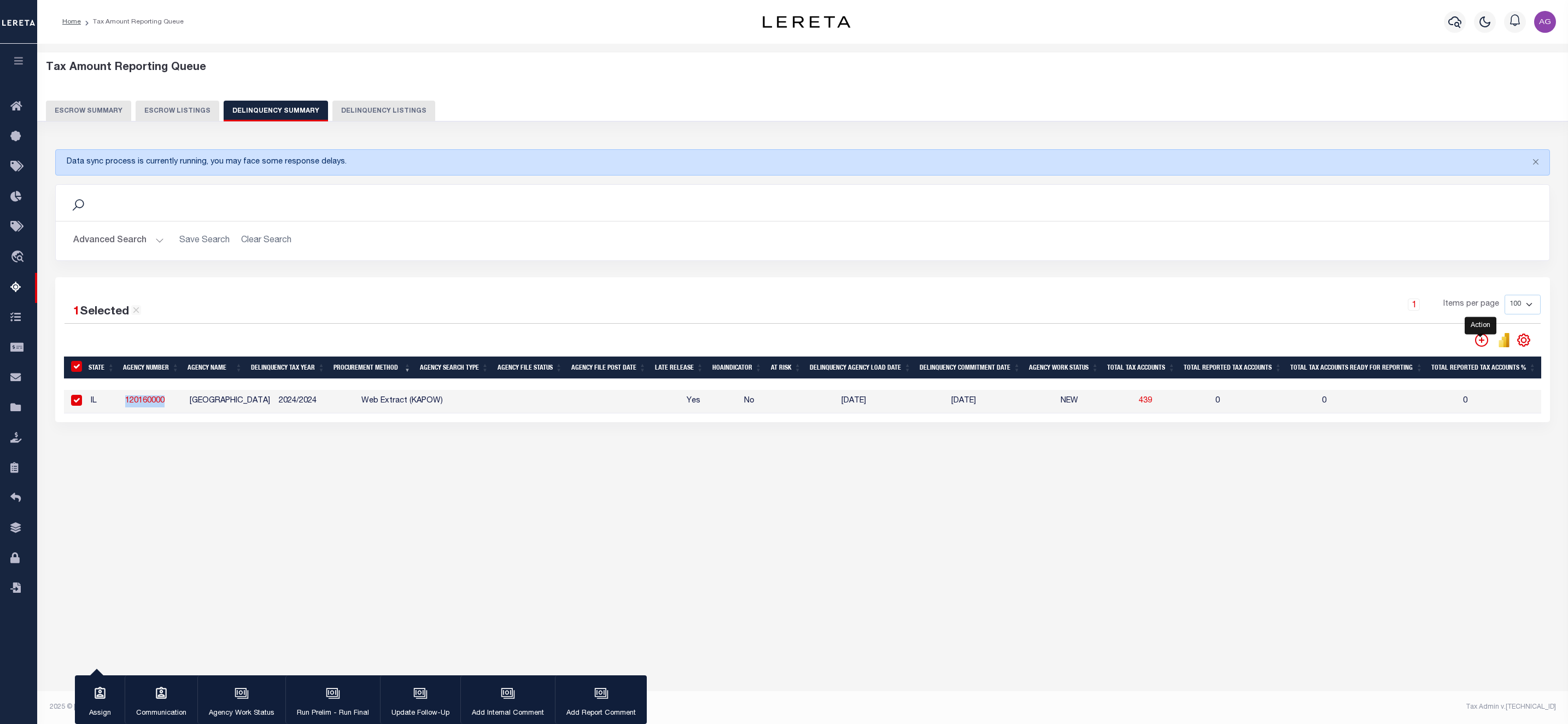
click at [1476, 347] on icon "" at bounding box center [1481, 340] width 13 height 13
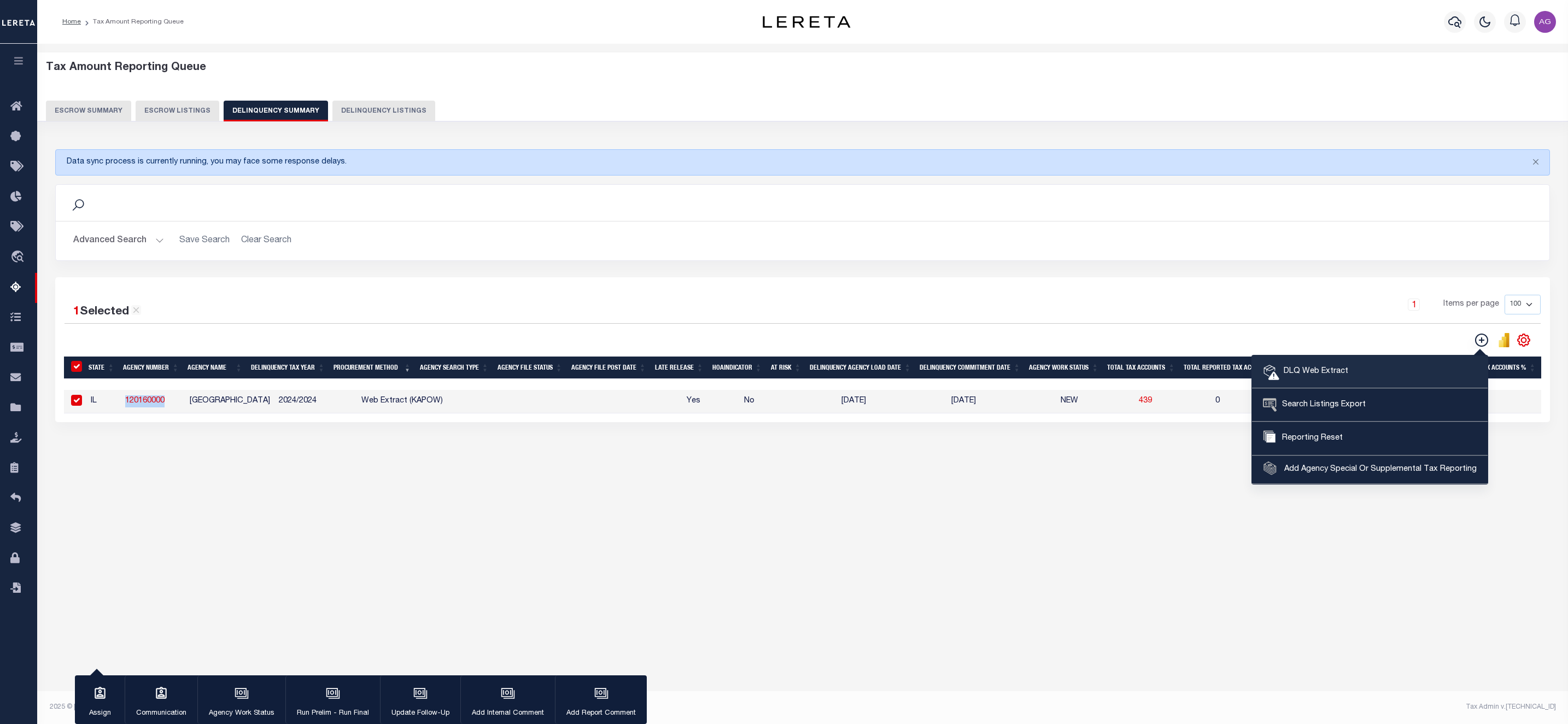
click at [1313, 368] on span "DLQ Web Extract" at bounding box center [1313, 371] width 69 height 12
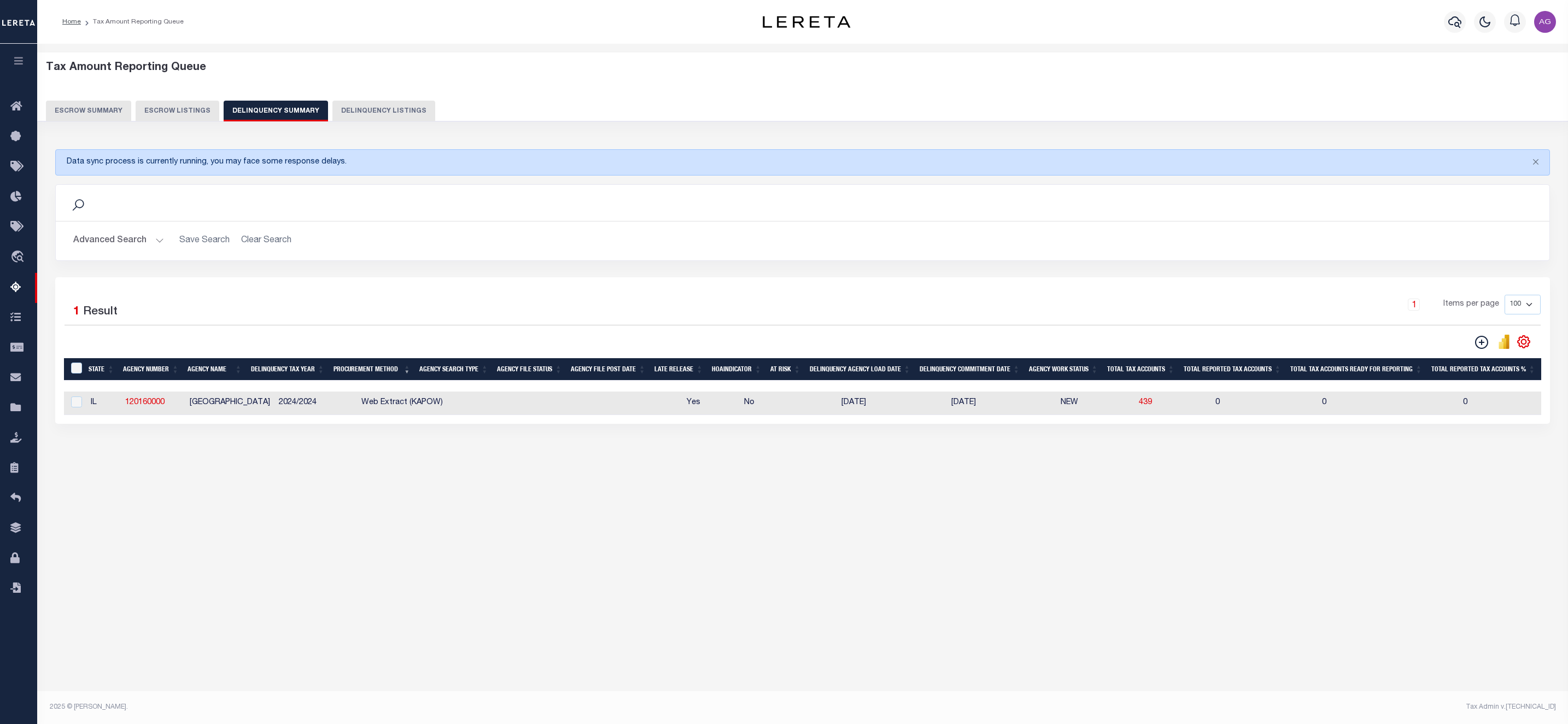
click at [362, 656] on div "Tax Amount Reporting Queue Escrow Summary Escrow Listings In" at bounding box center [801, 369] width 1530 height 652
click at [148, 405] on link "120160000" at bounding box center [144, 402] width 39 height 8
checkbox input "true"
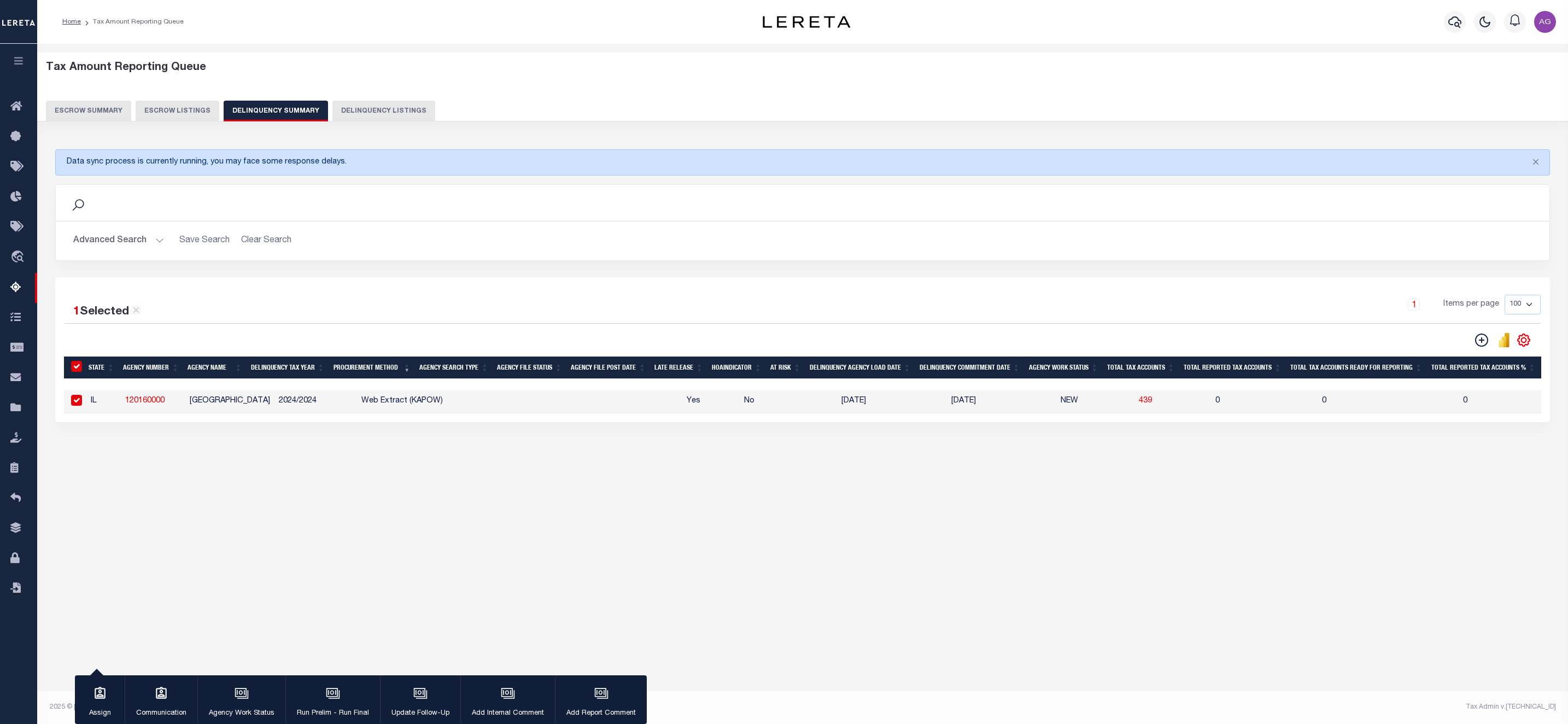
click at [129, 240] on button "Advanced Search" at bounding box center [118, 241] width 91 height 21
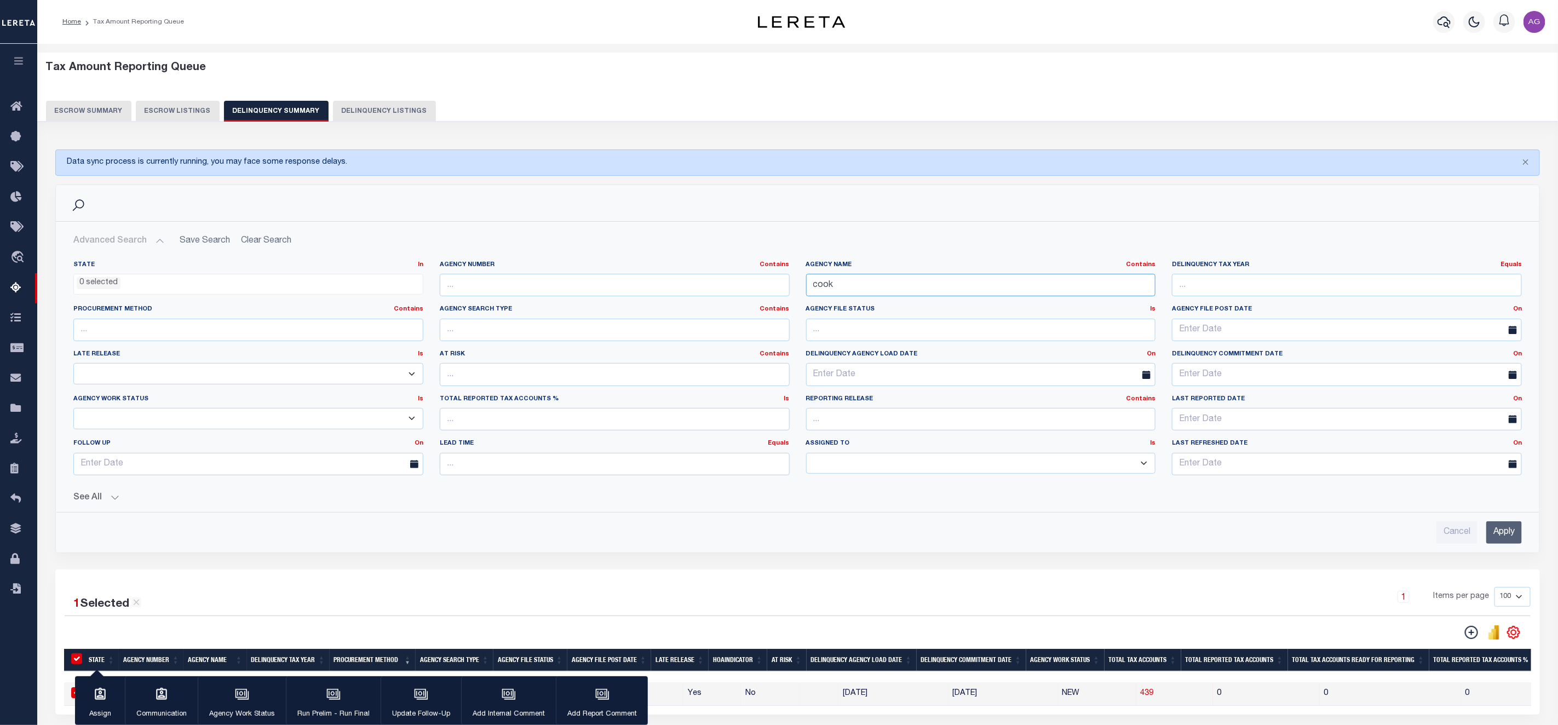
click at [870, 284] on input "cook" at bounding box center [981, 285] width 350 height 22
click at [1499, 538] on input "Apply" at bounding box center [1504, 532] width 36 height 22
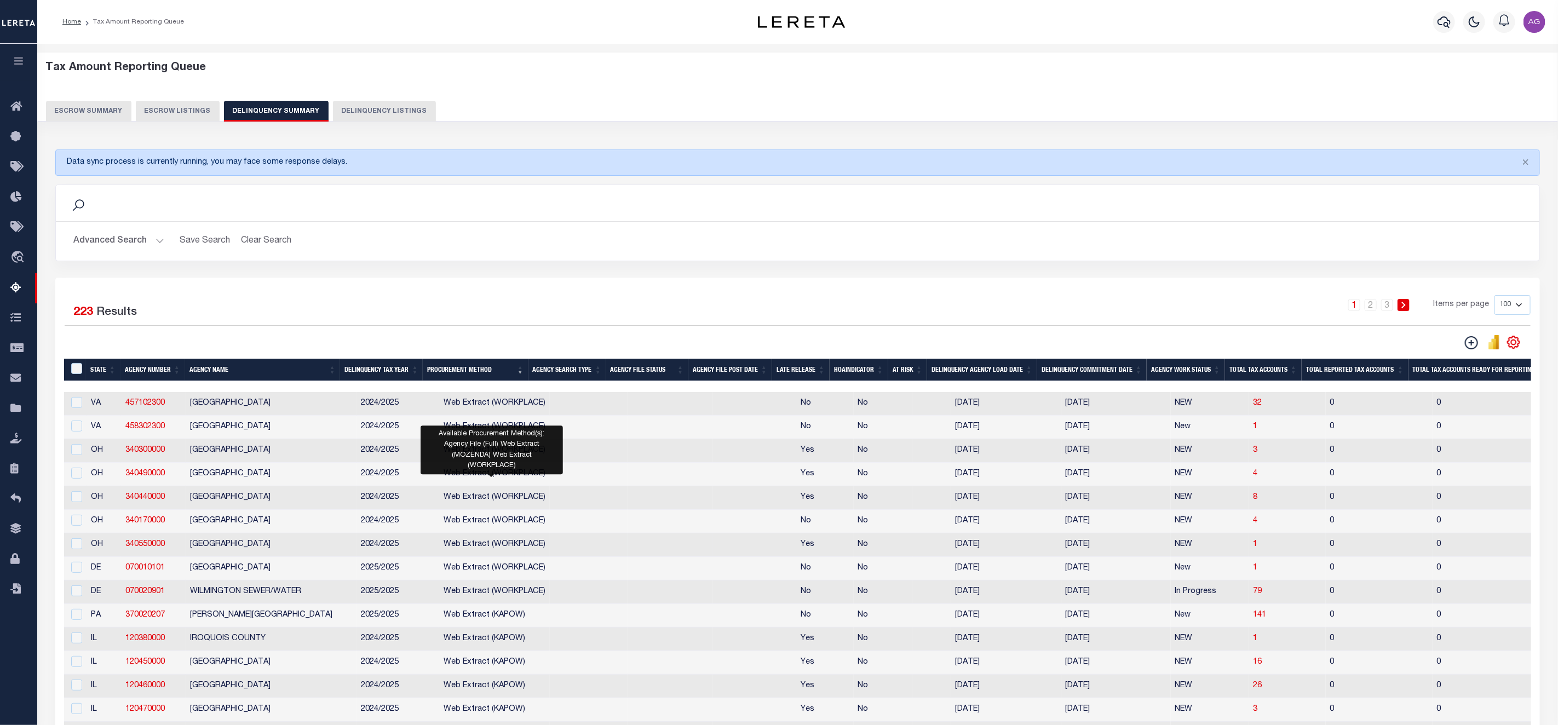
scroll to position [246, 0]
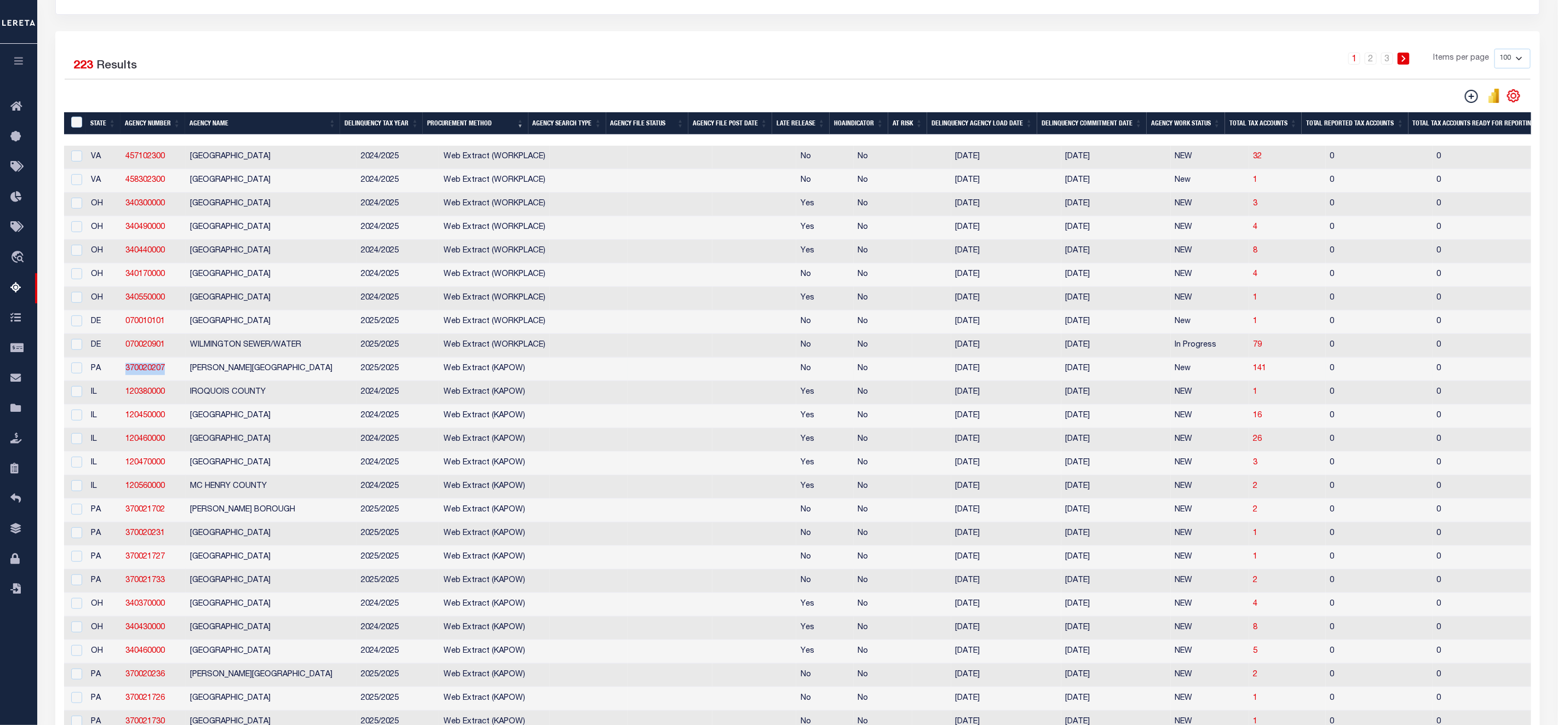
drag, startPoint x: 176, startPoint y: 378, endPoint x: 118, endPoint y: 373, distance: 57.7
click at [118, 373] on tr "PA 370020207 WILKINS TOWNSHIP 2025/2025 Web Extract (KAPOW) No No 08/08/2025 10…" at bounding box center [1310, 370] width 2492 height 24
copy tr "370020207"
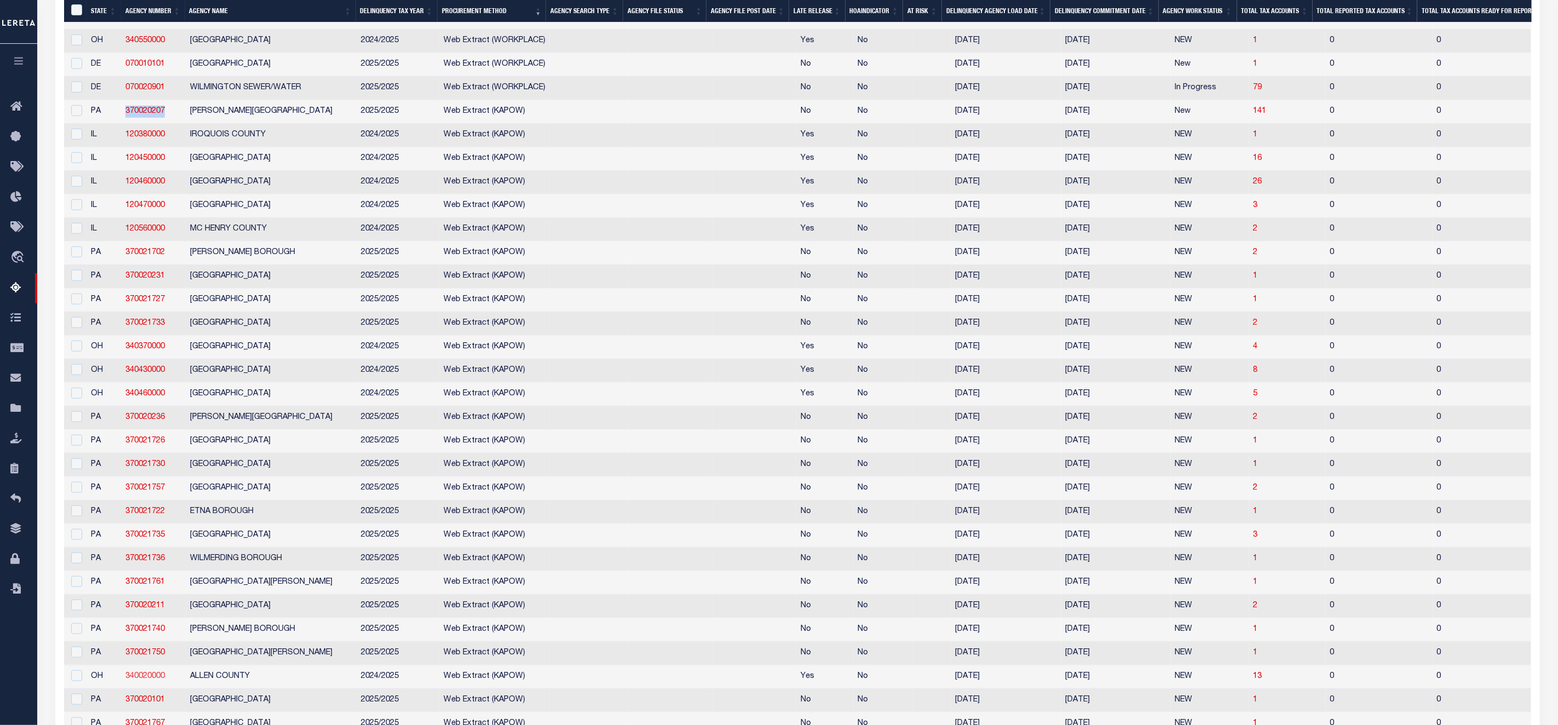
click at [152, 680] on link "340020000" at bounding box center [144, 677] width 39 height 8
checkbox input "true"
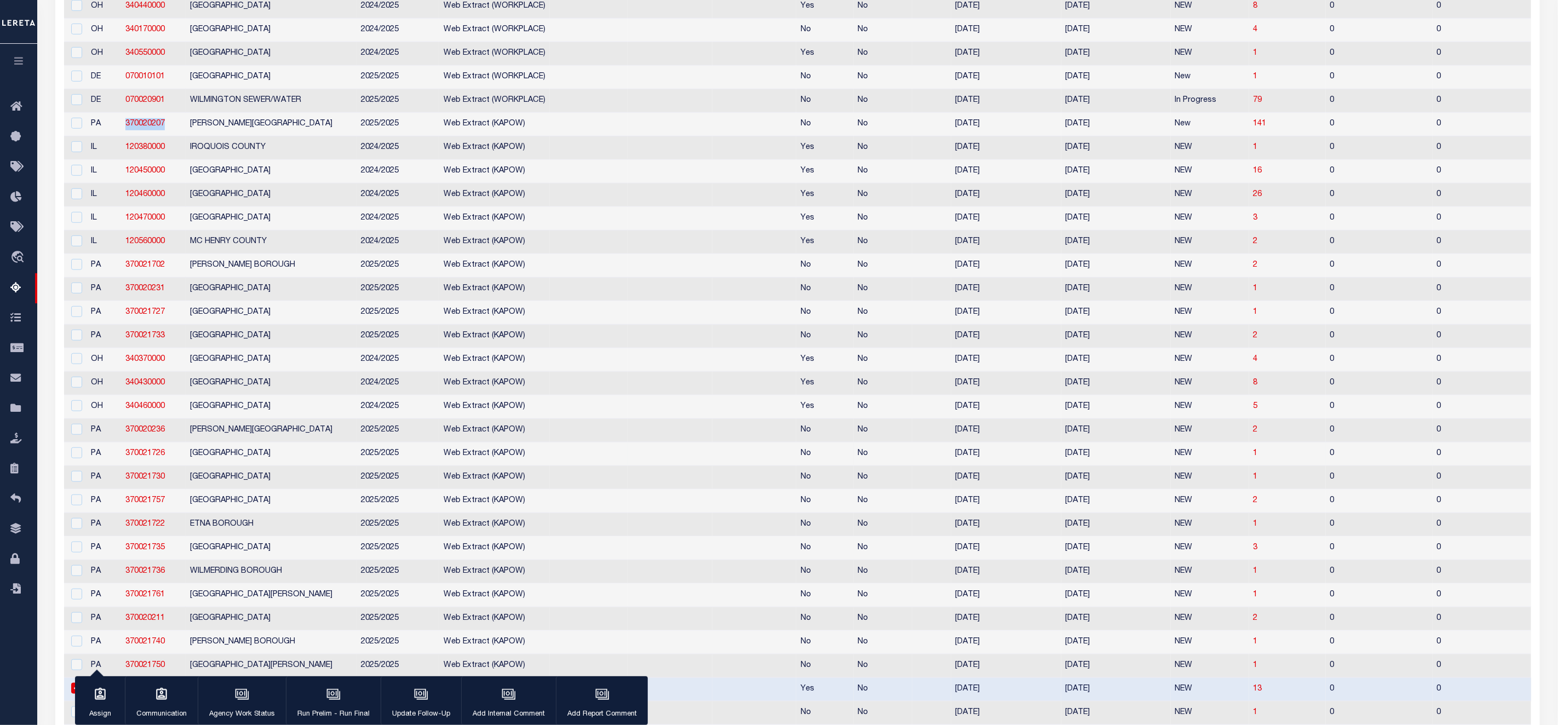
scroll to position [161, 0]
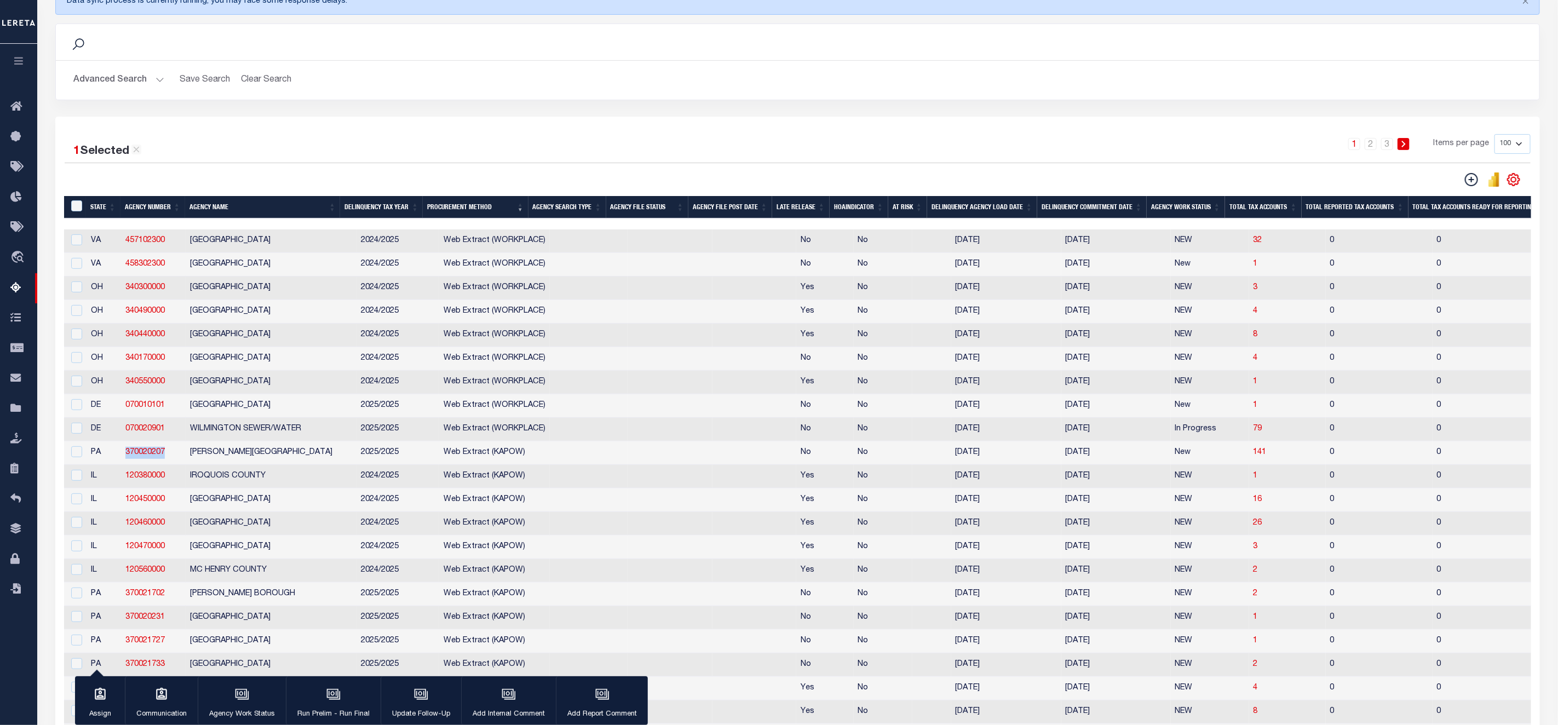
click at [117, 82] on button "Advanced Search" at bounding box center [118, 80] width 91 height 21
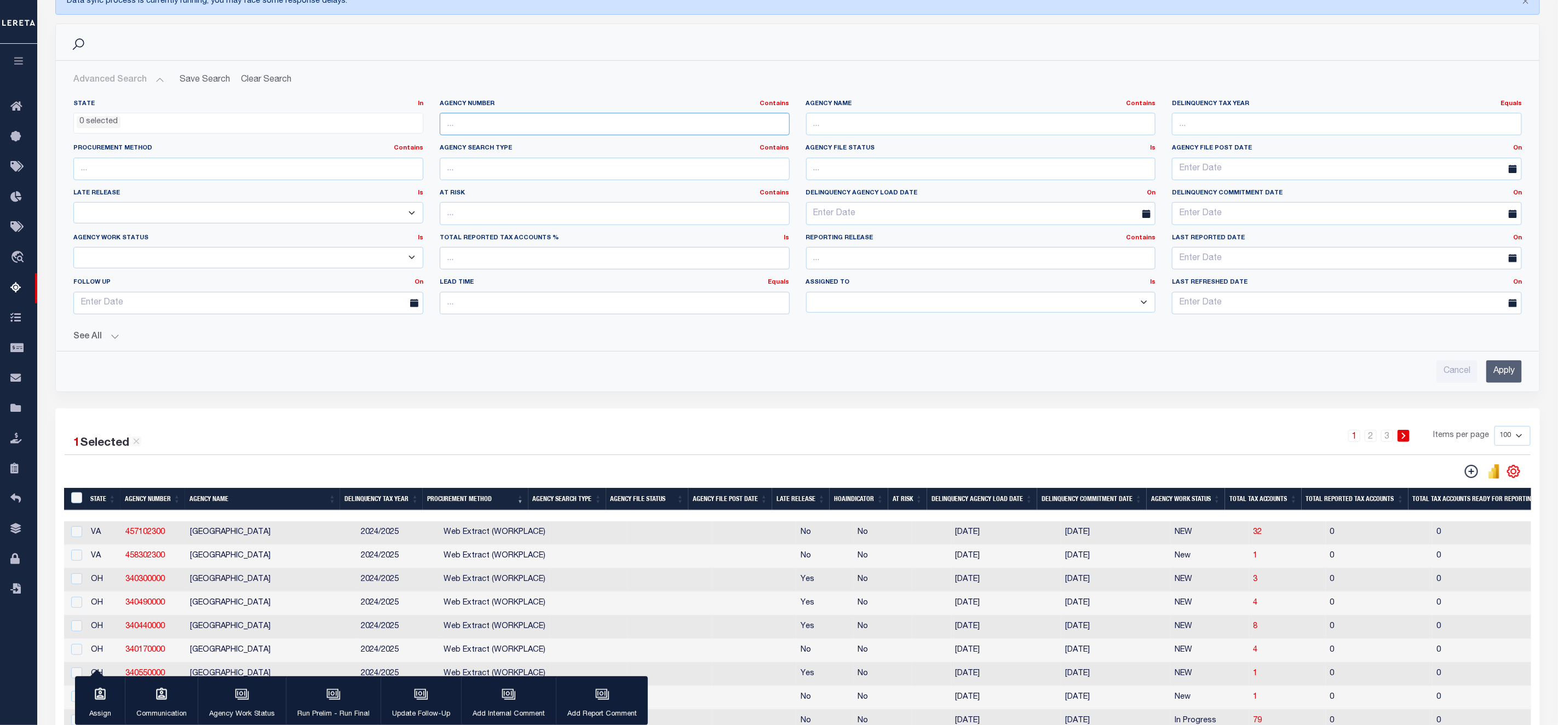
click at [506, 120] on input "text" at bounding box center [615, 124] width 350 height 22
paste input "1714300000"
click at [1508, 370] on input "Apply" at bounding box center [1504, 371] width 36 height 22
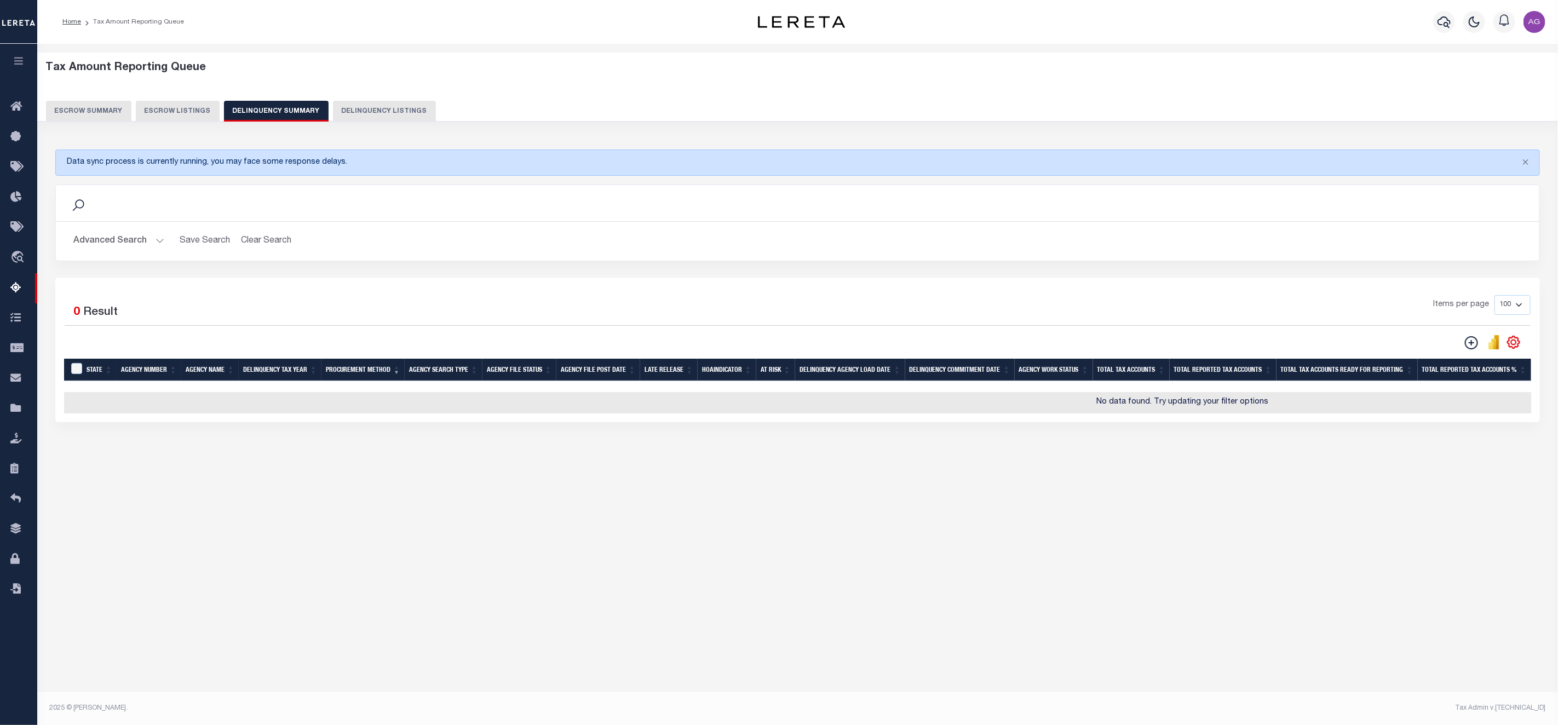
scroll to position [0, 0]
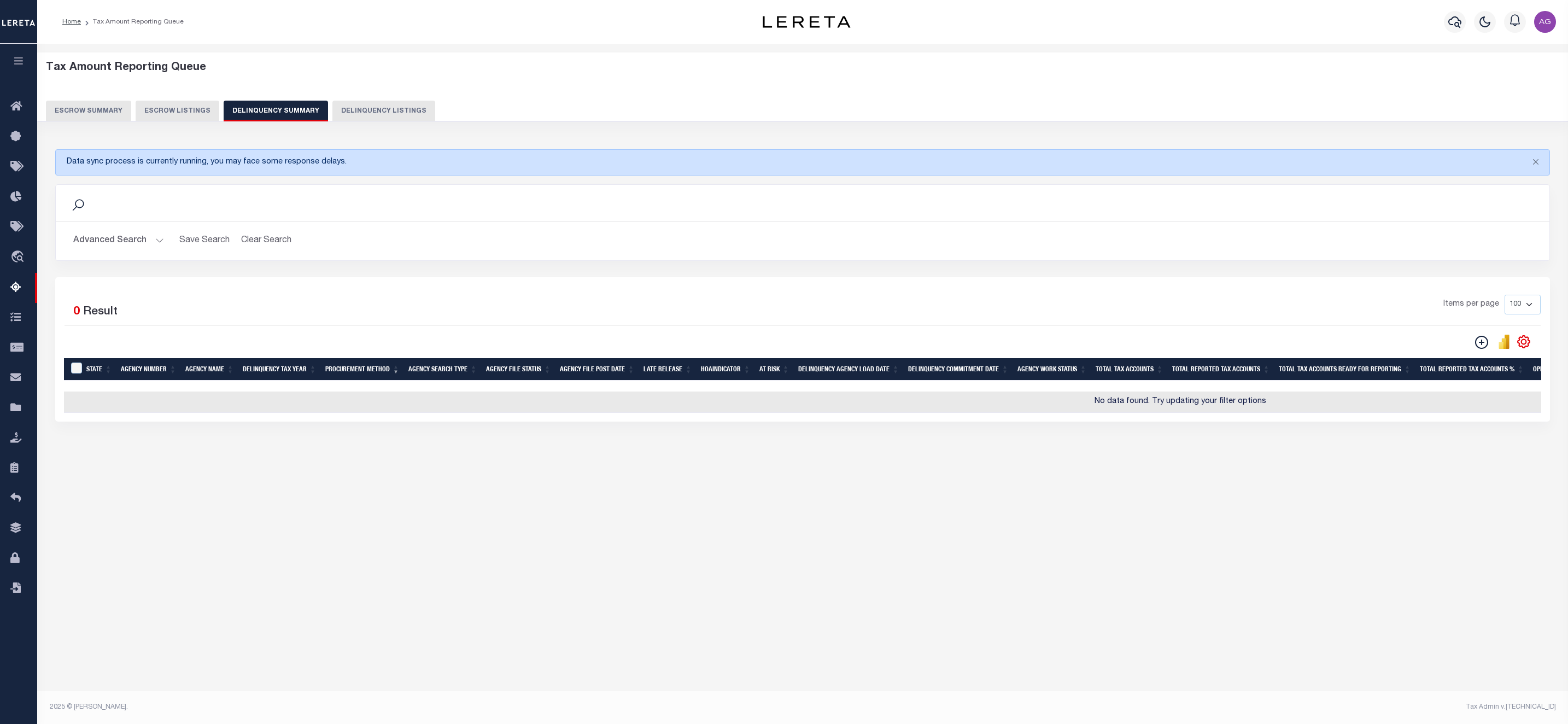
click at [94, 247] on button "Advanced Search" at bounding box center [118, 241] width 91 height 21
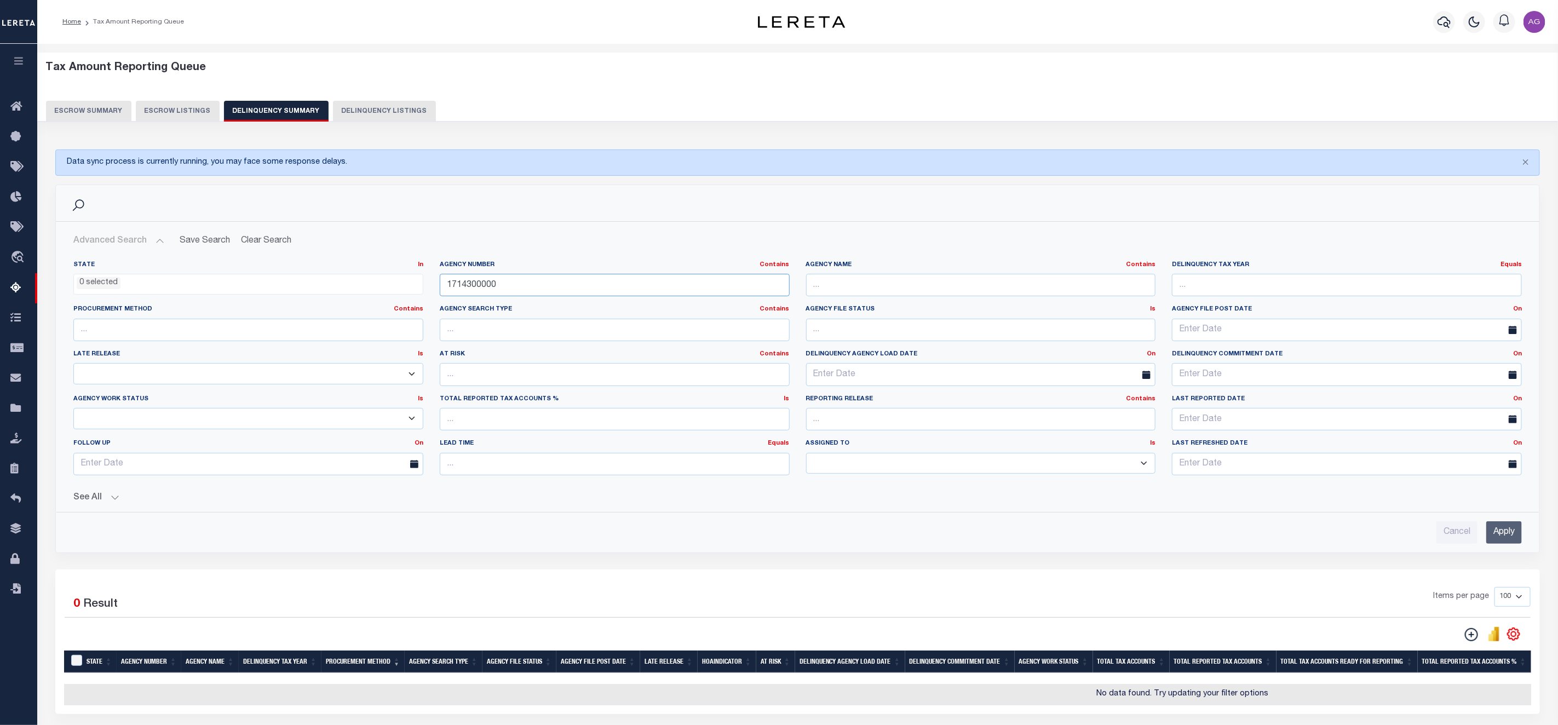
click at [450, 290] on input "1714300000" at bounding box center [615, 285] width 350 height 22
click at [114, 503] on button "See All" at bounding box center [797, 498] width 1449 height 10
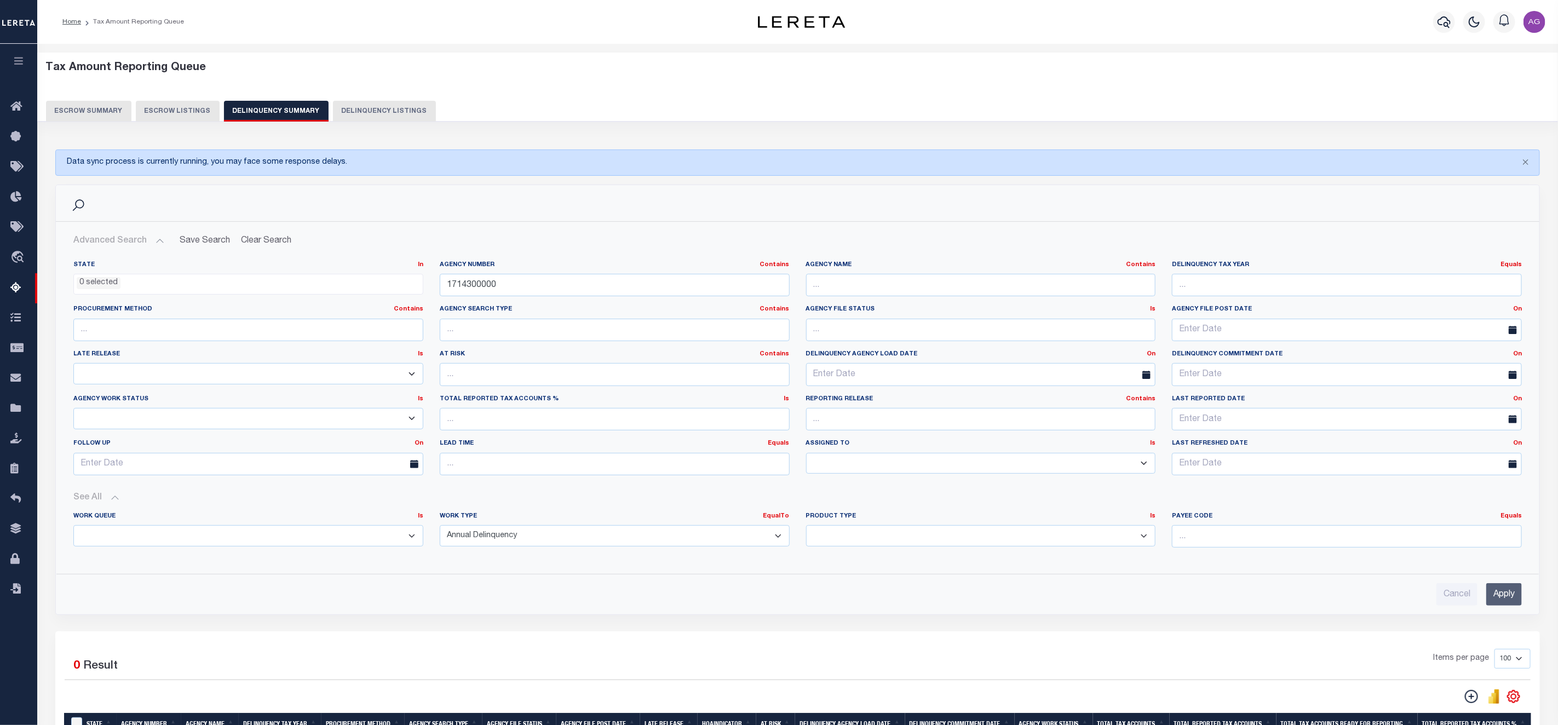
click at [1502, 596] on input "Apply" at bounding box center [1504, 594] width 36 height 22
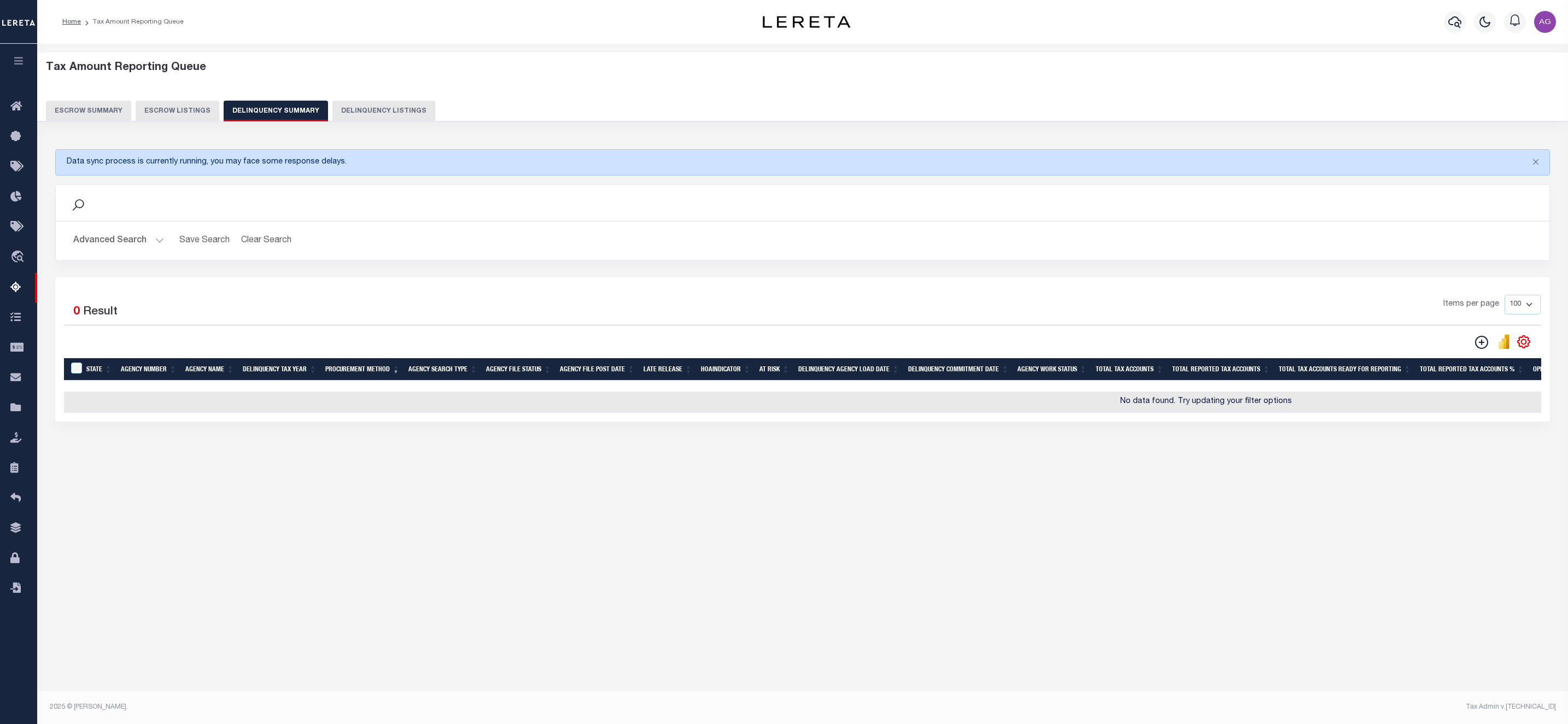
click at [142, 243] on button "Advanced Search" at bounding box center [118, 241] width 91 height 21
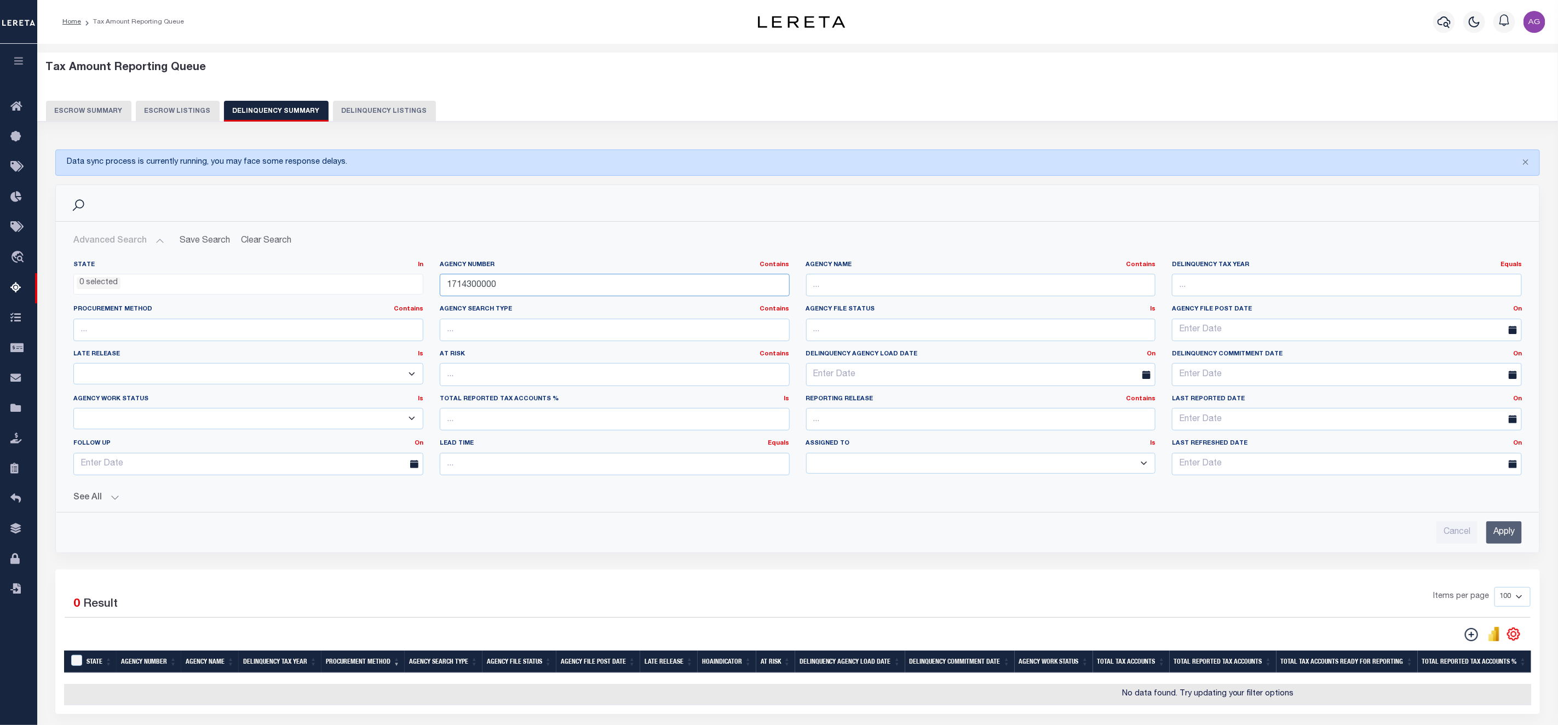
drag, startPoint x: 509, startPoint y: 290, endPoint x: 380, endPoint y: 275, distance: 130.1
click at [380, 275] on div "State In In AK AL AR AZ CA CO CT DC DE FL GA GU HI IA ID IL IN KS KY LA MA MD M…" at bounding box center [797, 372] width 1465 height 223
paste input "2072"
type input "120720000"
click at [1504, 538] on input "Apply" at bounding box center [1504, 532] width 36 height 22
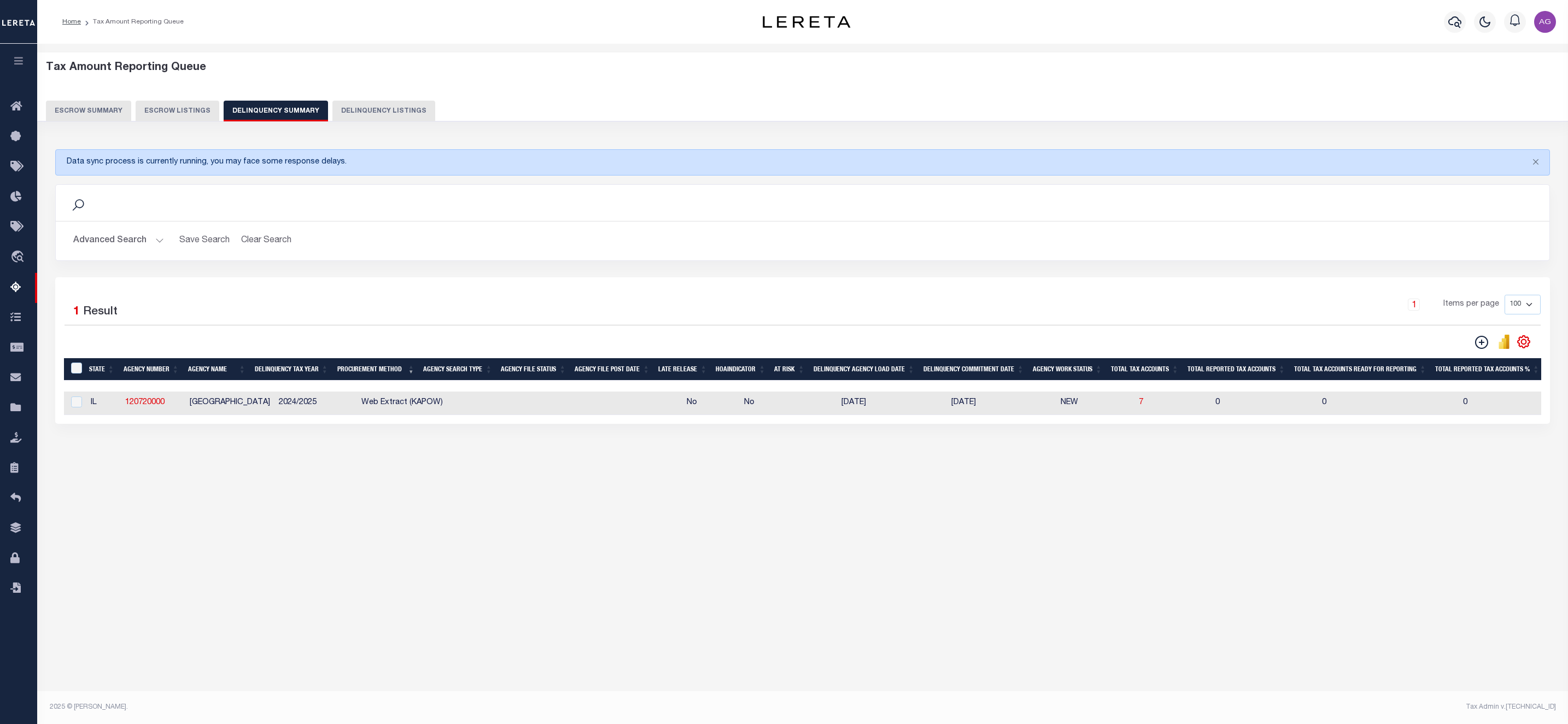
click at [107, 246] on button "Advanced Search" at bounding box center [118, 241] width 91 height 21
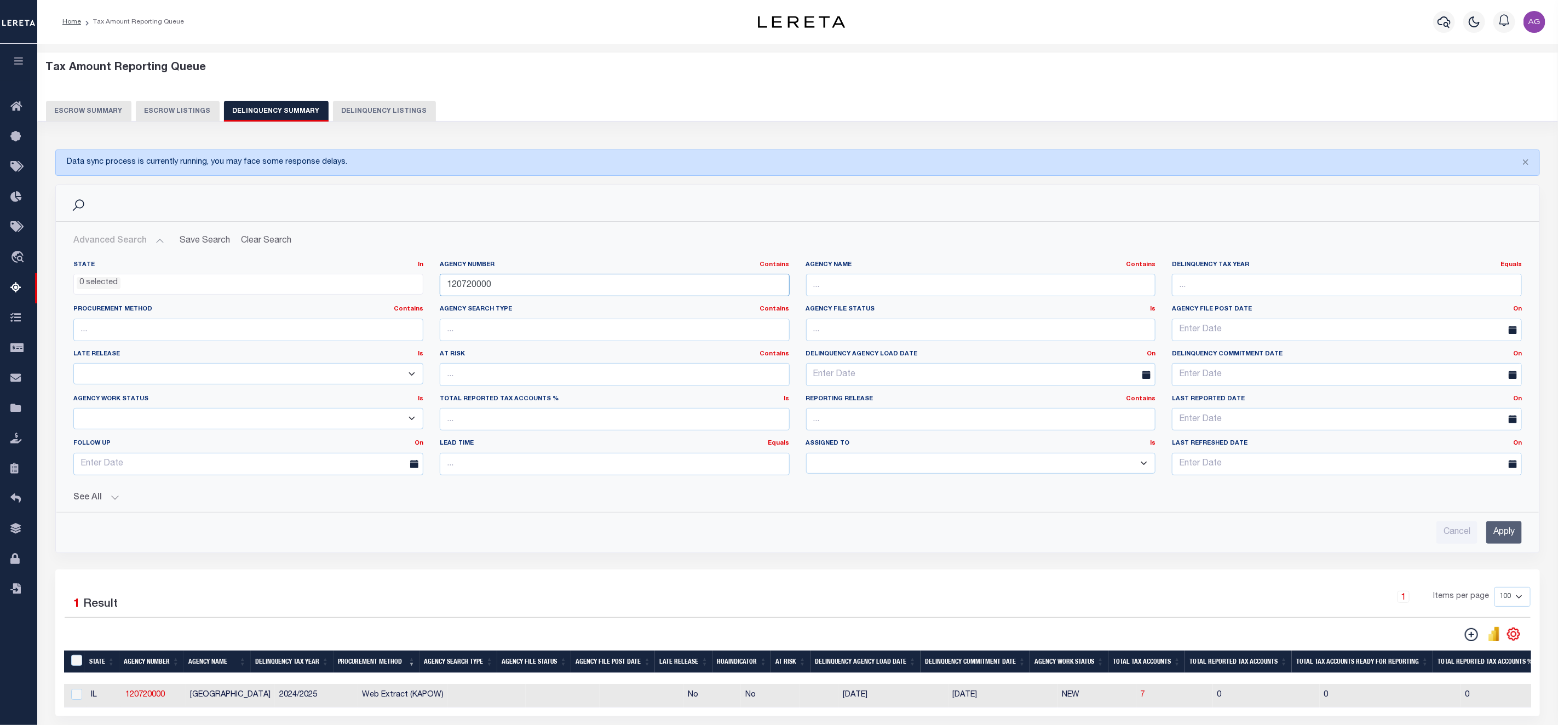
click at [513, 289] on input "120720000" at bounding box center [615, 285] width 350 height 22
click at [1503, 536] on input "Apply" at bounding box center [1504, 532] width 36 height 22
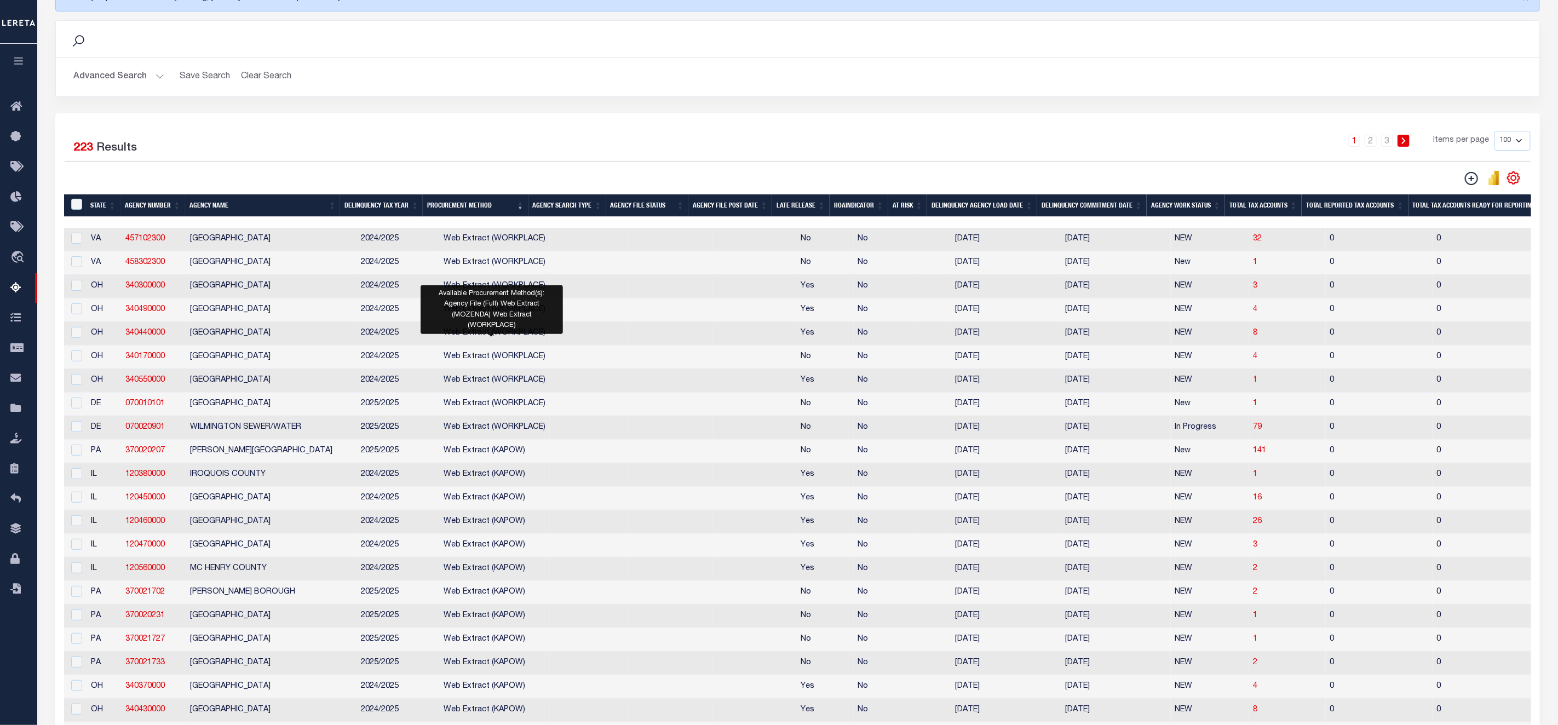
scroll to position [329, 0]
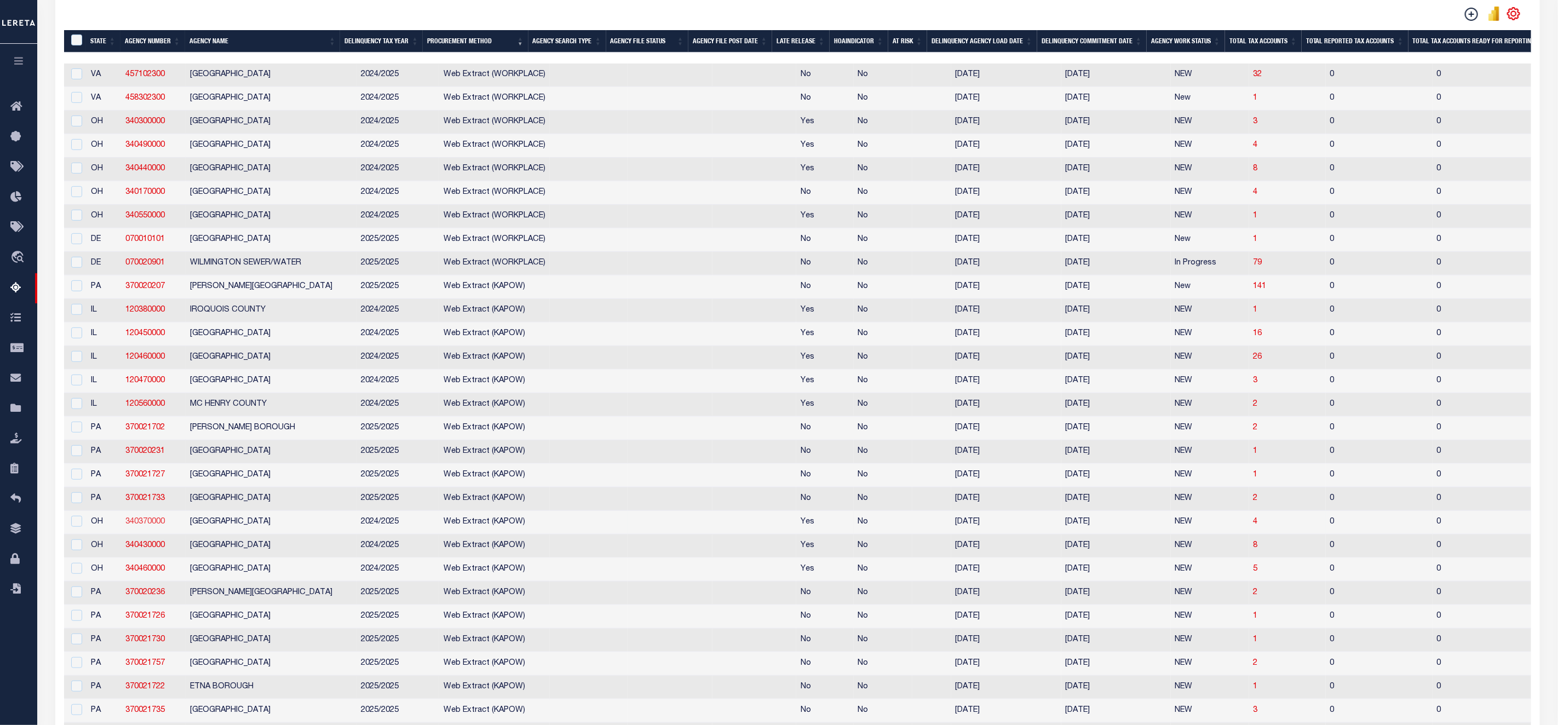
click at [145, 526] on link "340370000" at bounding box center [144, 522] width 39 height 8
checkbox input "true"
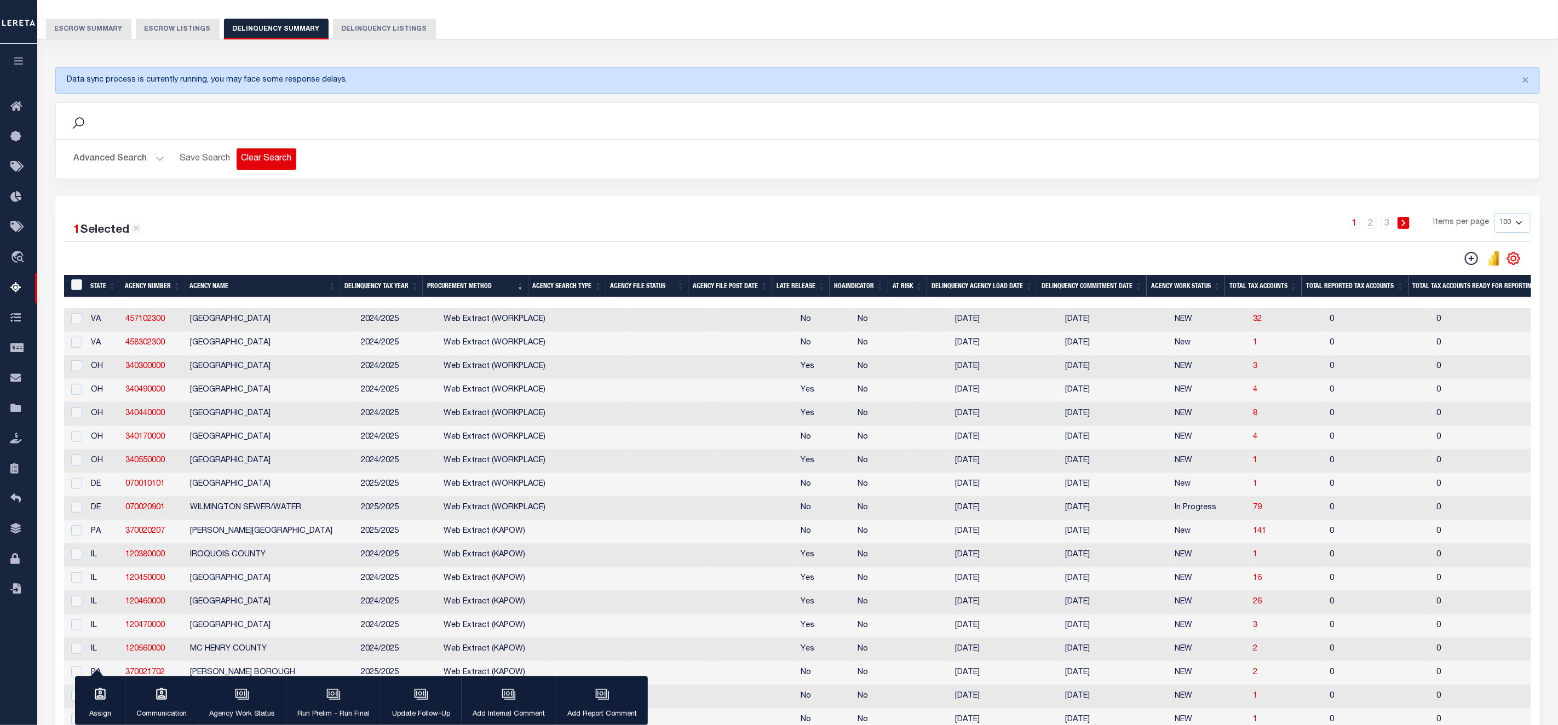
scroll to position [0, 0]
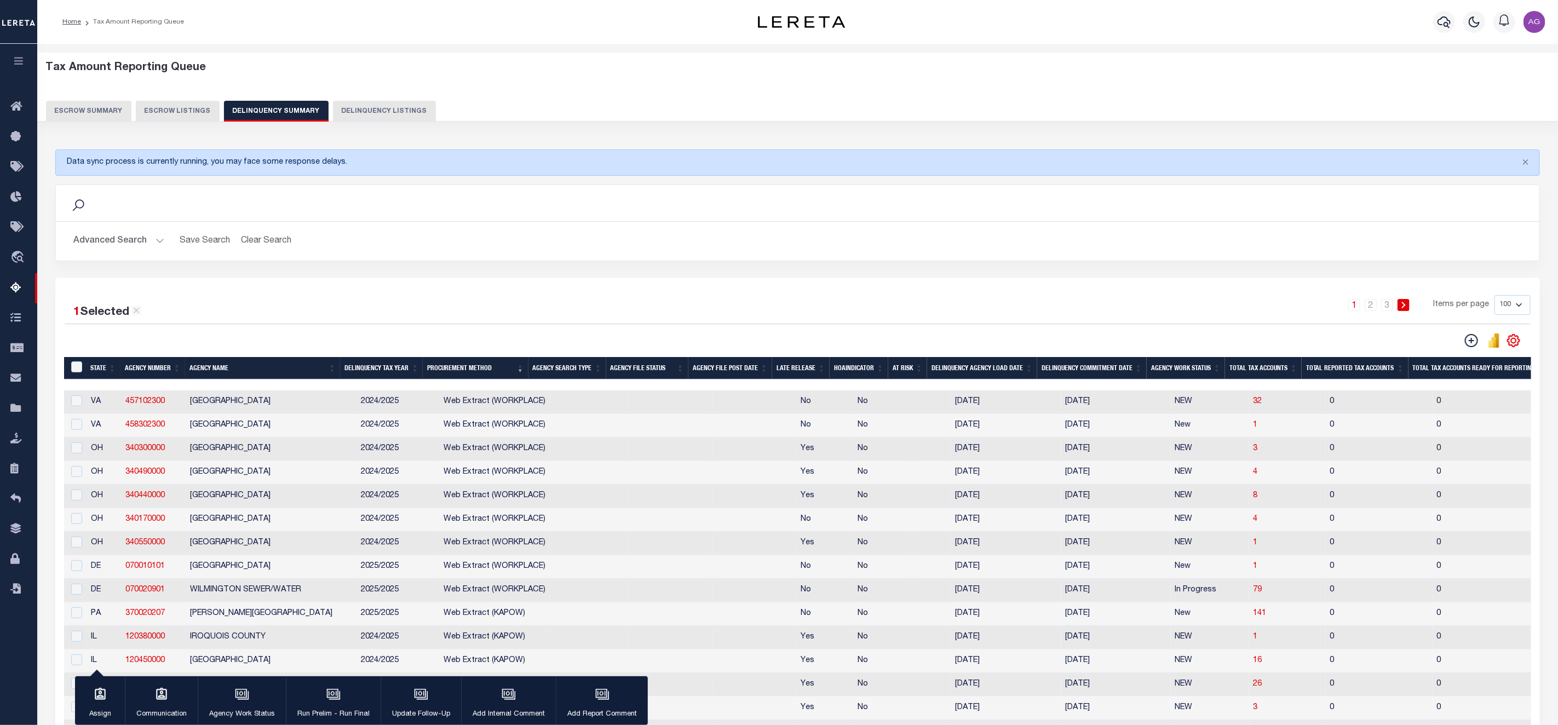
click at [123, 242] on button "Advanced Search" at bounding box center [118, 241] width 91 height 21
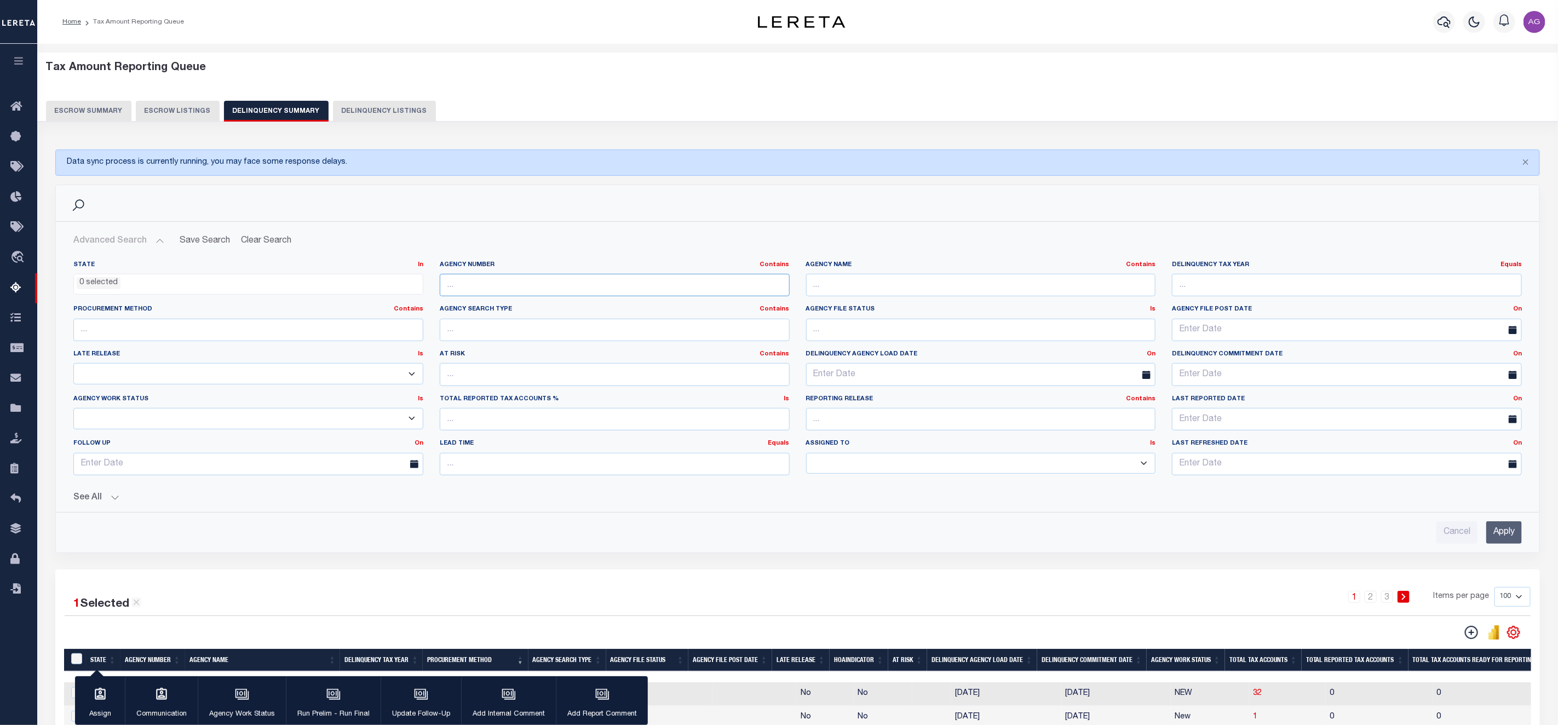
click at [524, 289] on input "text" at bounding box center [615, 285] width 350 height 22
paste input "120720000"
type input "120720000"
click at [1502, 533] on input "Apply" at bounding box center [1504, 532] width 36 height 22
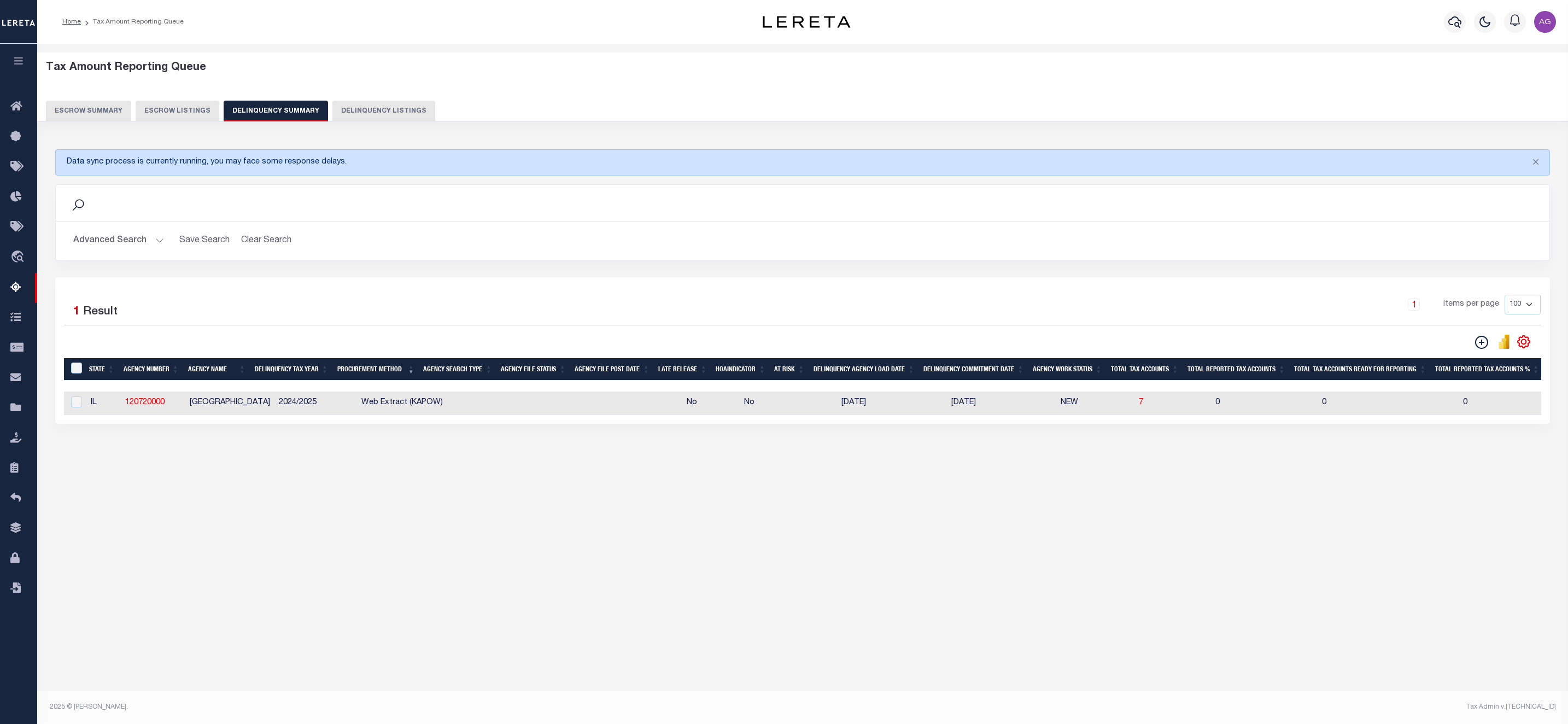
click at [132, 243] on button "Advanced Search" at bounding box center [118, 241] width 91 height 21
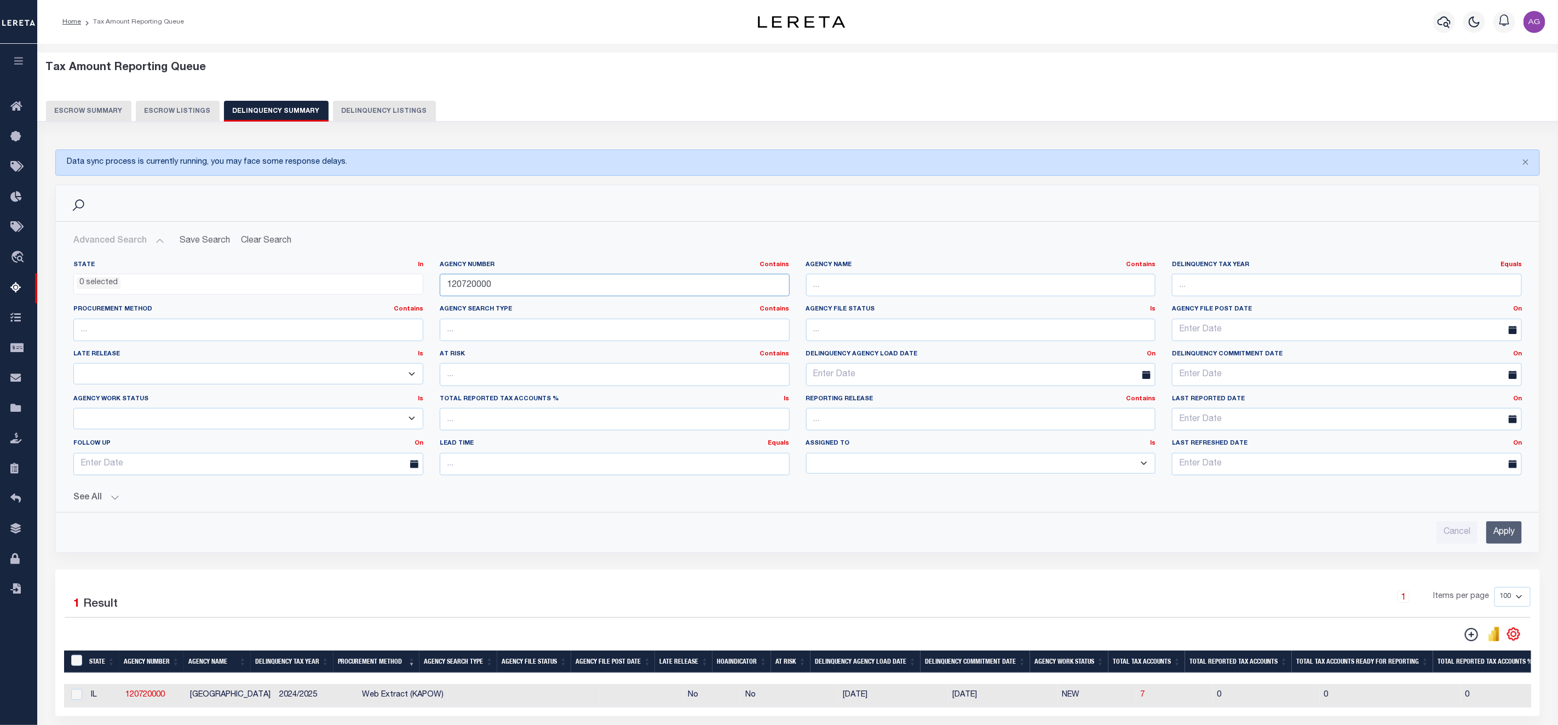
click at [560, 296] on input "120720000" at bounding box center [615, 285] width 350 height 22
click at [91, 499] on button "See All" at bounding box center [797, 498] width 1449 height 10
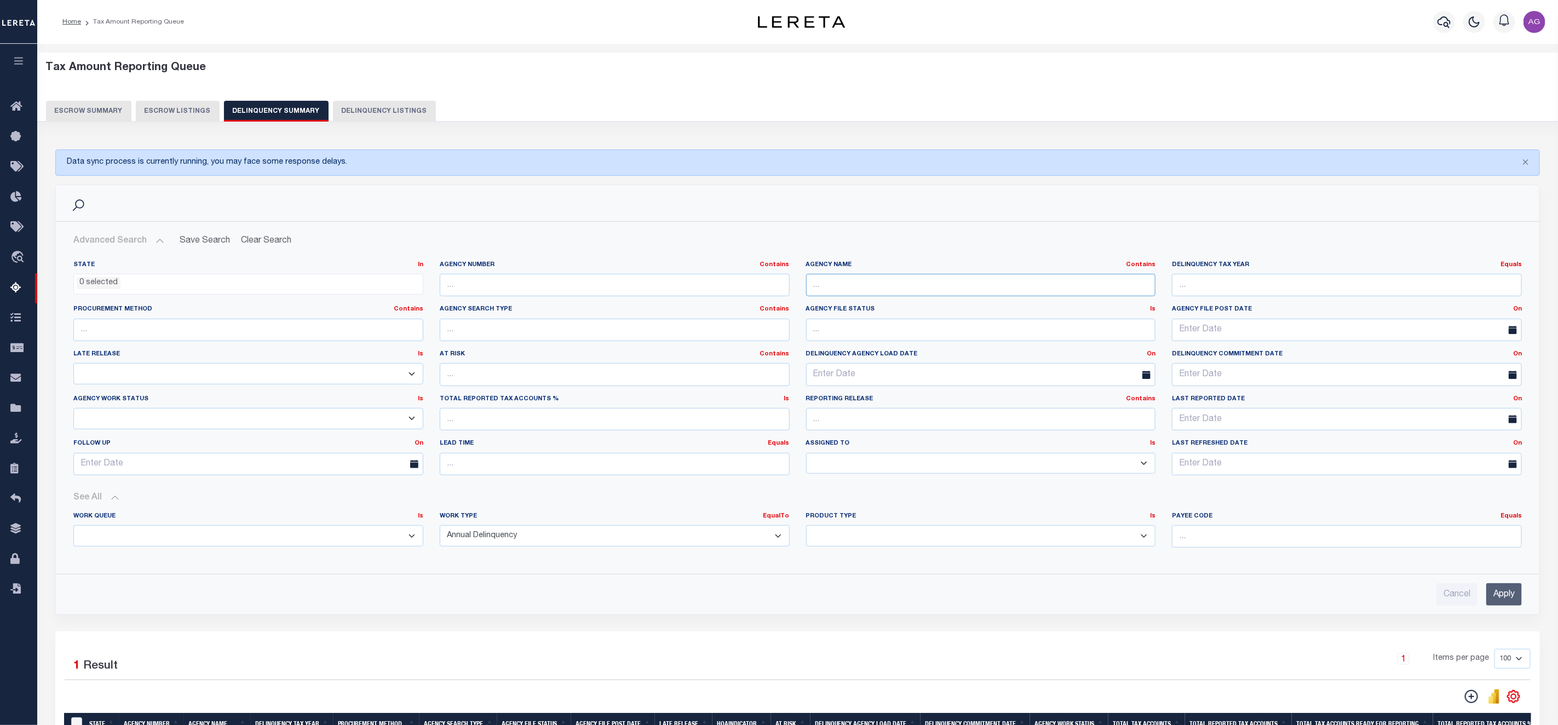
click at [900, 291] on input "text" at bounding box center [981, 285] width 350 height 22
click at [237, 331] on input "text" at bounding box center [248, 330] width 350 height 22
type input "KAPOW"
click at [1507, 605] on input "Apply" at bounding box center [1504, 594] width 36 height 22
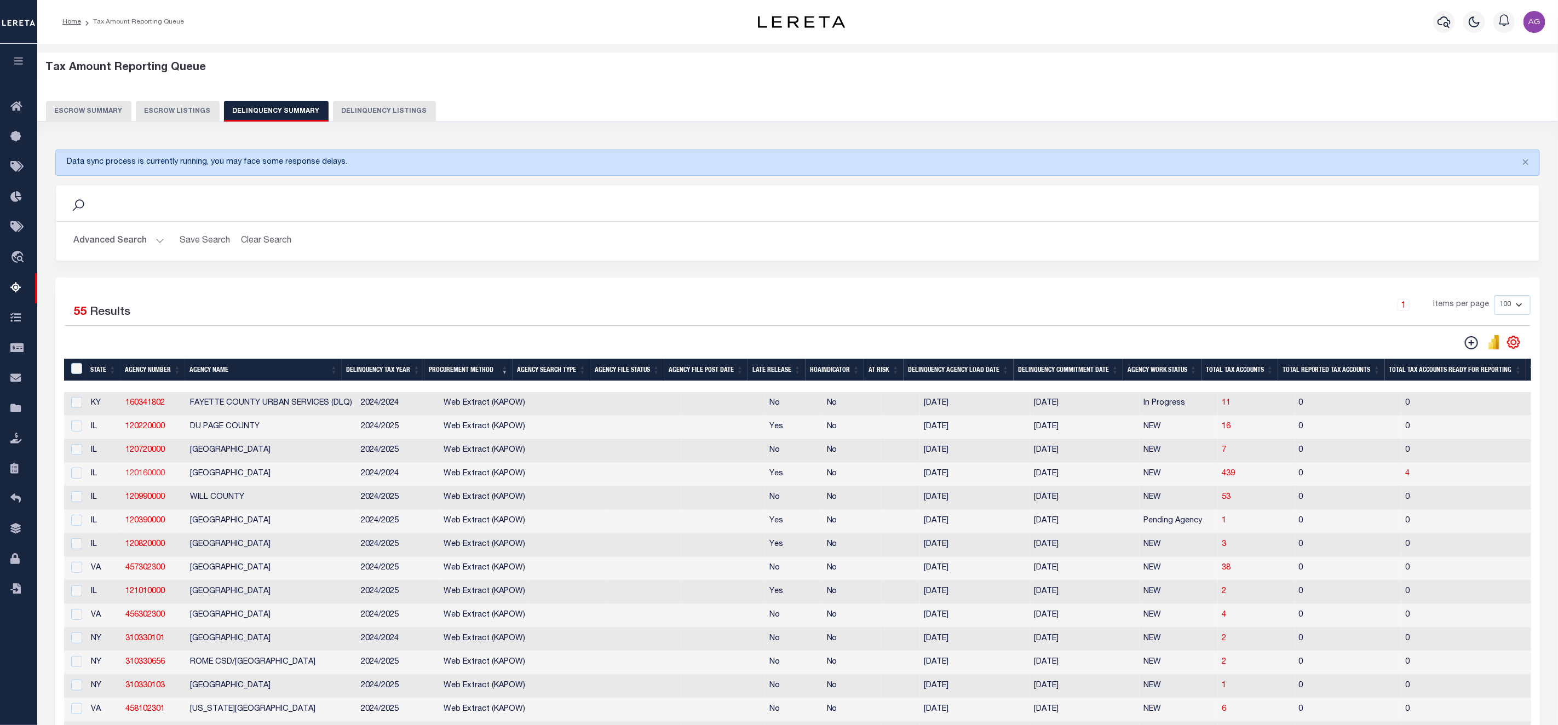
click at [150, 478] on link "120160000" at bounding box center [144, 474] width 39 height 8
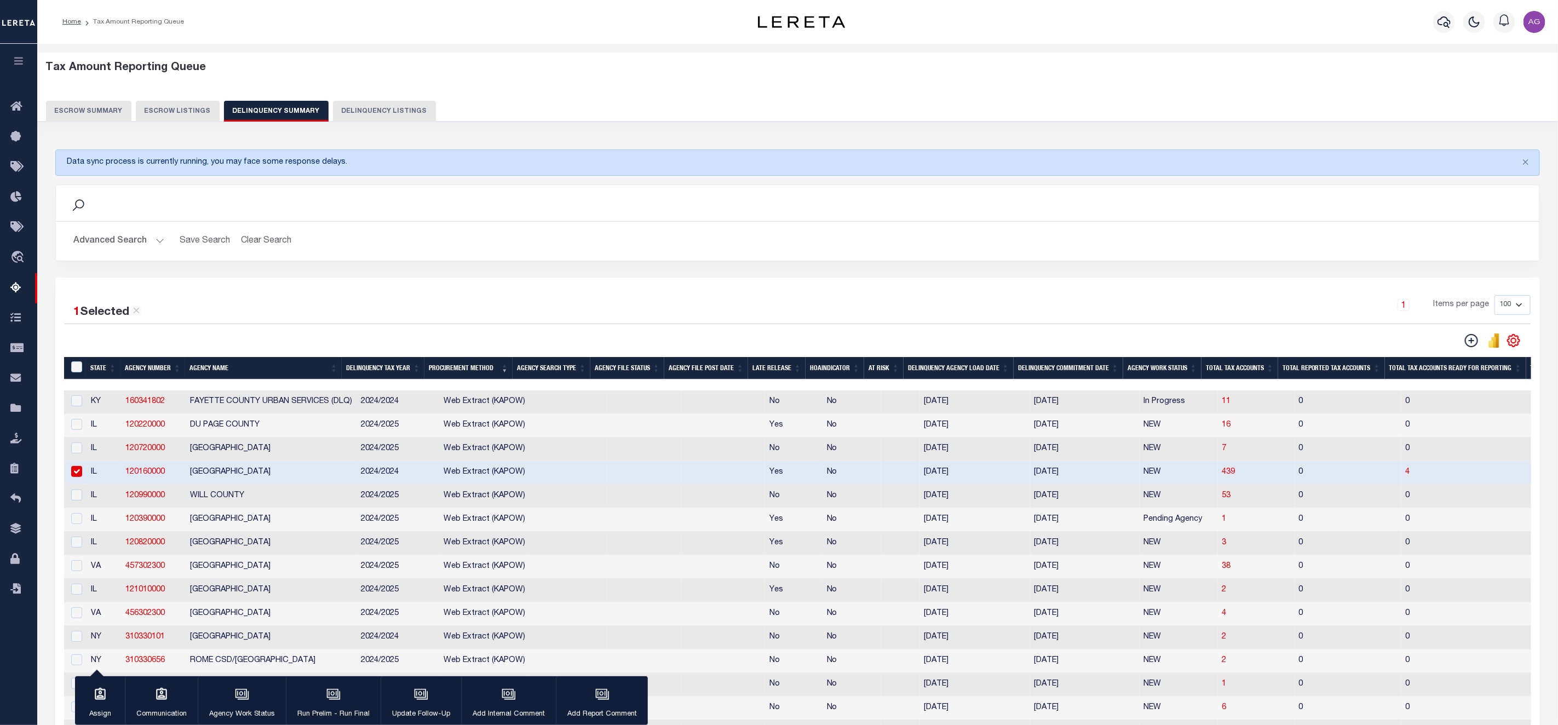
click at [73, 477] on input "checkbox" at bounding box center [76, 471] width 11 height 11
checkbox input "false"
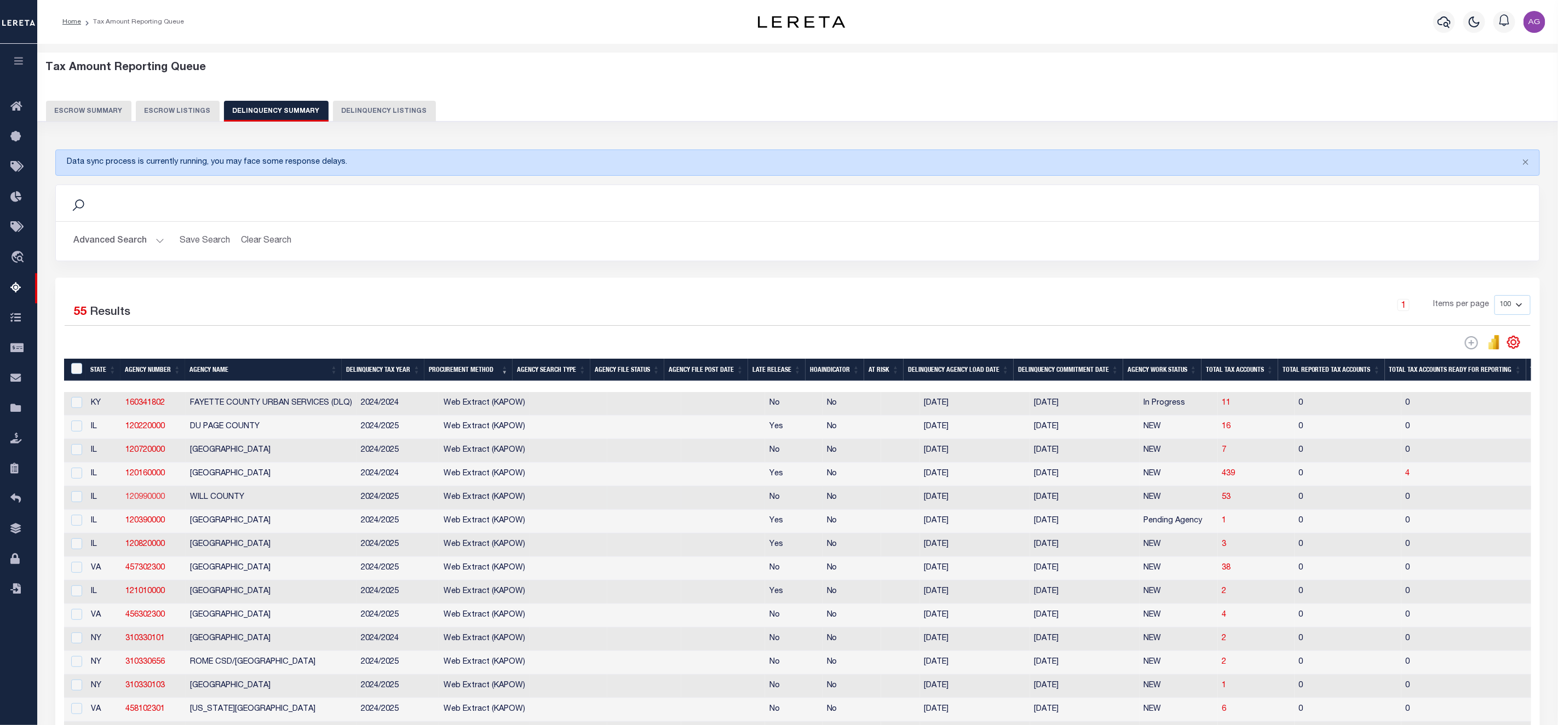
click at [145, 501] on link "120990000" at bounding box center [144, 497] width 39 height 8
checkbox input "true"
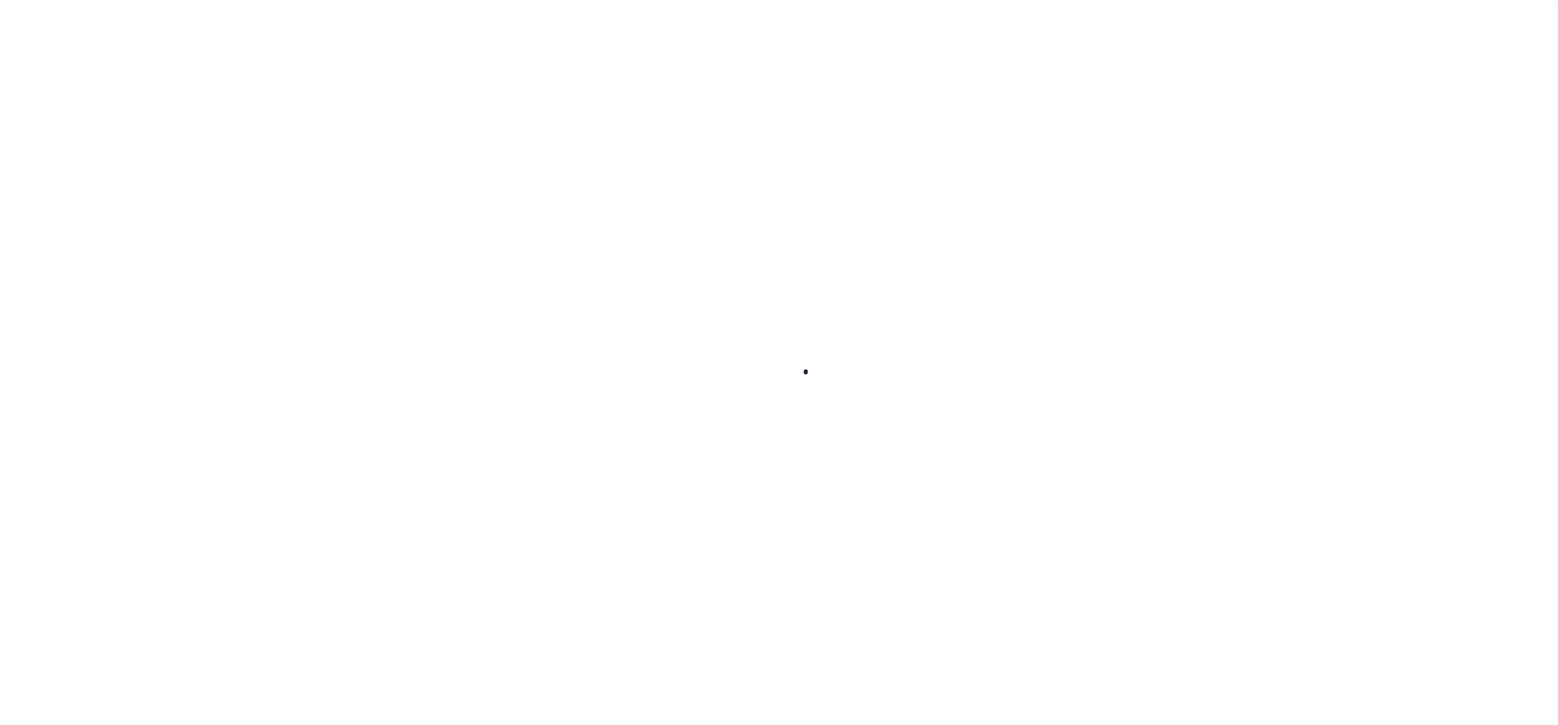
select select
checkbox input "false"
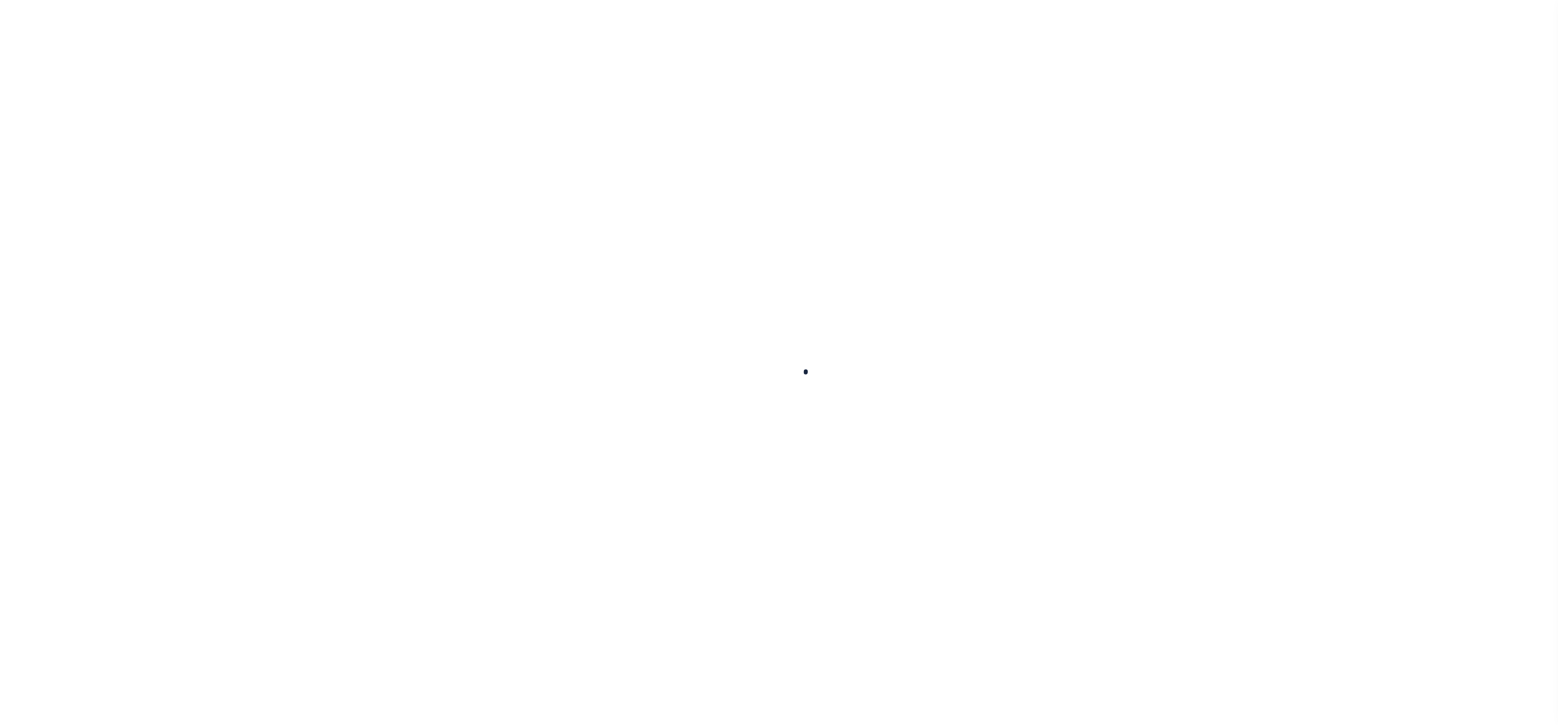
checkbox input "false"
type input "1703100000"
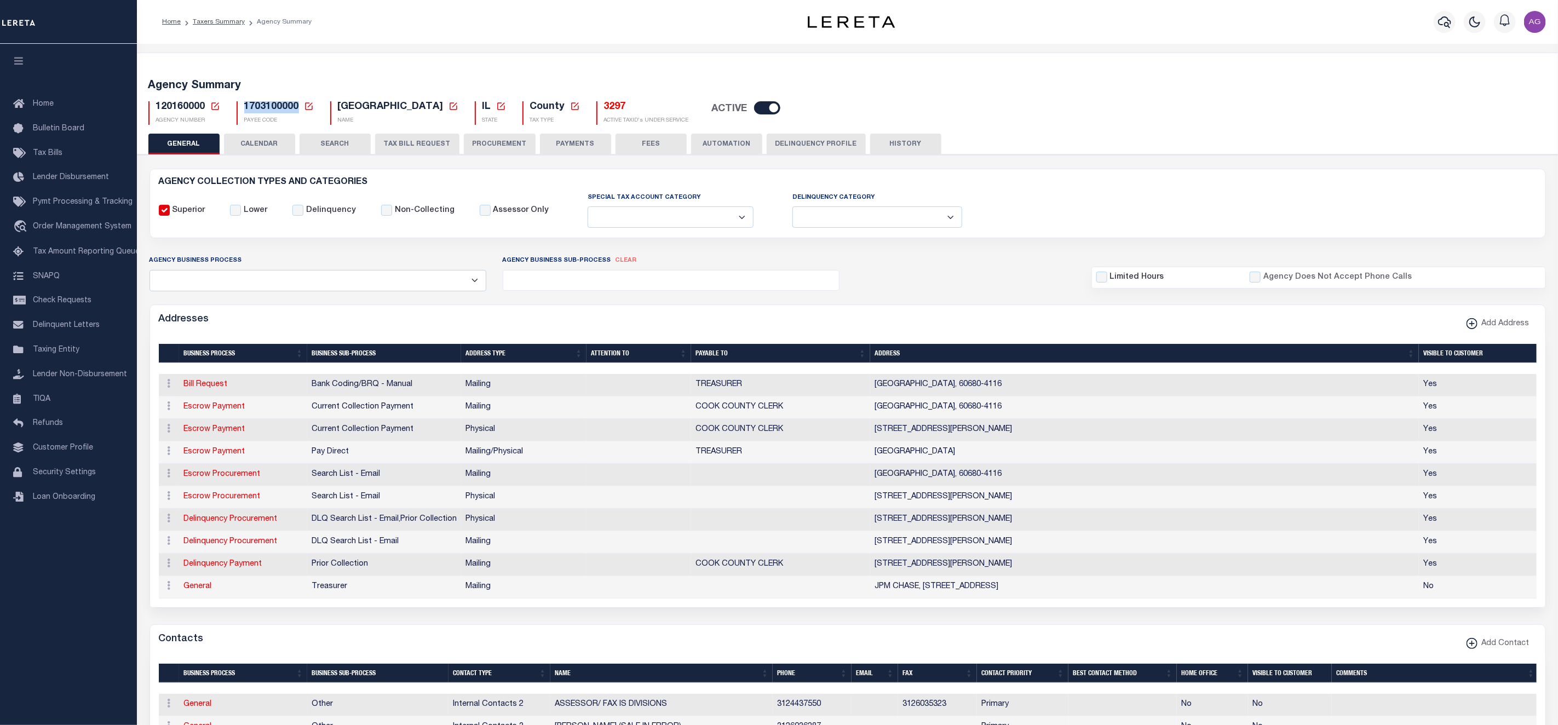
drag, startPoint x: 243, startPoint y: 105, endPoint x: 300, endPoint y: 107, distance: 56.5
click at [300, 107] on h5 "1703100000 Payee Code Cancel Ok" at bounding box center [279, 107] width 70 height 12
copy span "1703100000"
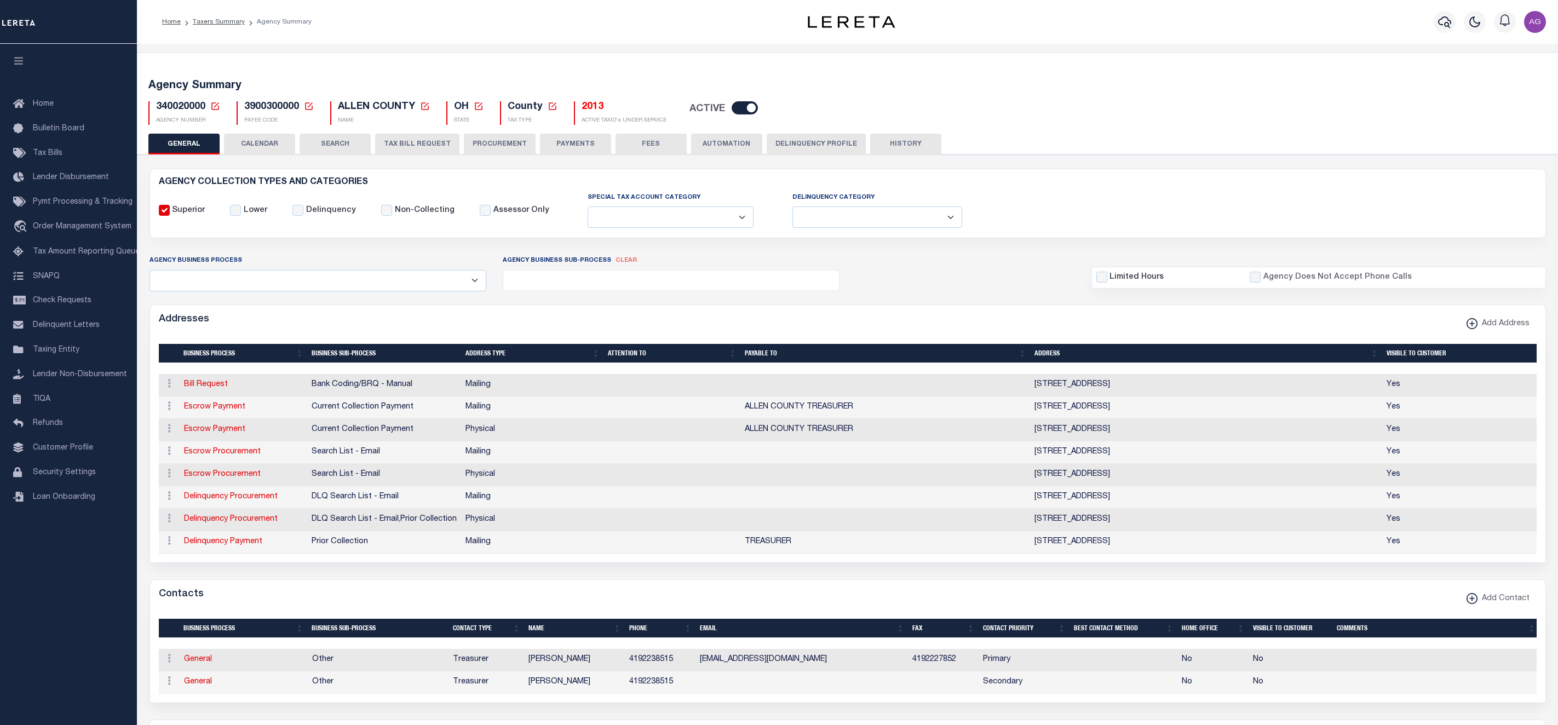
select select
drag, startPoint x: 240, startPoint y: 106, endPoint x: 298, endPoint y: 104, distance: 57.5
click at [298, 104] on div "3900300000 Payee Code Cancel Ok PAYEE CODE" at bounding box center [275, 113] width 77 height 24
copy span "3900300000"
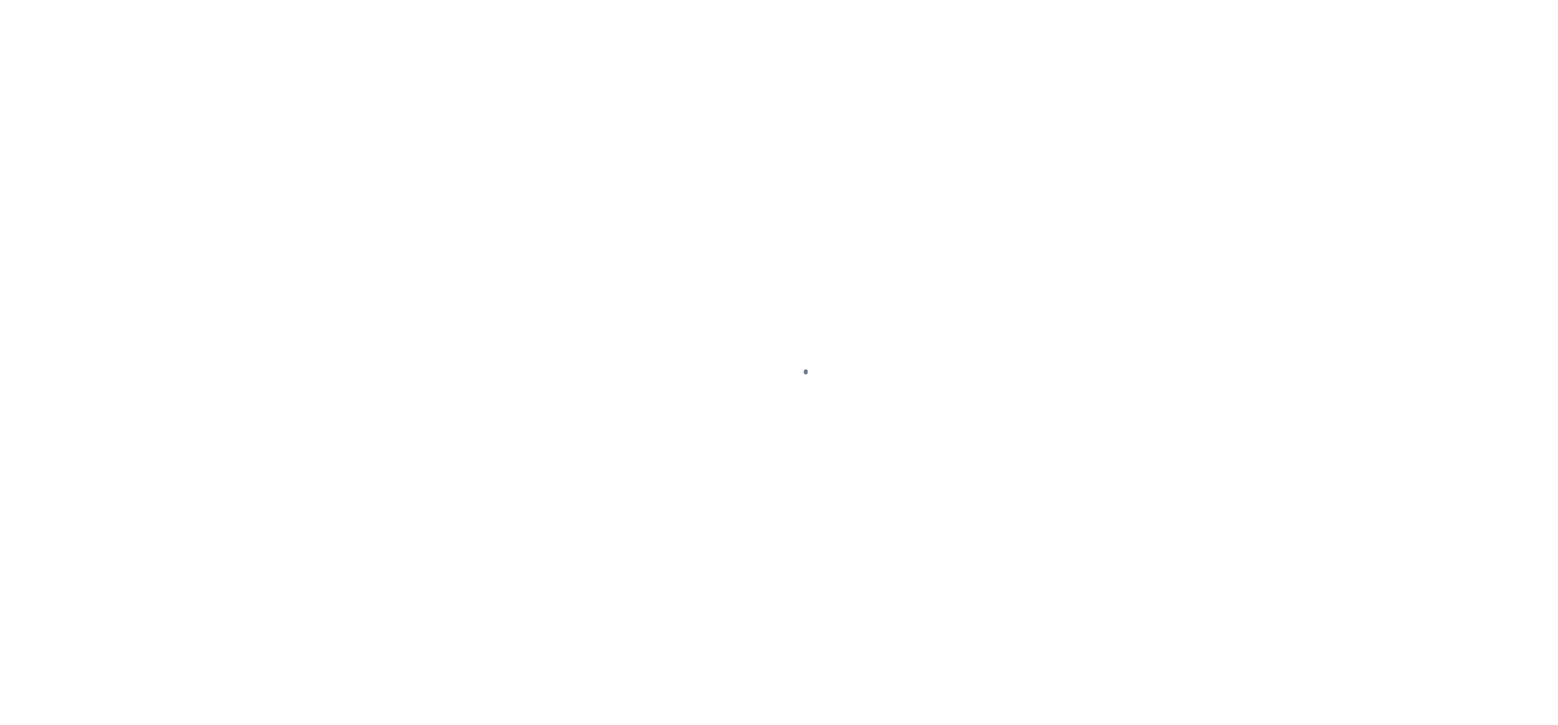
select select
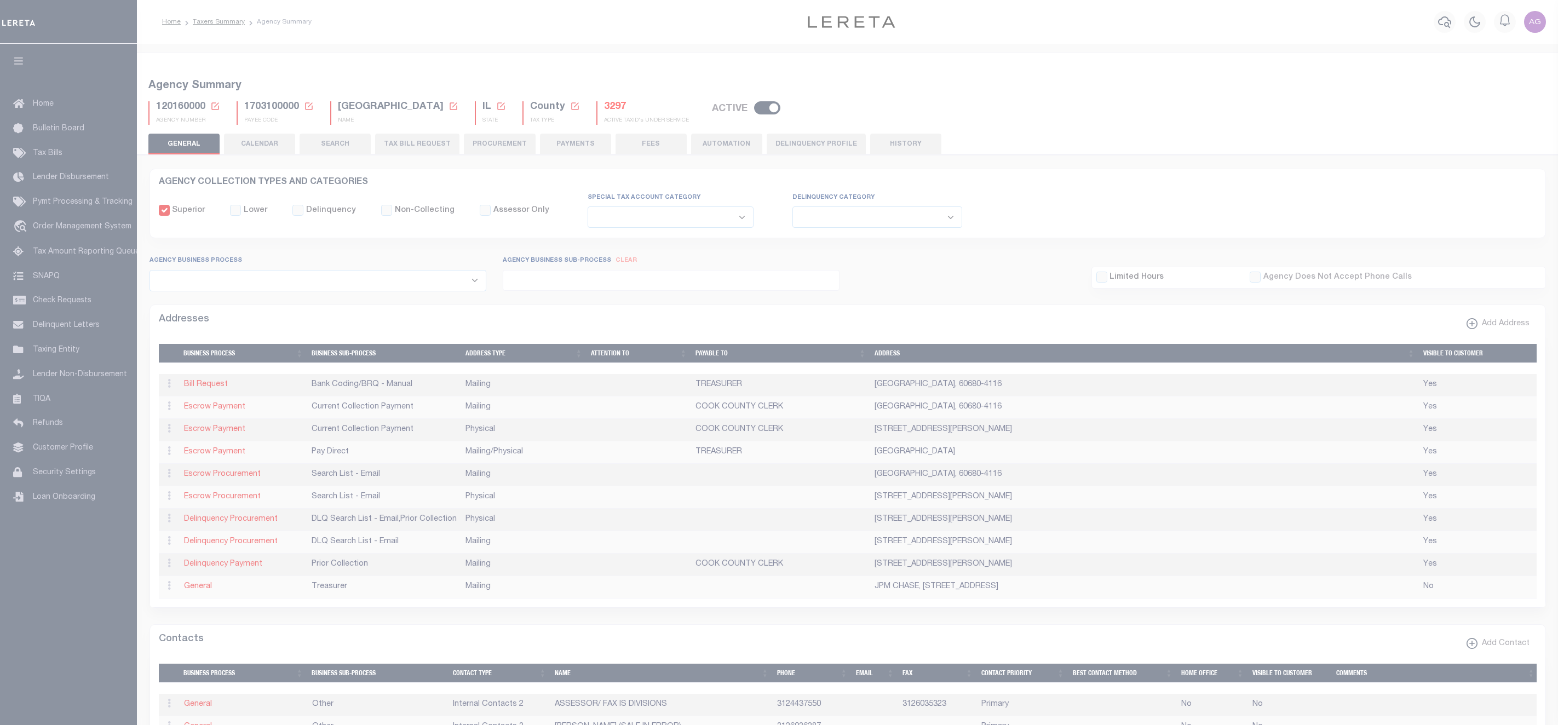
select select
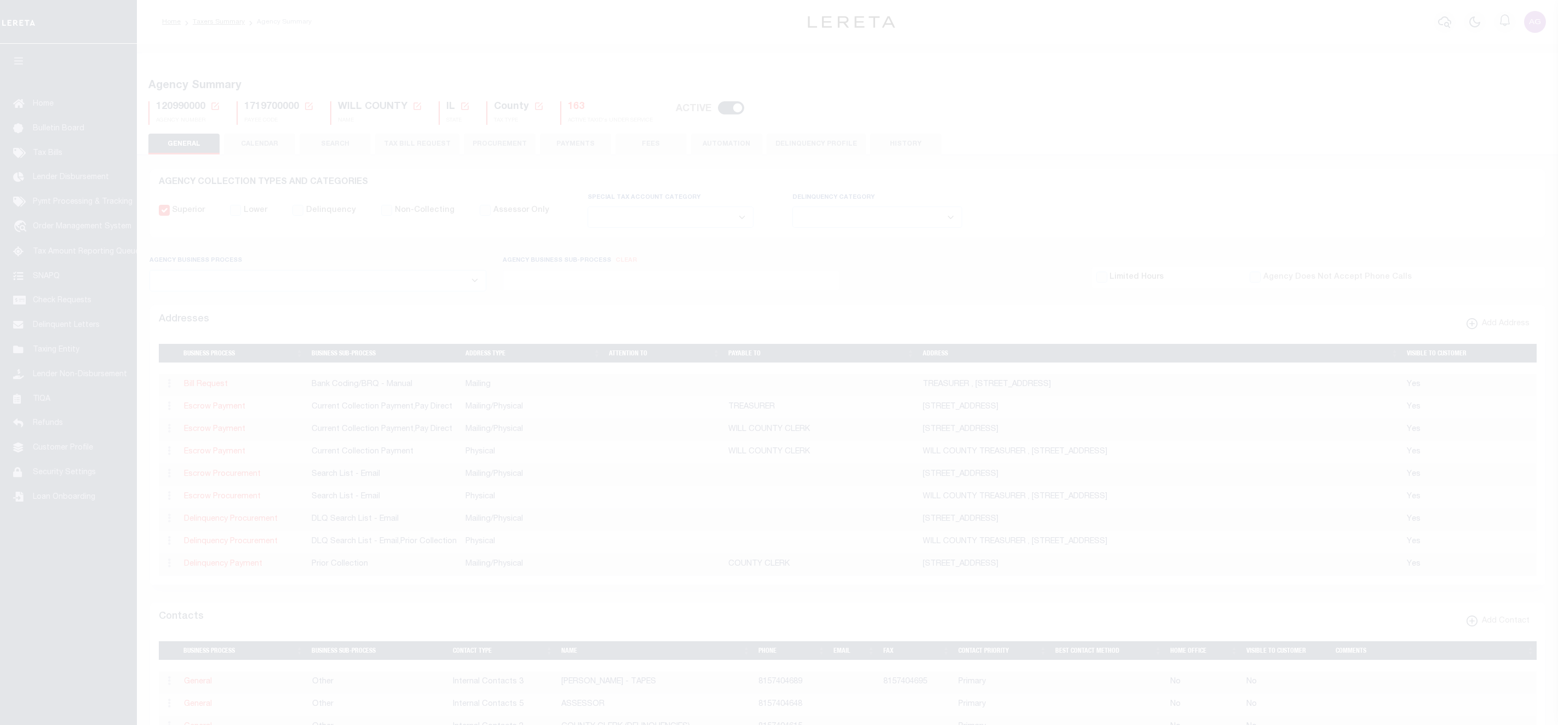
select select
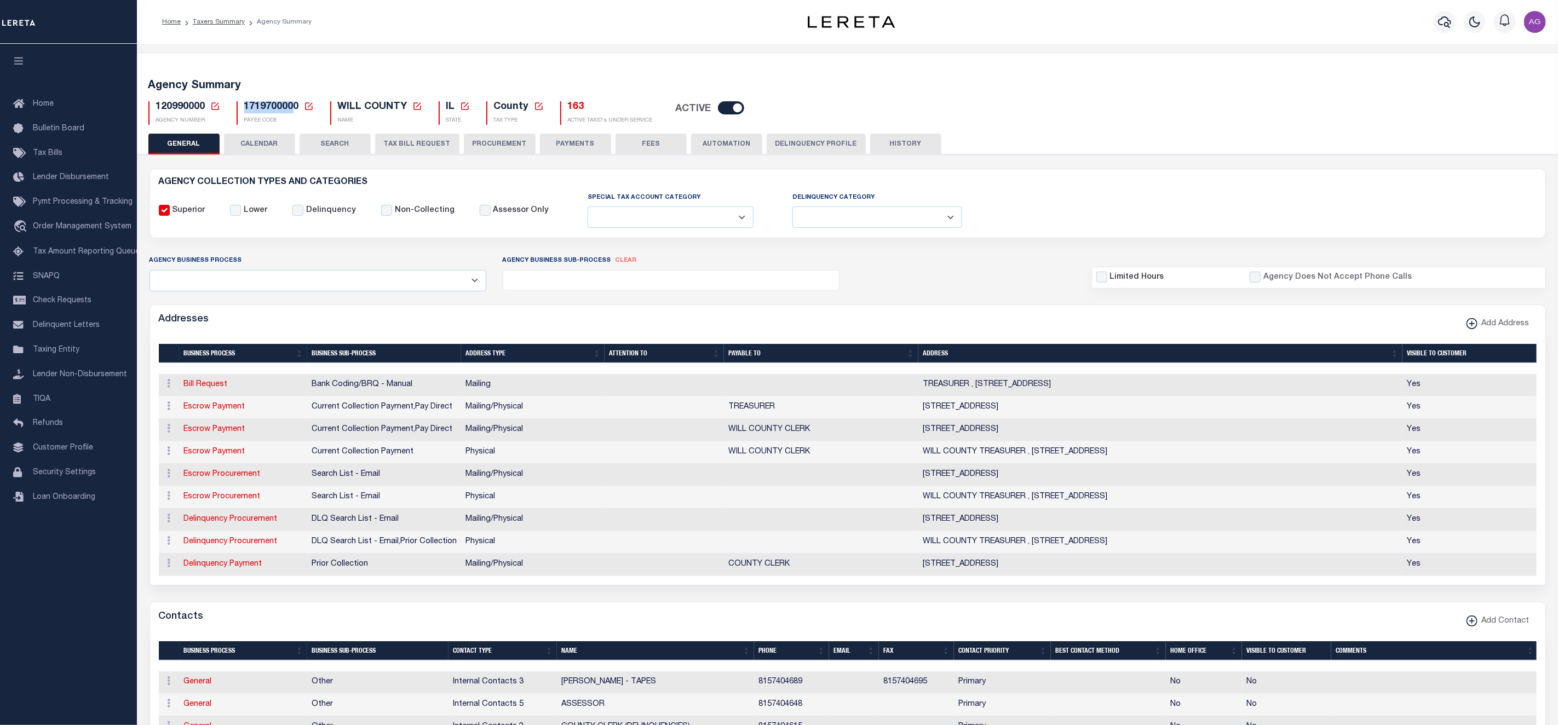
drag, startPoint x: 240, startPoint y: 106, endPoint x: 296, endPoint y: 105, distance: 55.9
click at [296, 105] on div "1719700000 Payee Code Cancel Ok PAYEE CODE" at bounding box center [275, 113] width 77 height 24
click at [299, 105] on h5 "1719700000 Payee Code Cancel Ok" at bounding box center [279, 107] width 70 height 12
drag, startPoint x: 299, startPoint y: 105, endPoint x: 242, endPoint y: 107, distance: 57.0
click at [242, 107] on div "1719700000 Payee Code Cancel Ok PAYEE CODE" at bounding box center [275, 113] width 77 height 24
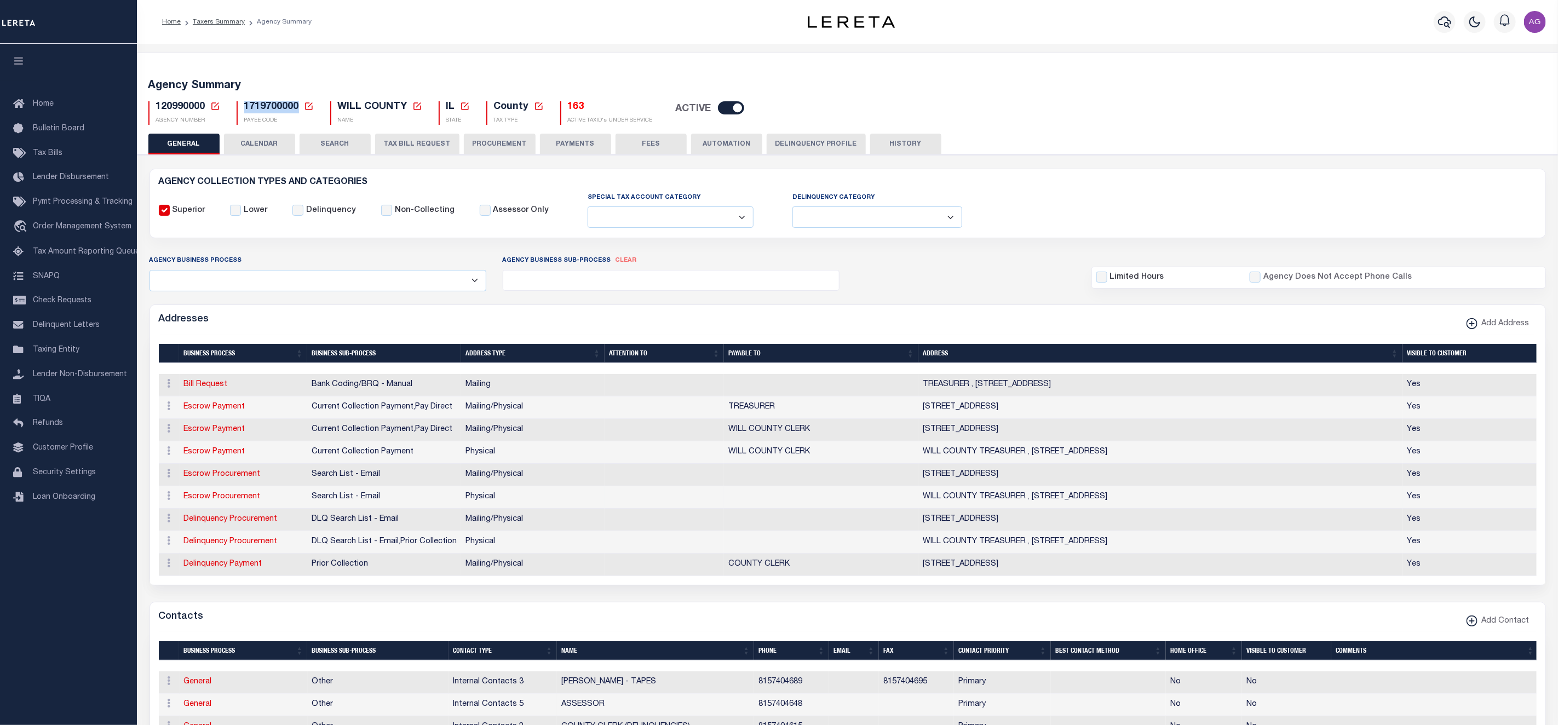
copy span "1719700000"
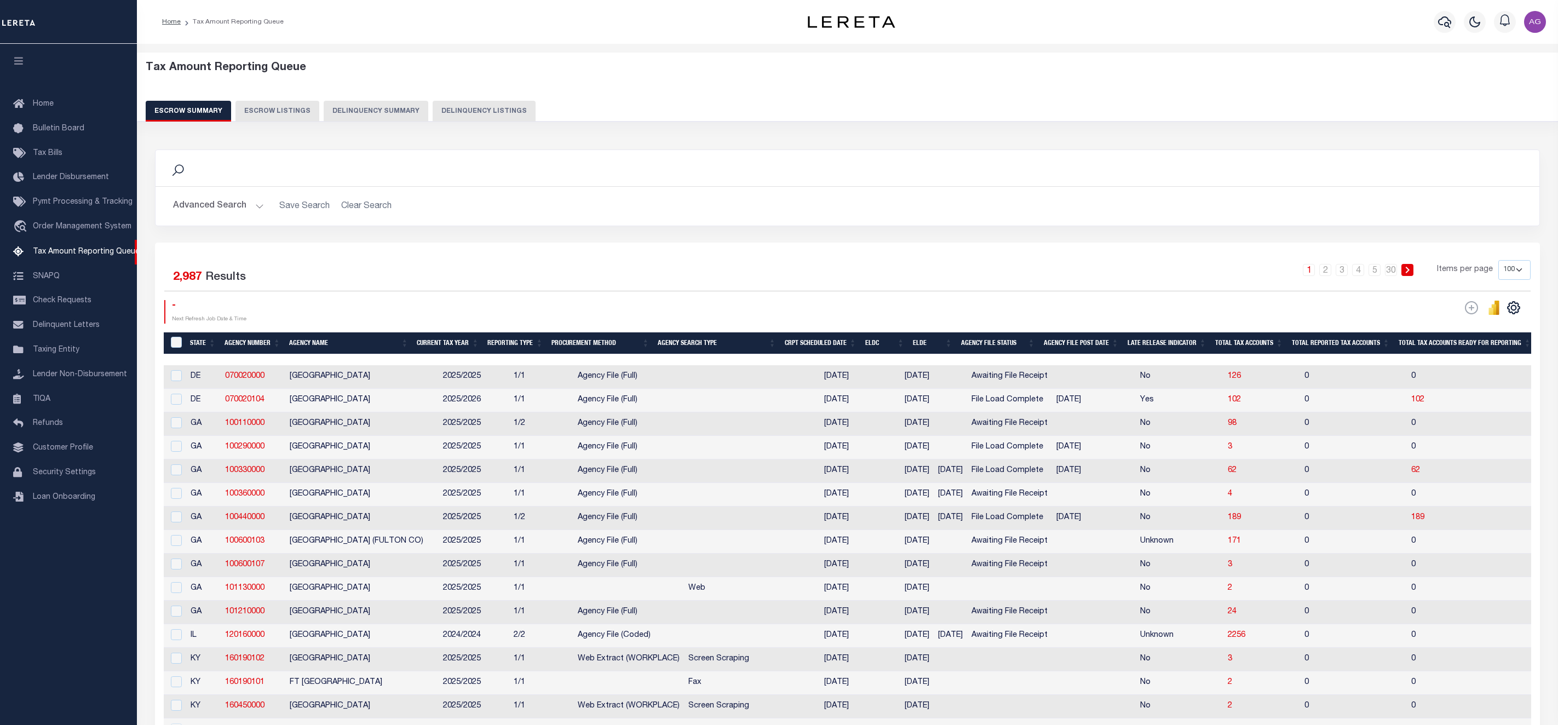
select select "100"
